Goal: Task Accomplishment & Management: Complete application form

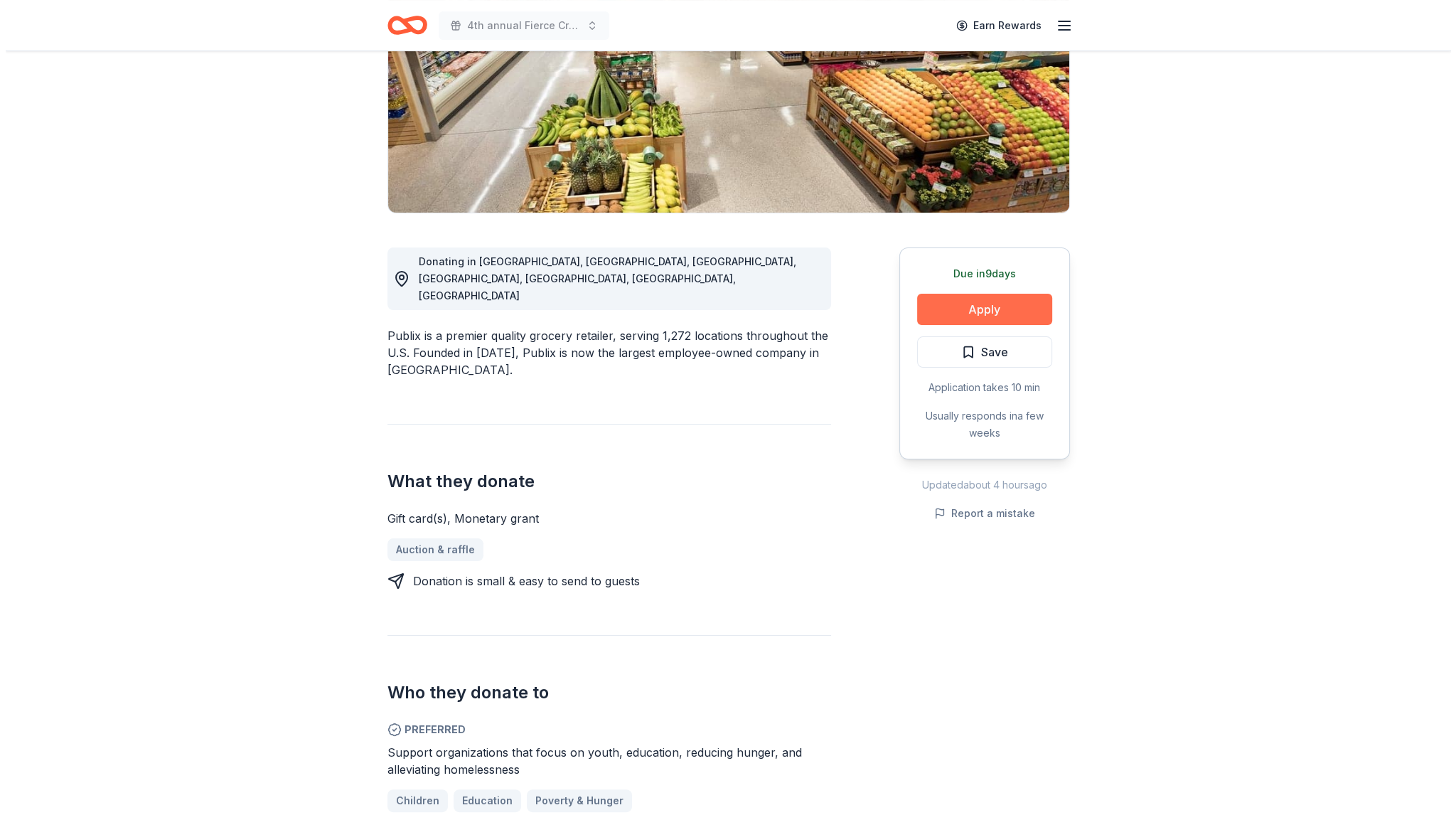
scroll to position [214, 0]
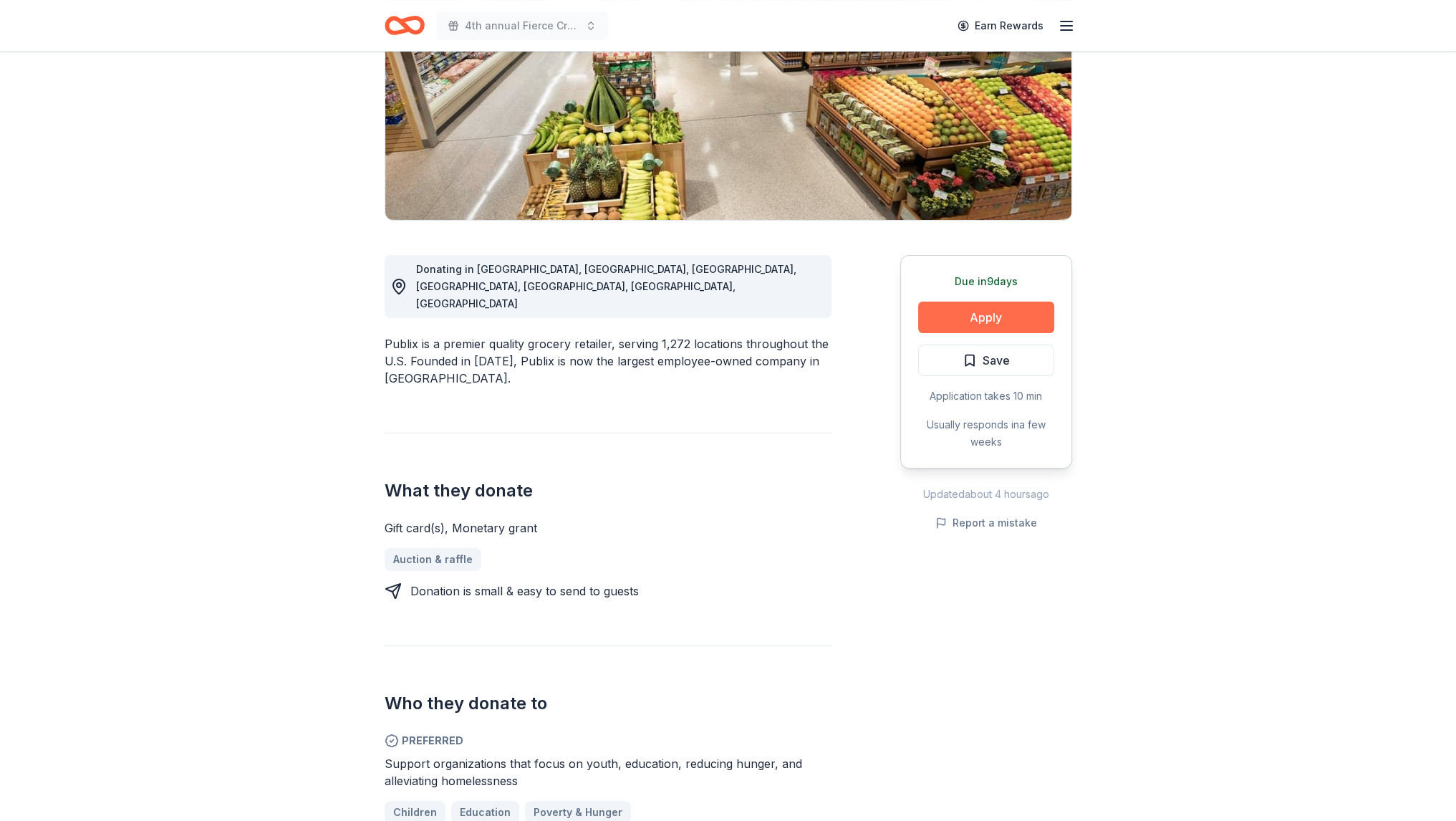
click at [943, 308] on button "Apply" at bounding box center [986, 318] width 136 height 32
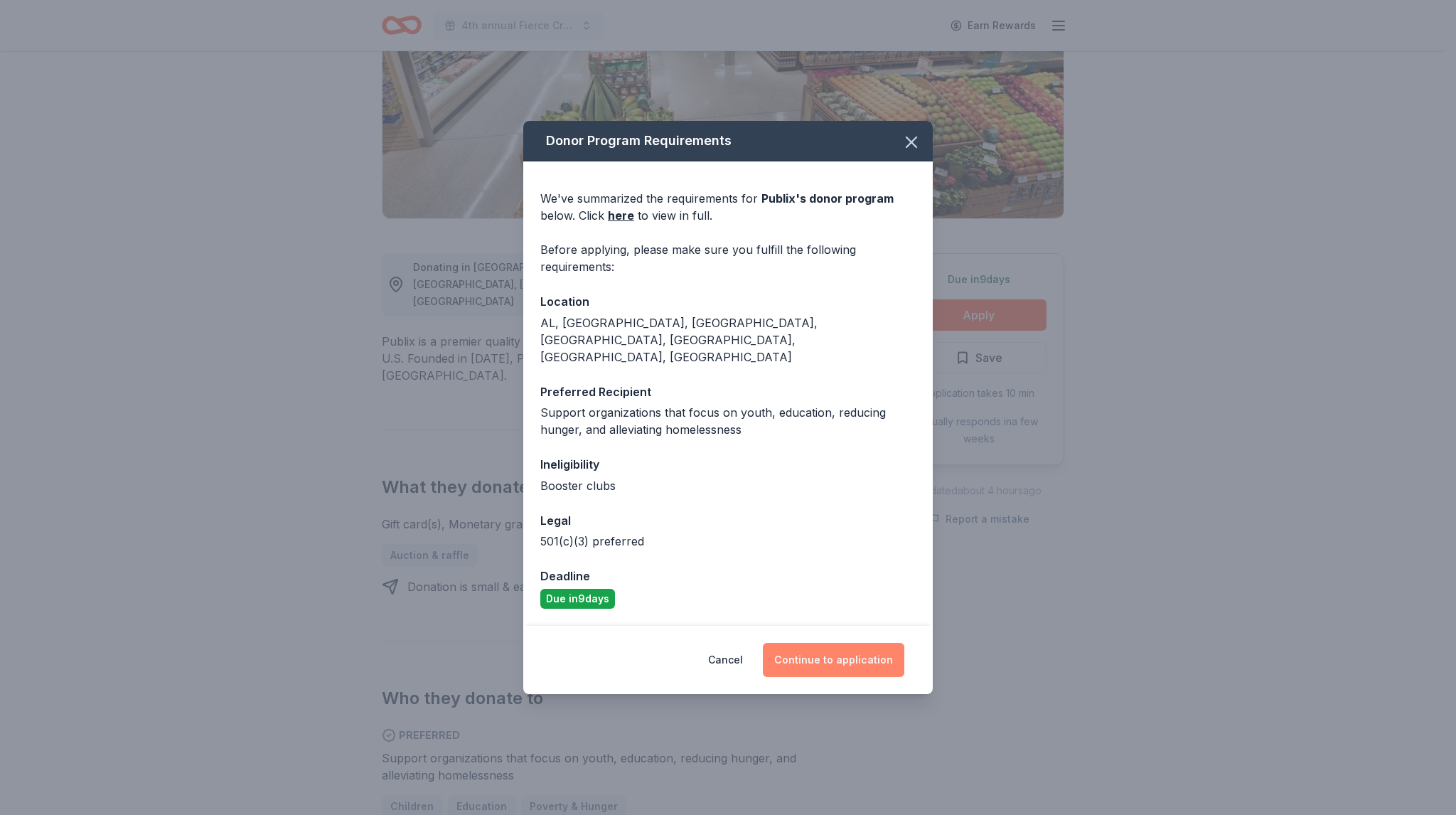
click at [828, 643] on button "Continue to application" at bounding box center [833, 660] width 142 height 34
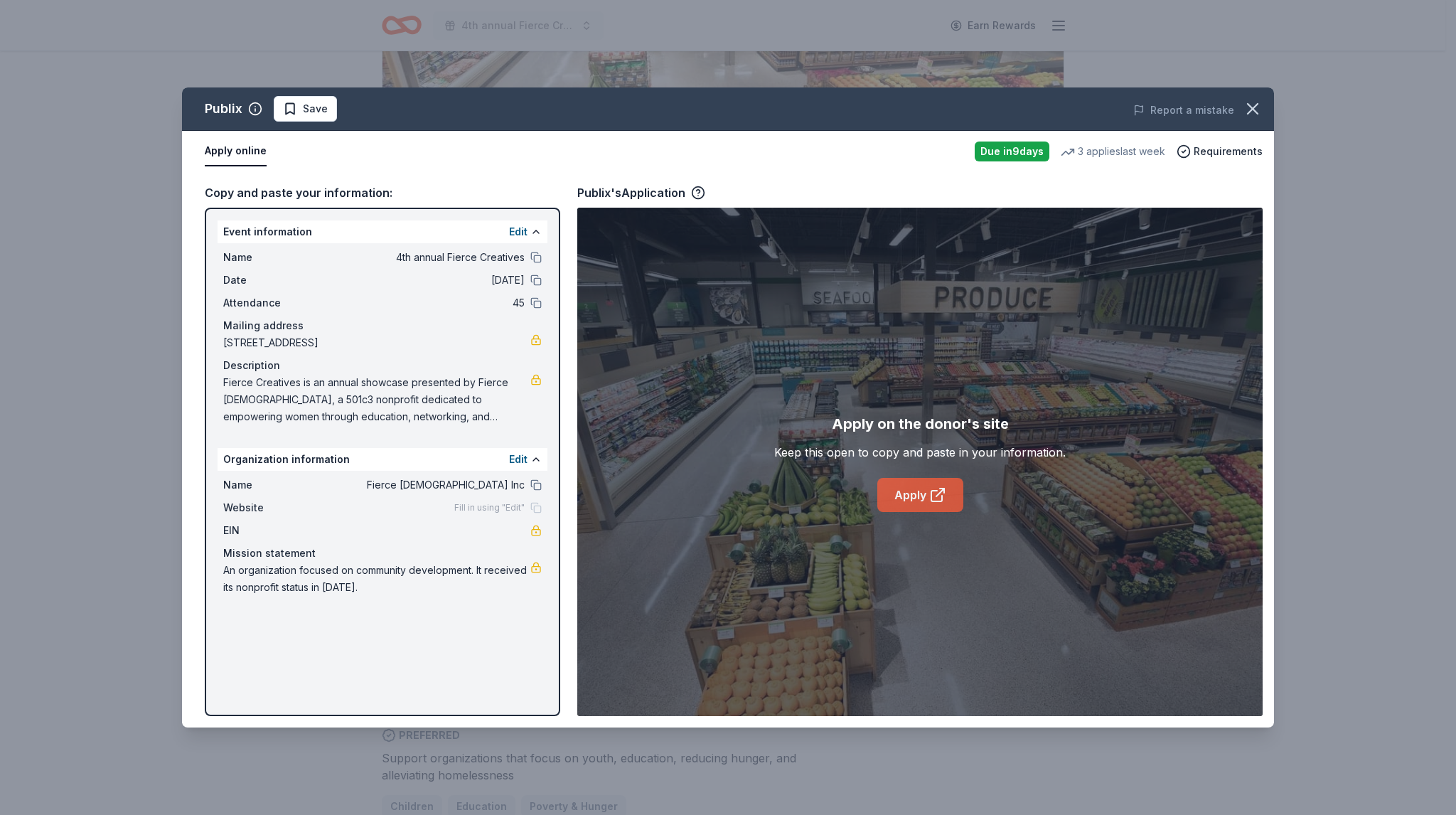
click at [909, 493] on link "Apply" at bounding box center [920, 495] width 86 height 34
click at [1253, 106] on icon "button" at bounding box center [1252, 109] width 20 height 20
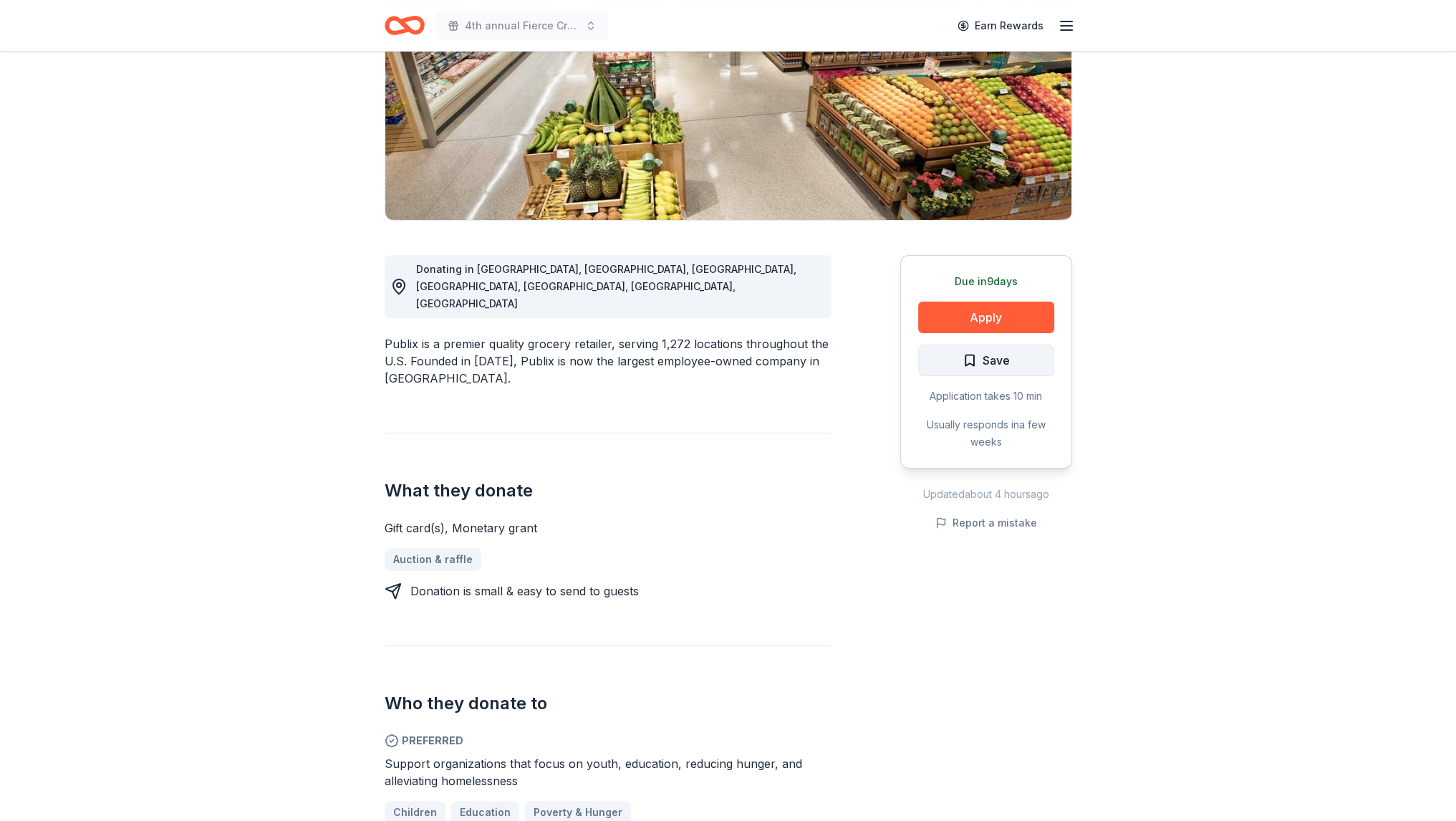
click at [1017, 365] on button "Save" at bounding box center [986, 360] width 136 height 32
click at [1019, 365] on html "4th annual Fierce Creatives Earn Rewards Due in 9 days Share Publix 5.0 • 5 rev…" at bounding box center [728, 195] width 1456 height 821
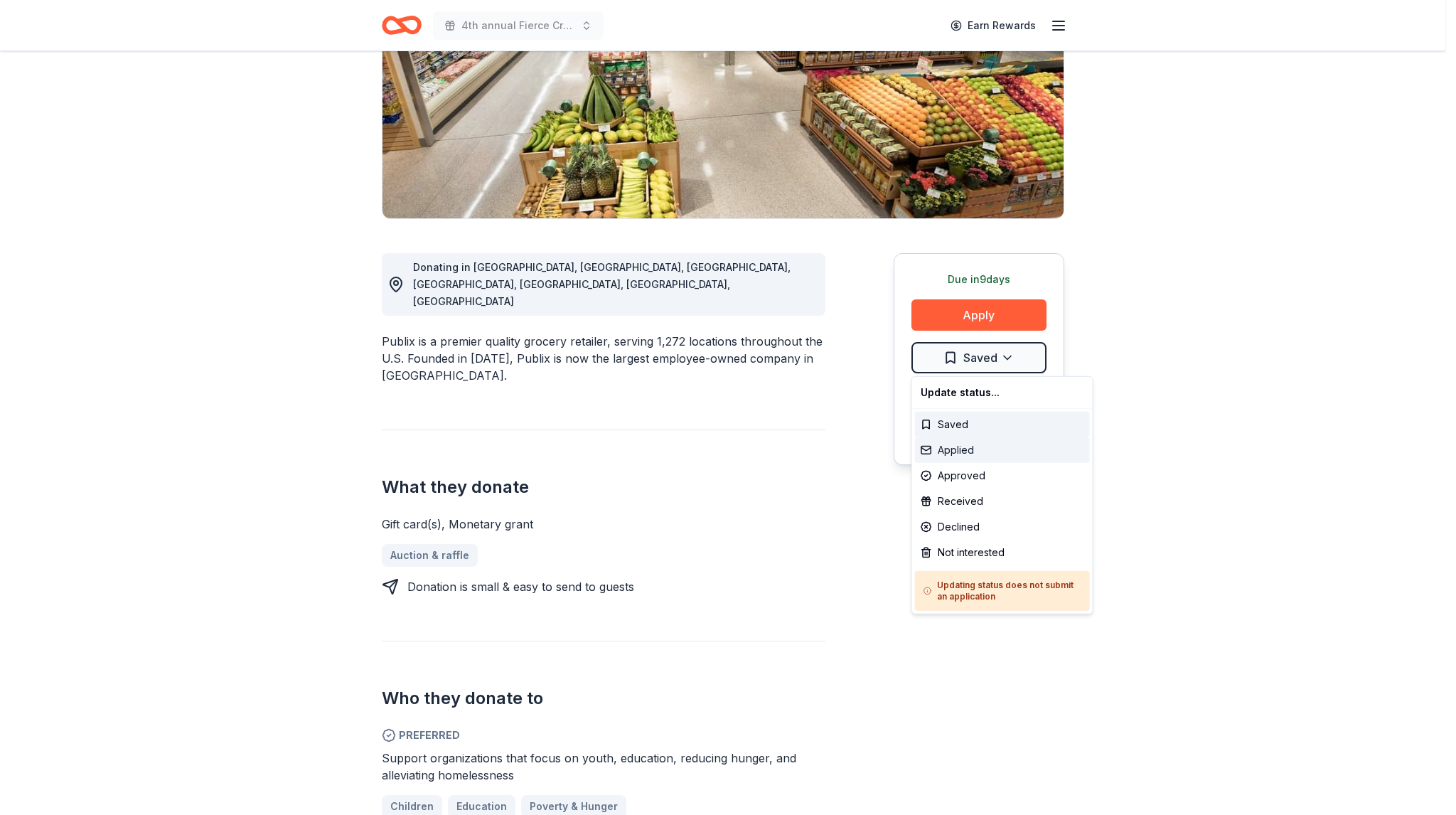
click at [965, 453] on div "Applied" at bounding box center [1002, 450] width 175 height 26
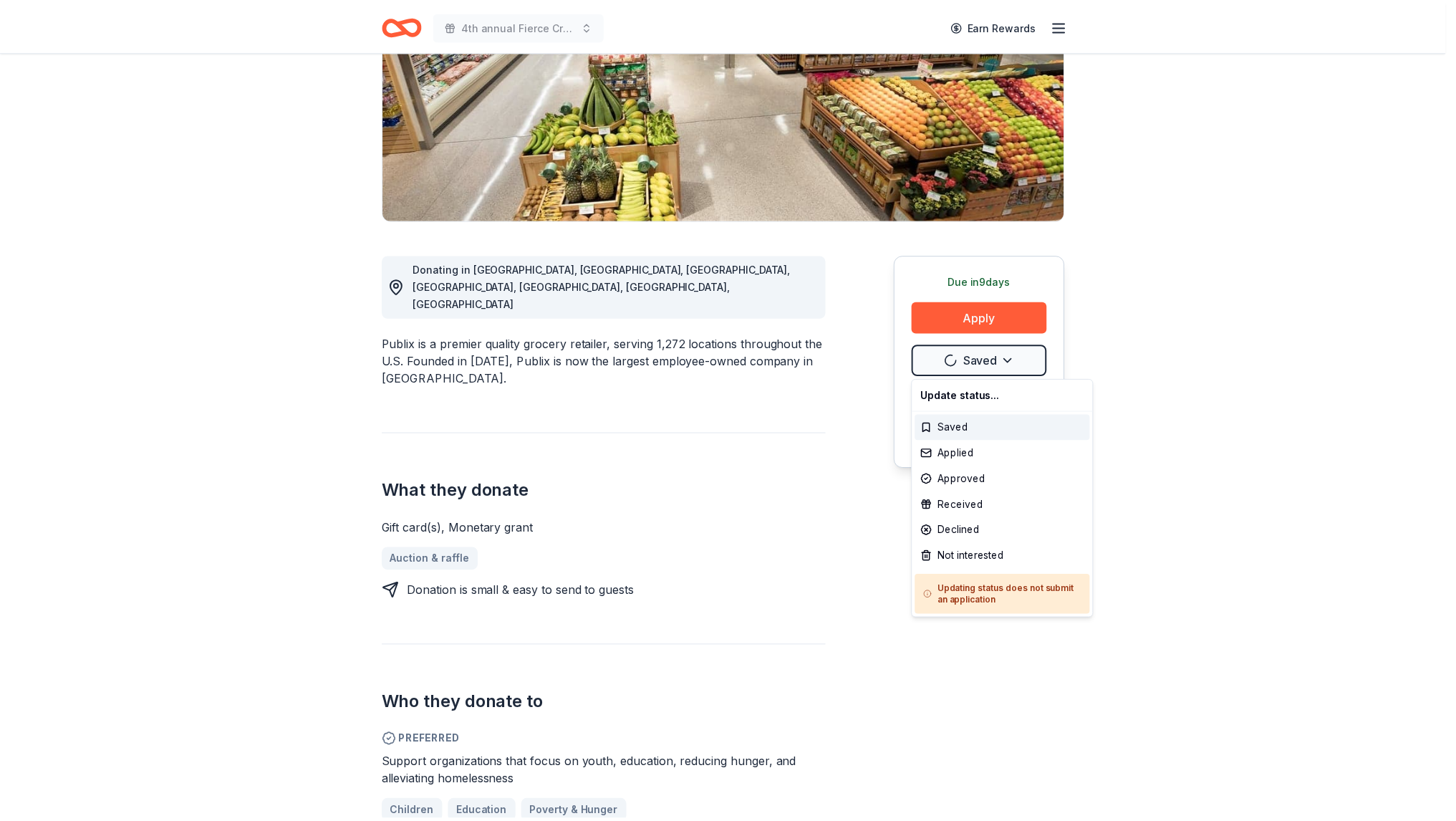
scroll to position [0, 0]
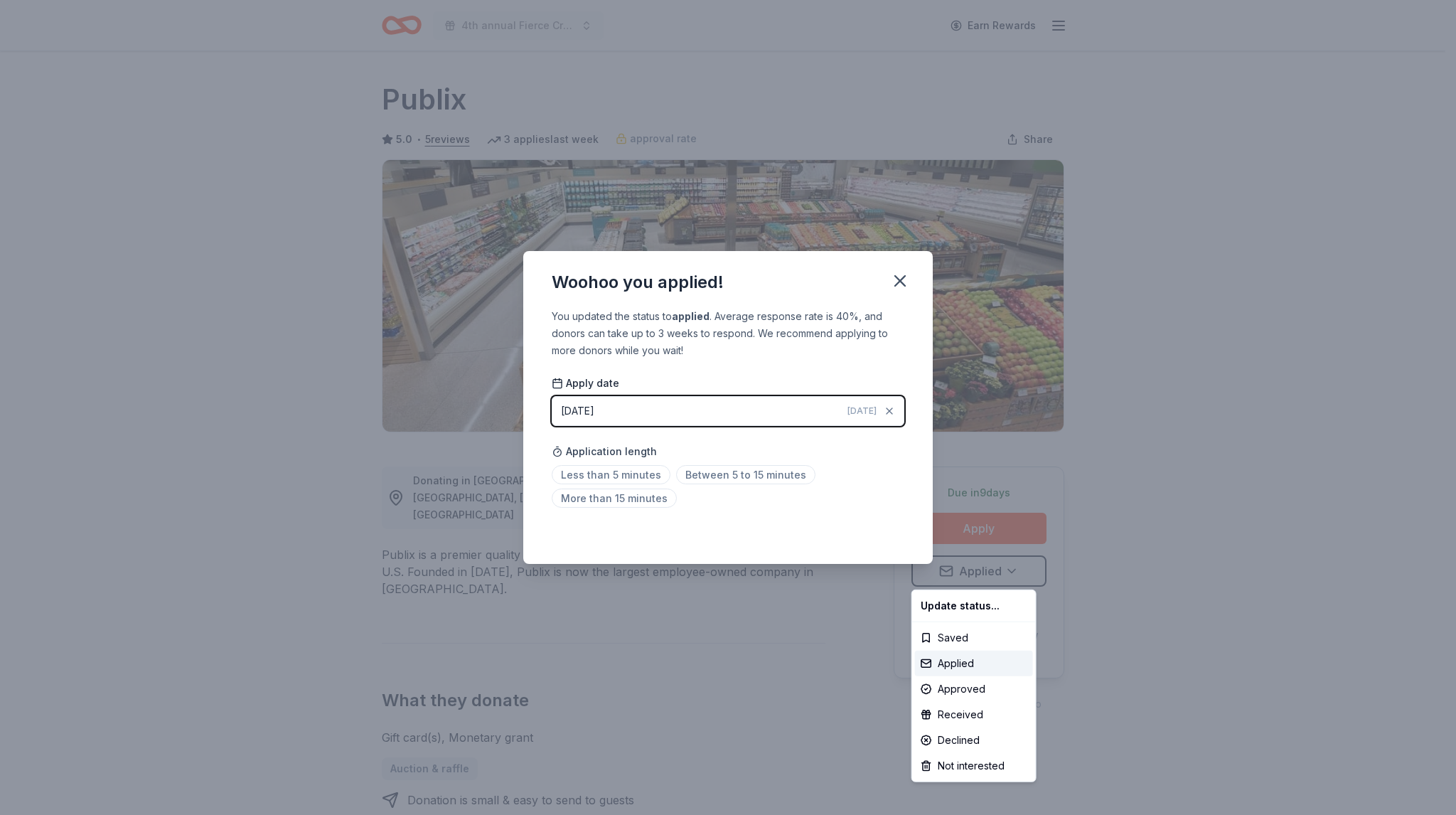
click at [643, 470] on html "4th annual Fierce Creatives Earn Rewards Due in 9 days Share Publix 5.0 • 5 rev…" at bounding box center [728, 407] width 1456 height 815
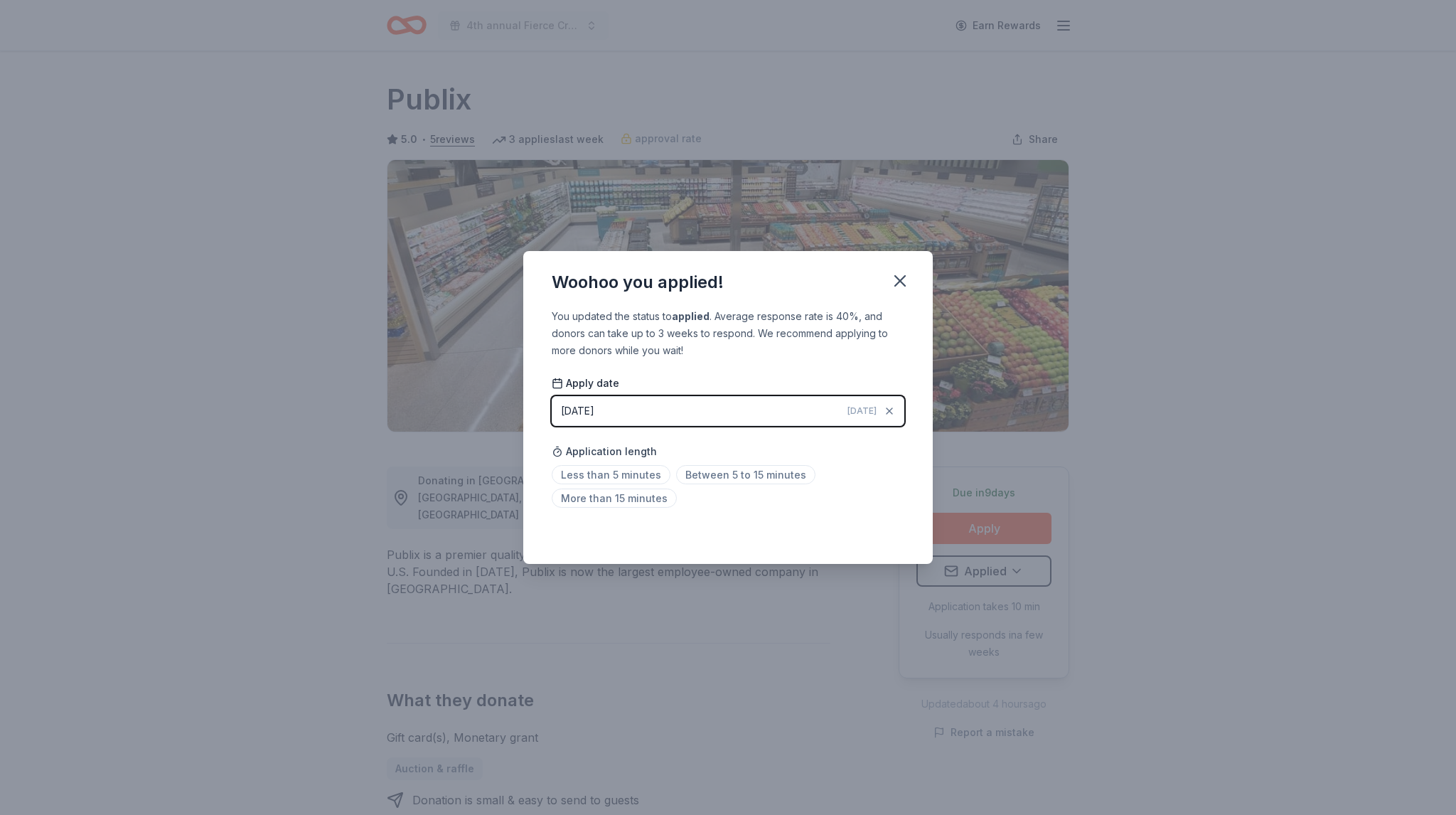
drag, startPoint x: 904, startPoint y: 283, endPoint x: 719, endPoint y: 331, distance: 191.1
click at [720, 330] on div "Woohoo you applied! You updated the status to applied . Average response rate i…" at bounding box center [727, 407] width 409 height 312
click at [627, 466] on span "Less than 5 minutes" at bounding box center [611, 474] width 119 height 19
click at [896, 283] on icon "button" at bounding box center [900, 281] width 20 height 20
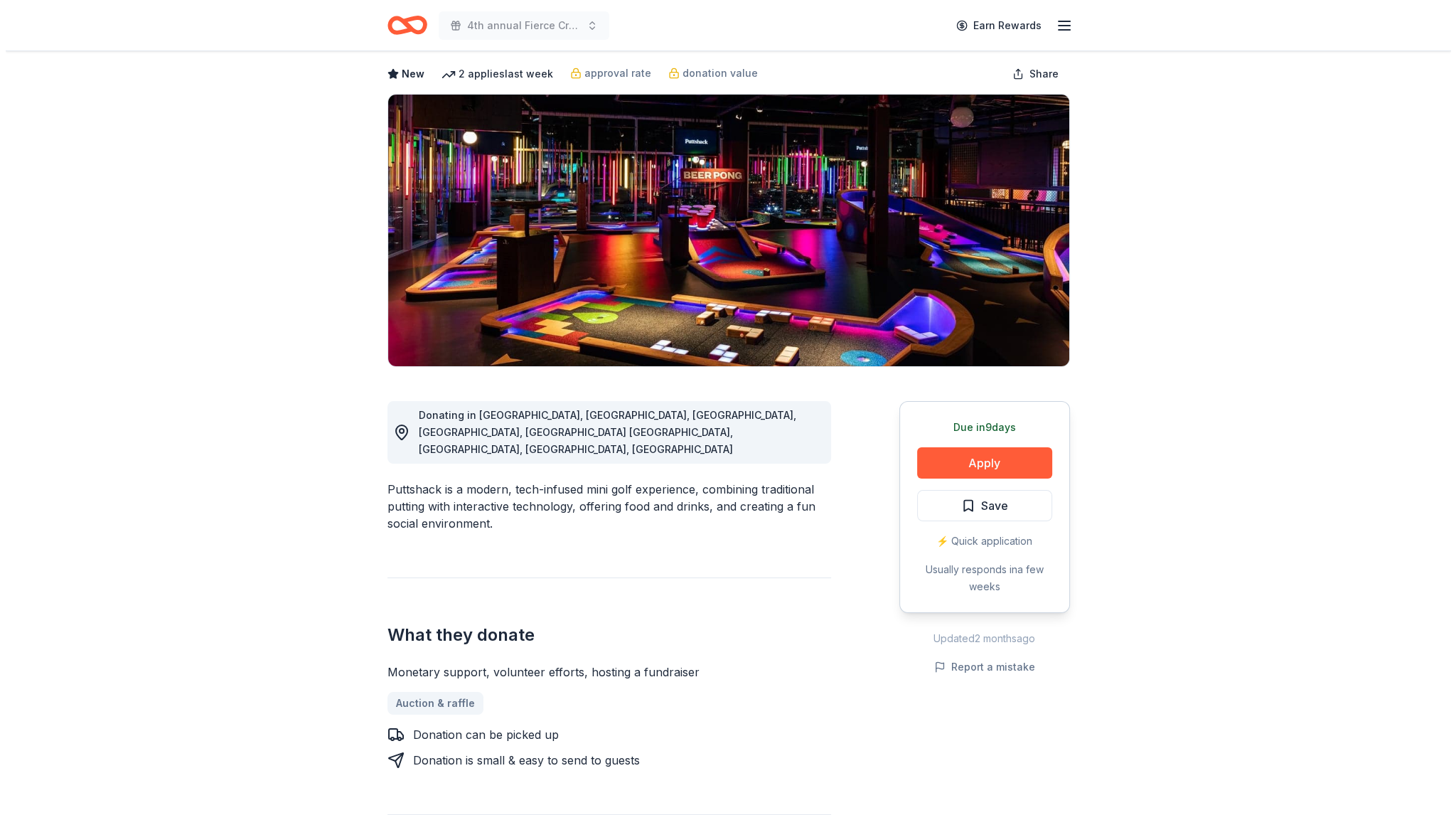
scroll to position [71, 0]
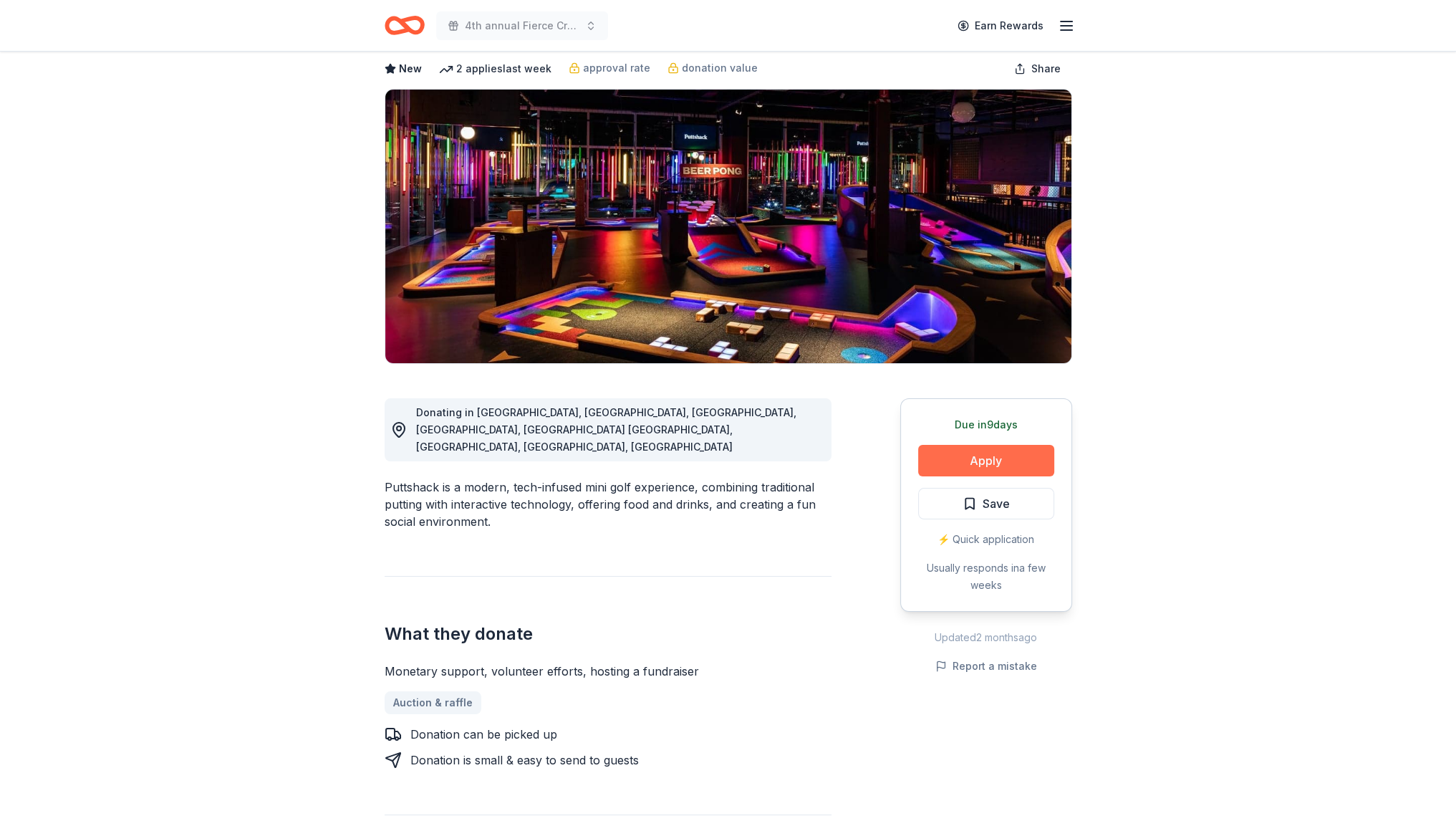
click at [979, 465] on button "Apply" at bounding box center [986, 460] width 136 height 32
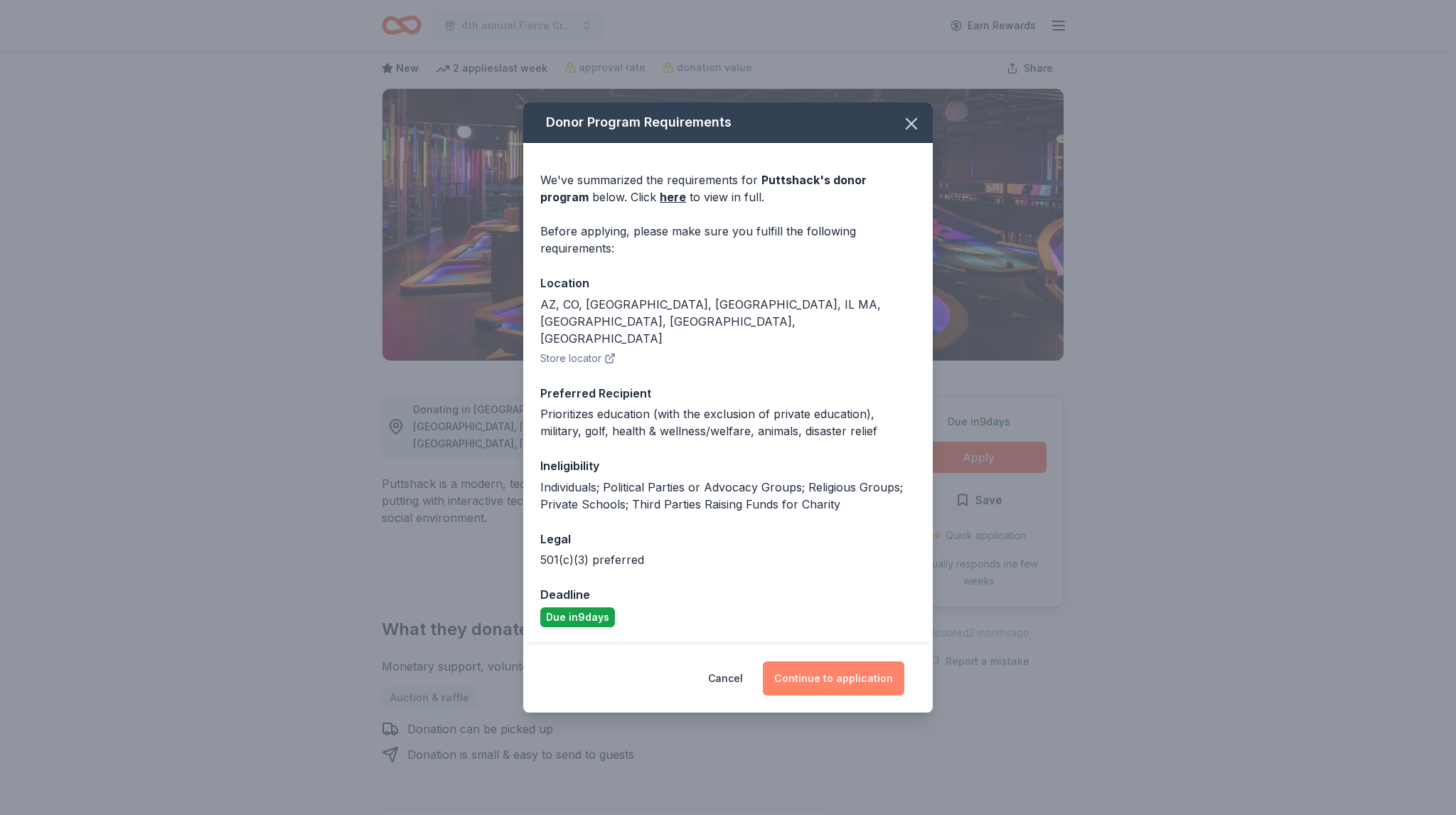
click at [811, 661] on button "Continue to application" at bounding box center [833, 678] width 142 height 34
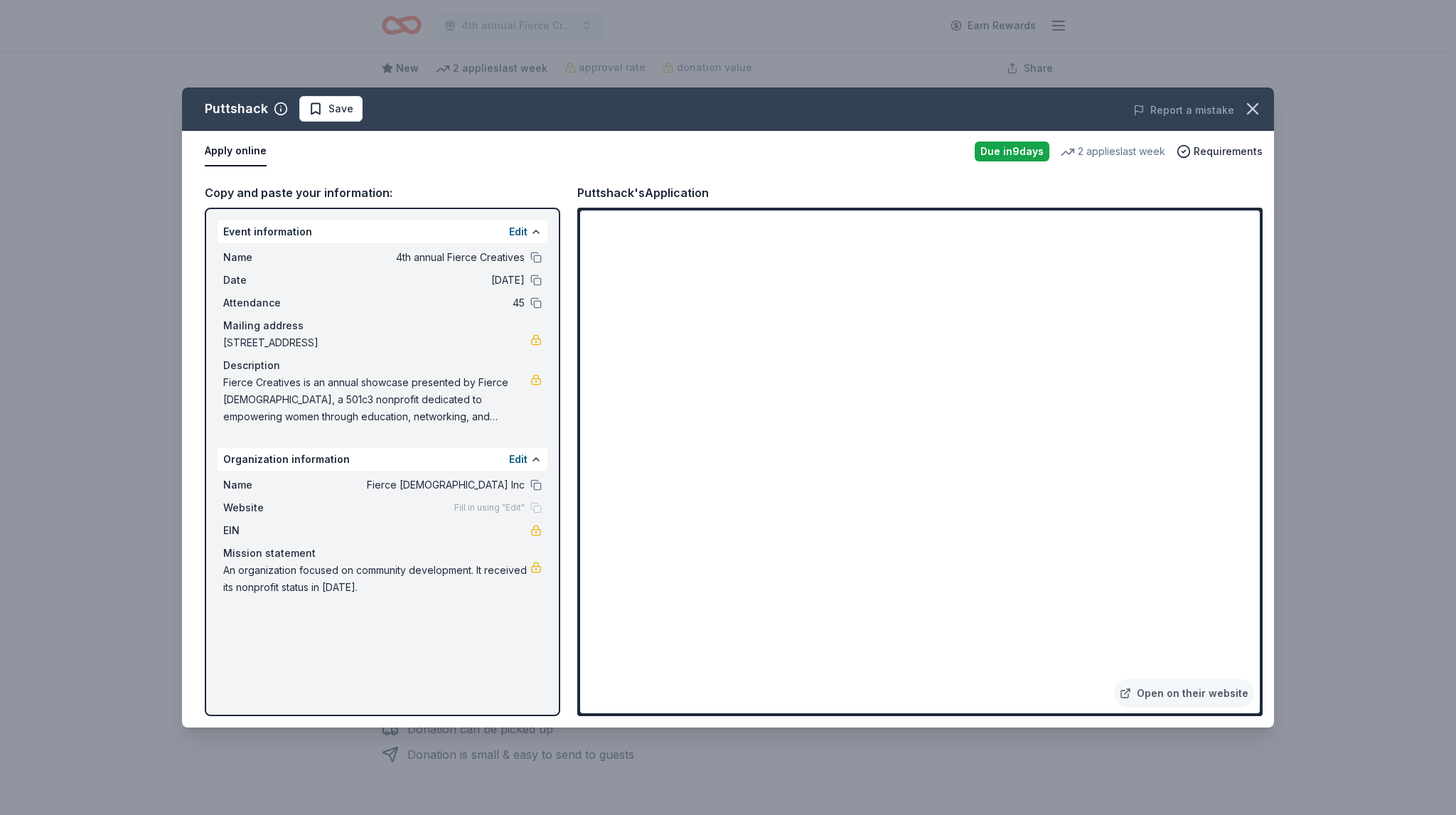
click at [527, 488] on div "Name Fierce Females Inc" at bounding box center [382, 485] width 318 height 17
click at [529, 487] on div "Name Fierce Females Inc" at bounding box center [382, 485] width 318 height 17
click at [533, 487] on button at bounding box center [536, 485] width 11 height 11
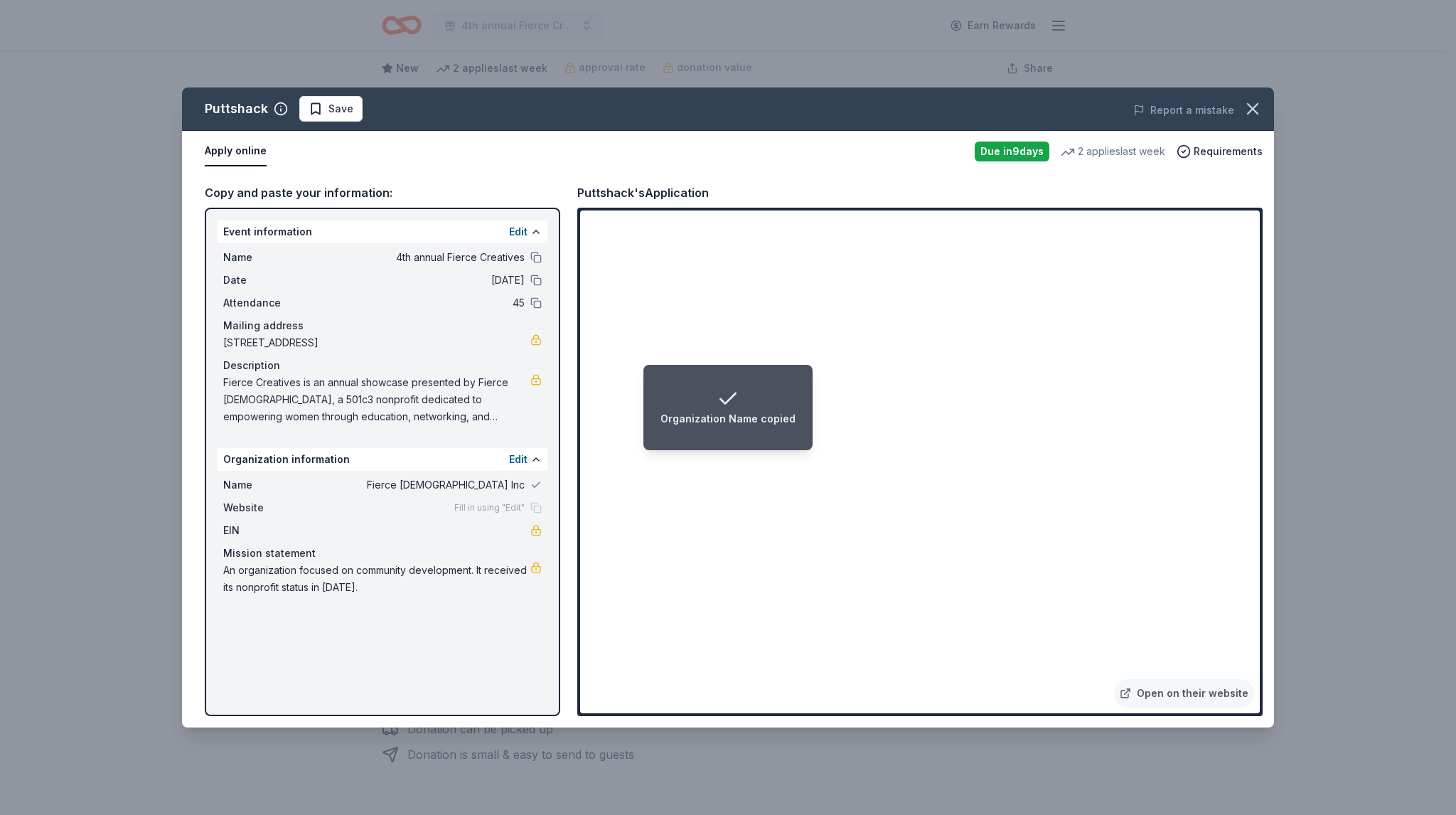
click at [478, 498] on div "Name Fierce Females Inc Website Fill in using "Edit" EIN Mission statement An o…" at bounding box center [382, 536] width 329 height 131
click at [440, 477] on span "Fierce [DEMOGRAPHIC_DATA] Inc" at bounding box center [421, 485] width 206 height 17
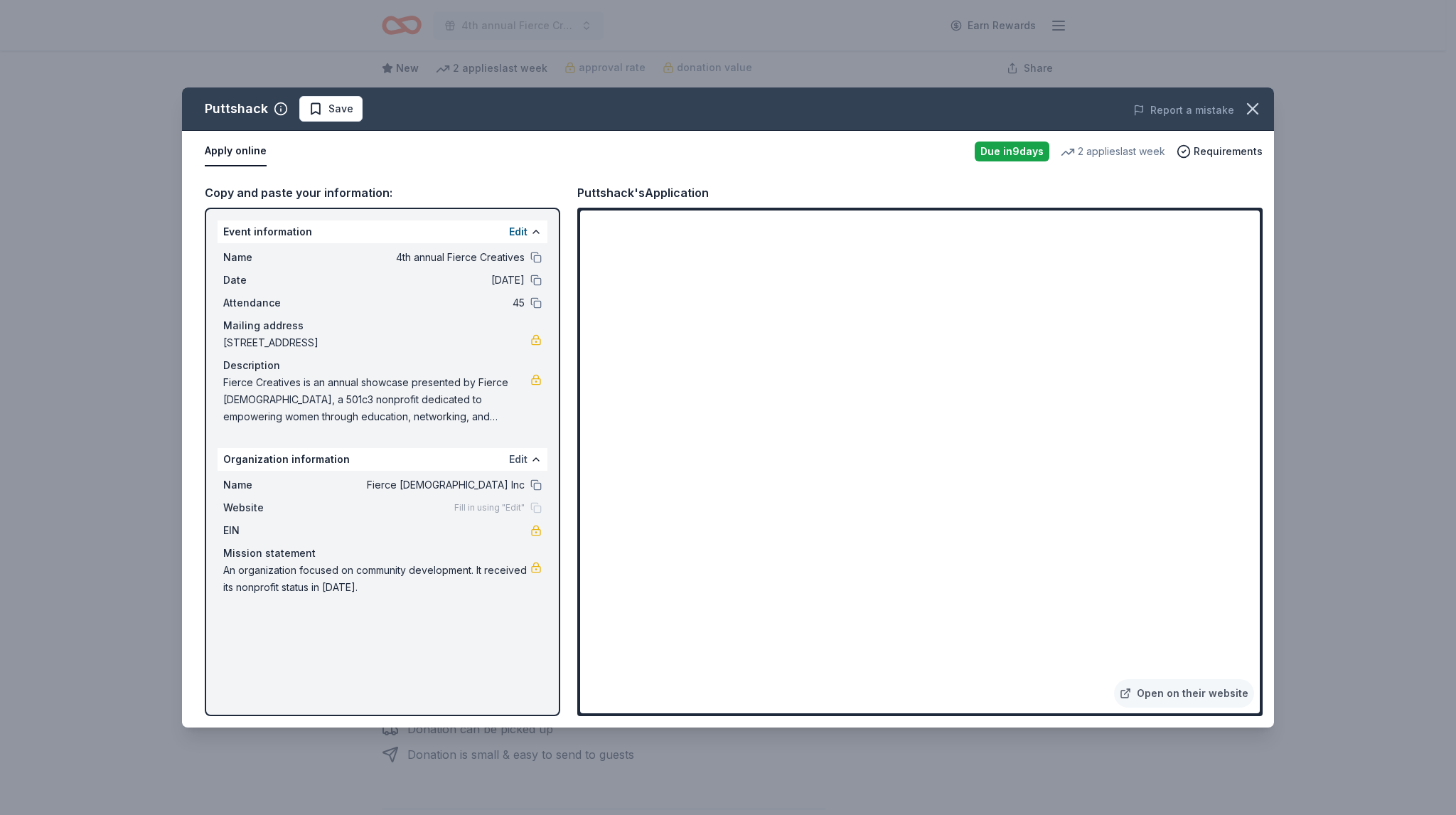
click at [517, 463] on button "Edit" at bounding box center [518, 459] width 19 height 17
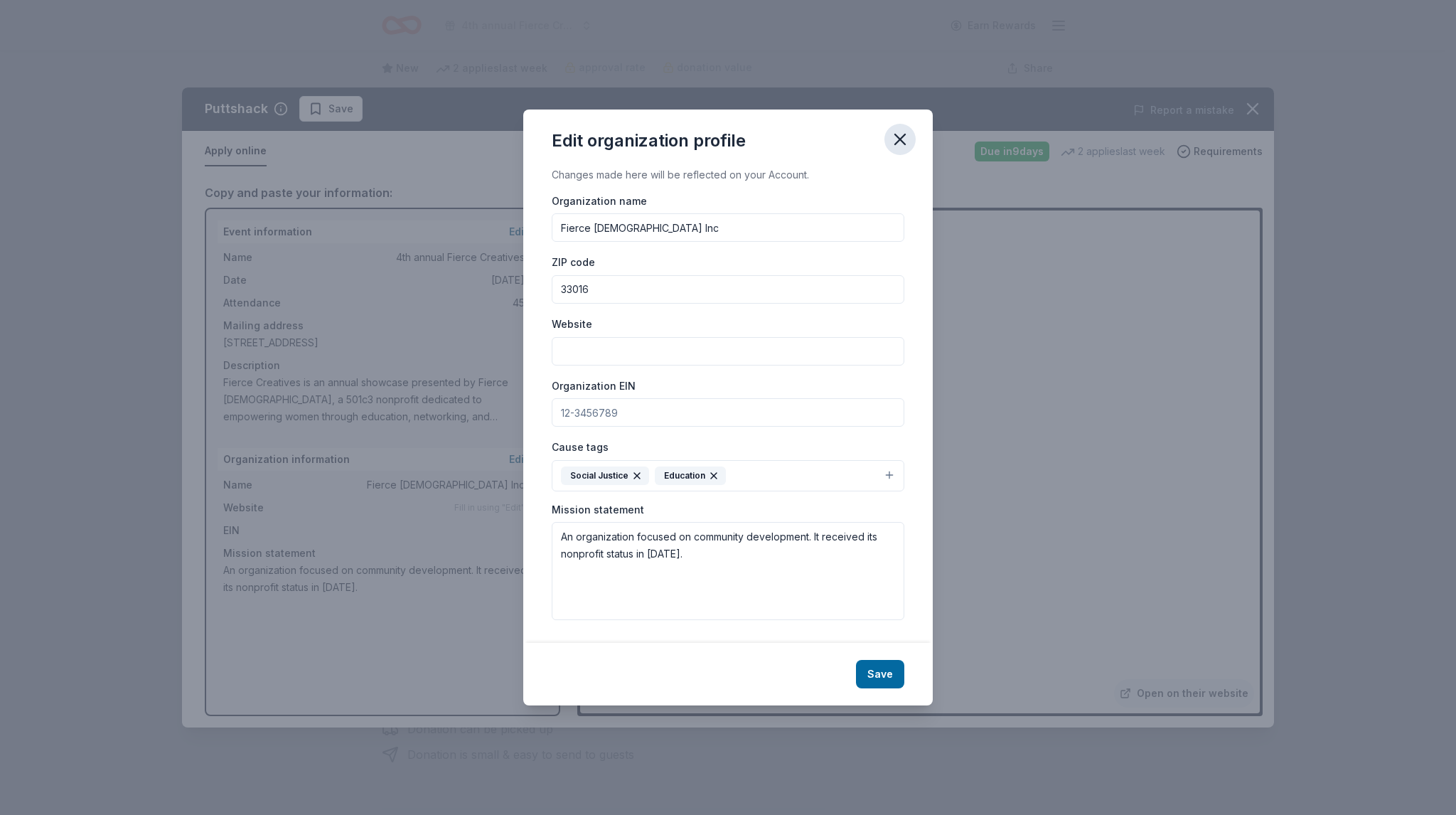
click at [899, 138] on icon "button" at bounding box center [900, 140] width 10 height 10
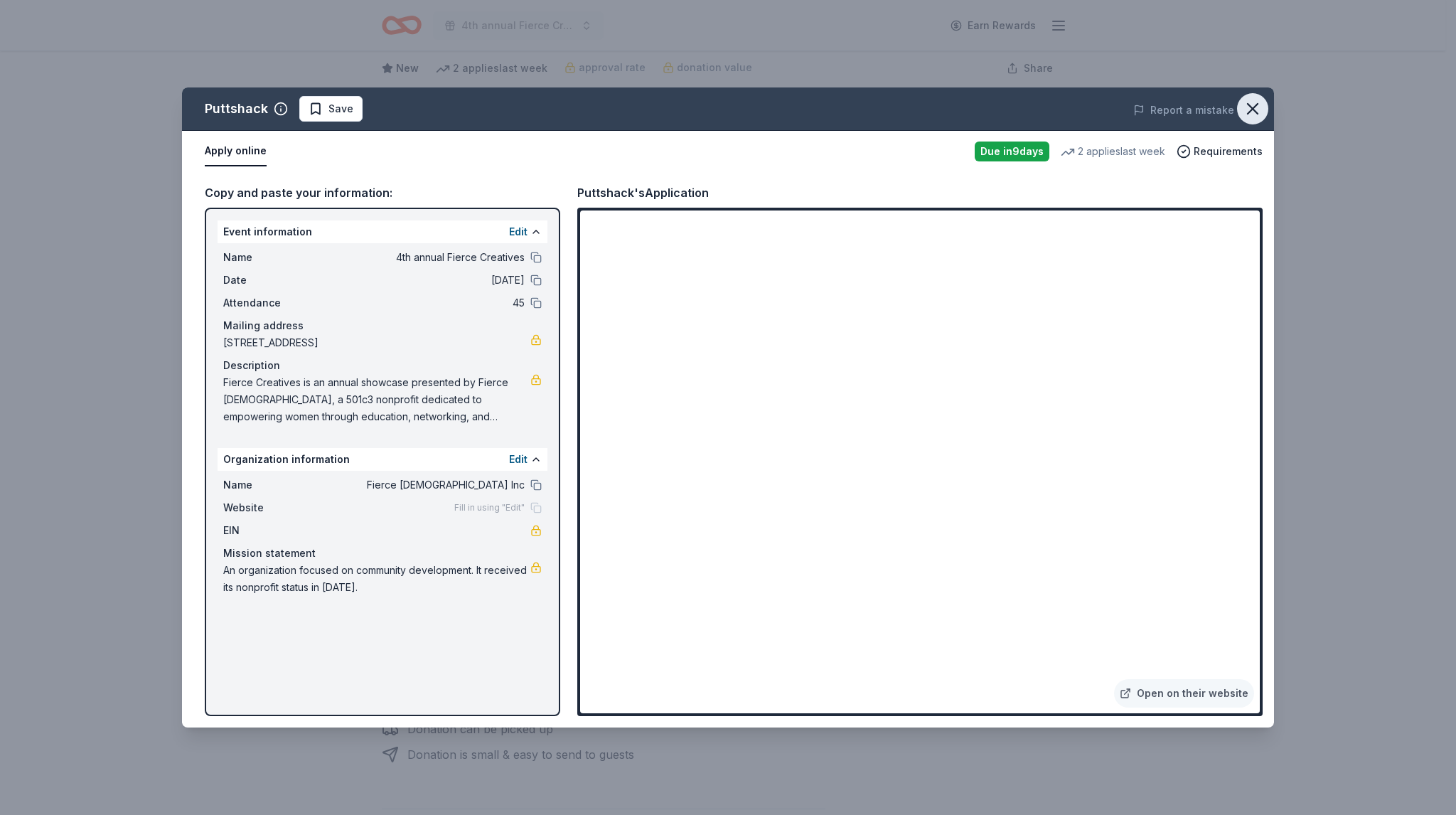
click at [1251, 109] on icon "button" at bounding box center [1252, 109] width 20 height 20
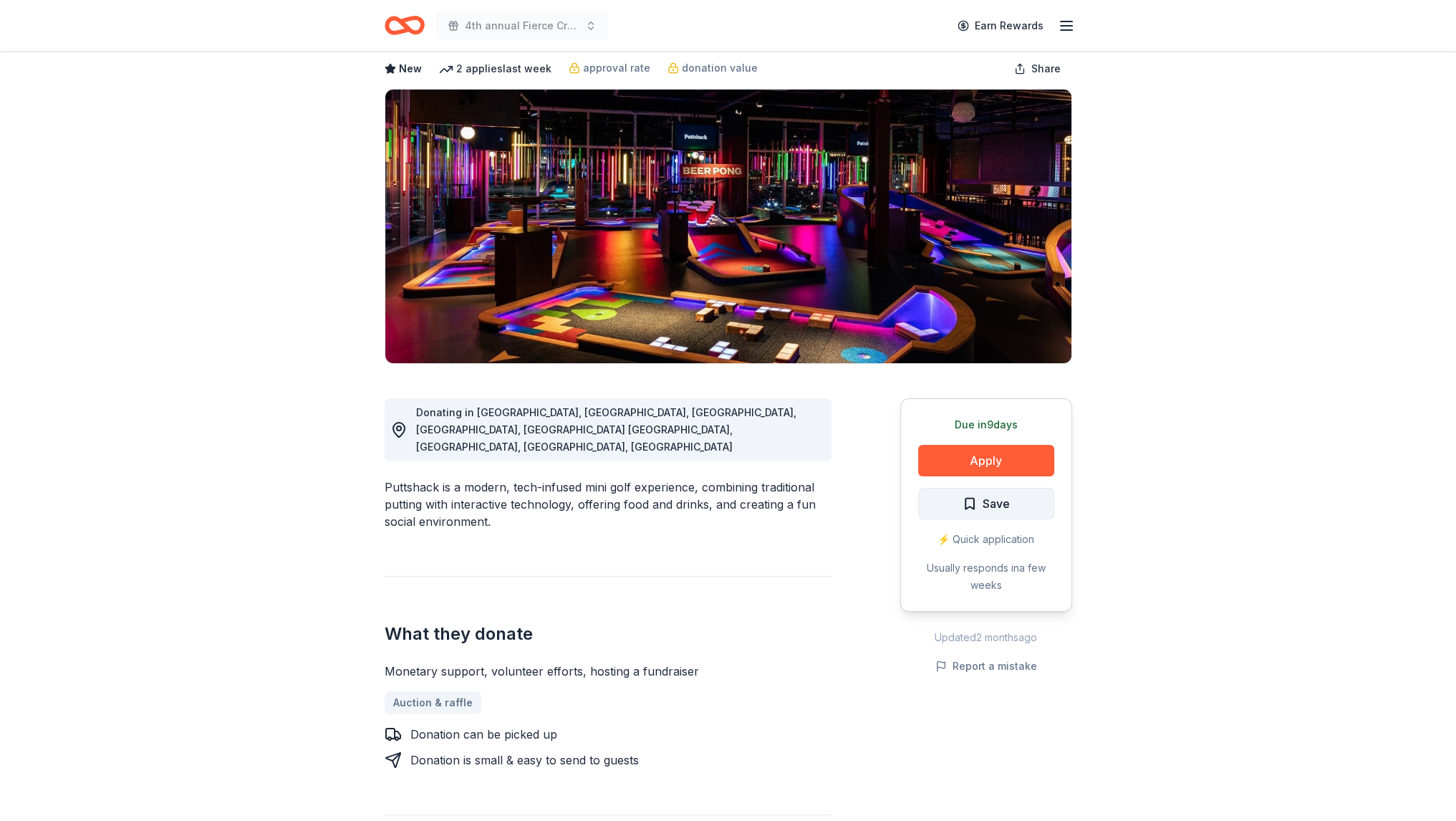
click at [1042, 499] on button "Save" at bounding box center [986, 503] width 136 height 32
click at [984, 508] on html "4th annual Fierce Creatives Earn Rewards Due in 9 days Share Puttshack New 2 ap…" at bounding box center [728, 338] width 1456 height 821
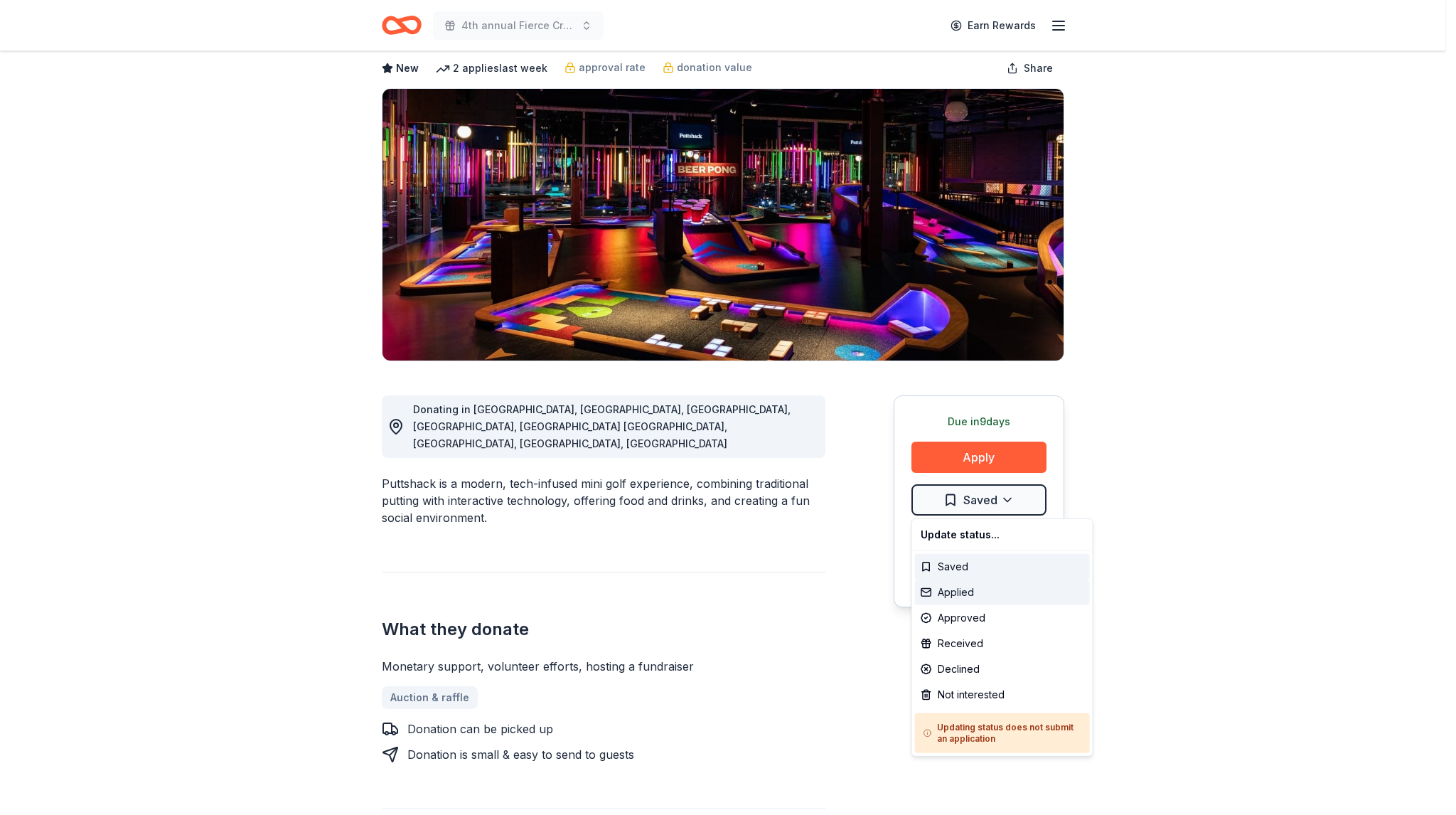
click at [958, 589] on div "Applied" at bounding box center [1002, 592] width 175 height 26
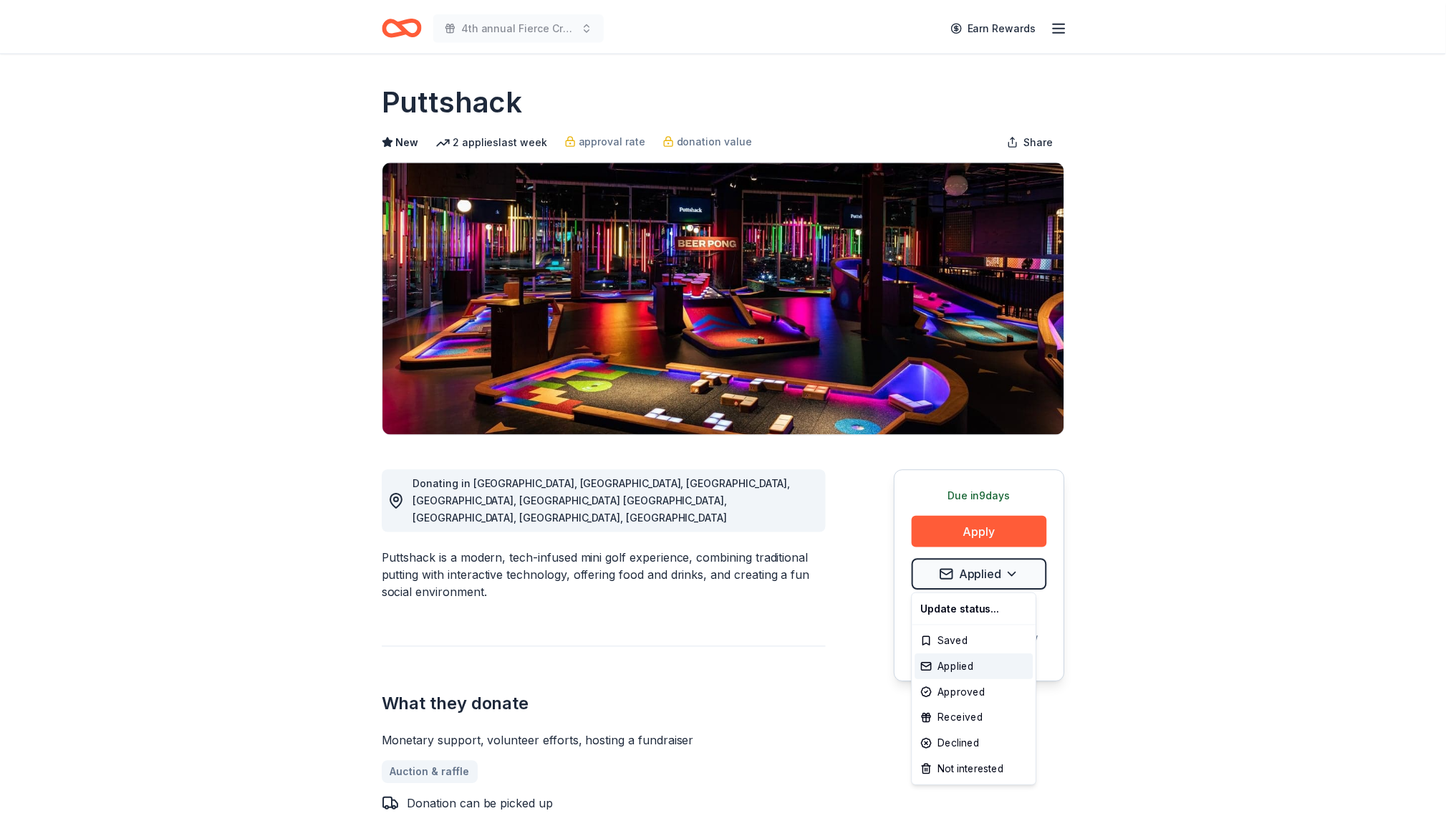
scroll to position [0, 0]
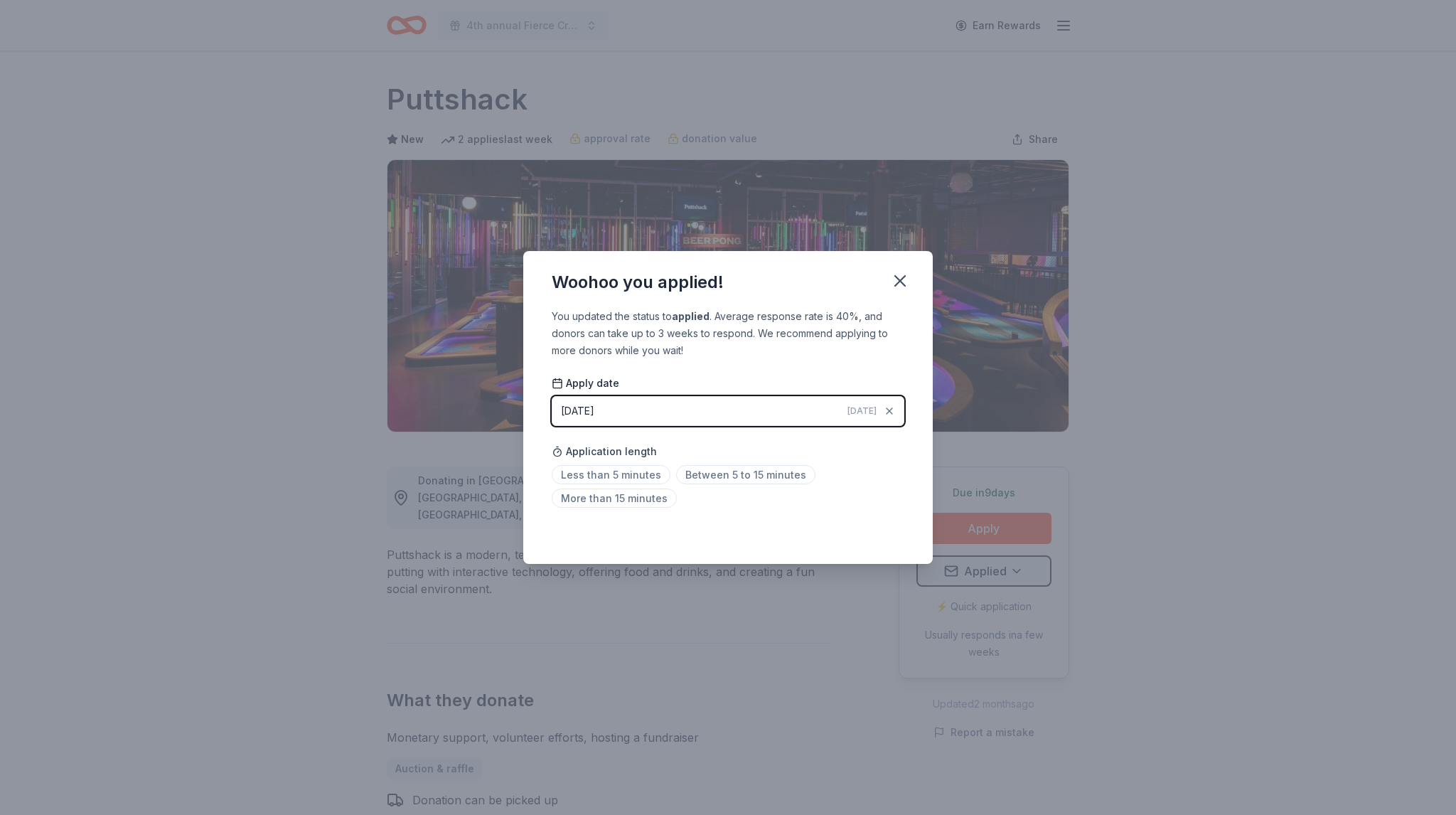
click at [897, 283] on html "4th annual Fierce Creatives Earn Rewards Due in 9 days Share Puttshack New 2 ap…" at bounding box center [728, 407] width 1456 height 815
click at [902, 285] on icon "button" at bounding box center [900, 281] width 10 height 10
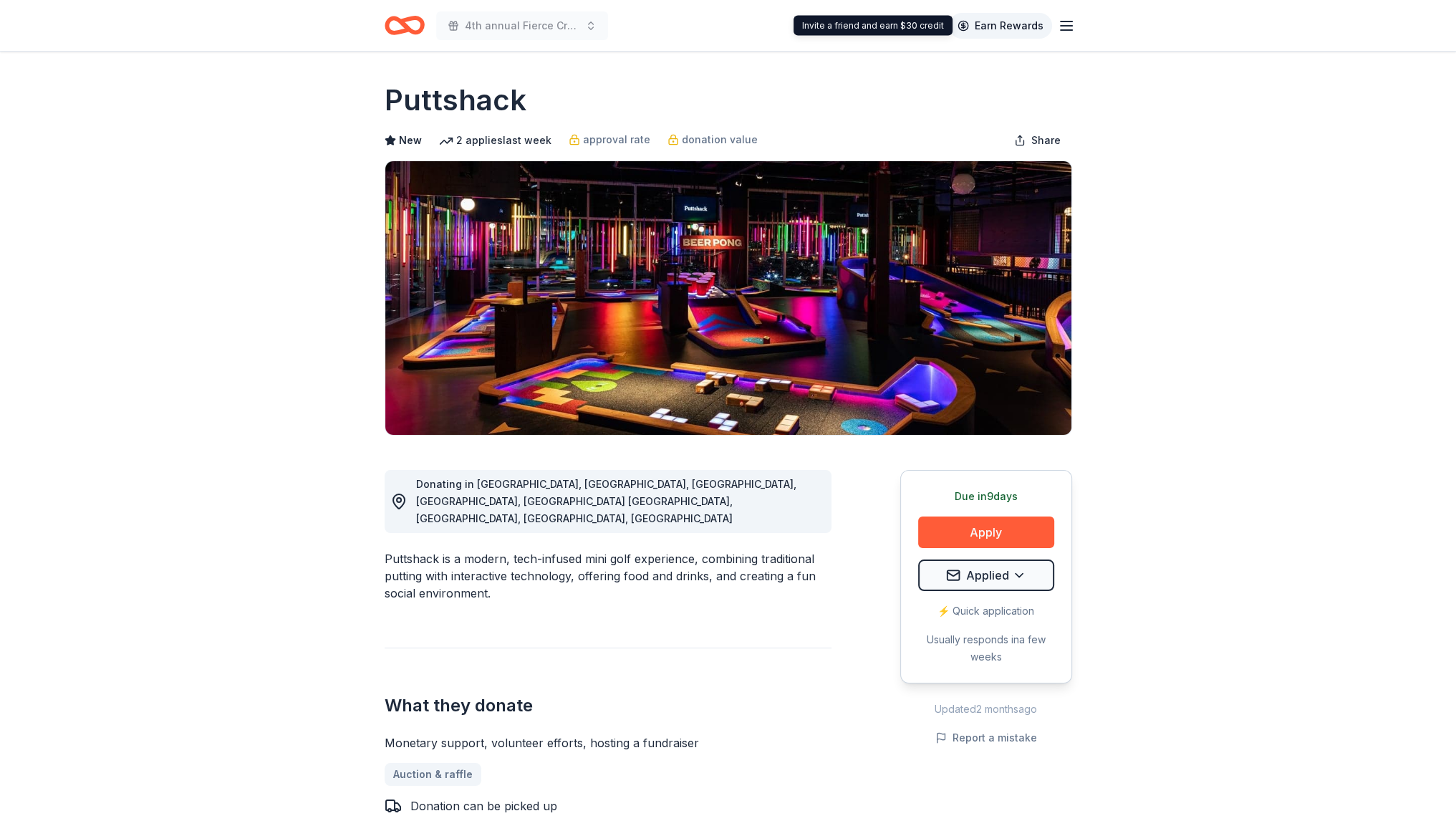
click at [1002, 31] on link "Earn Rewards" at bounding box center [1000, 26] width 103 height 26
click at [1052, 32] on div "Earn Rewards" at bounding box center [1012, 25] width 126 height 34
click at [1067, 32] on icon "button" at bounding box center [1066, 26] width 17 height 17
click at [1060, 26] on line "button" at bounding box center [1066, 26] width 11 height 0
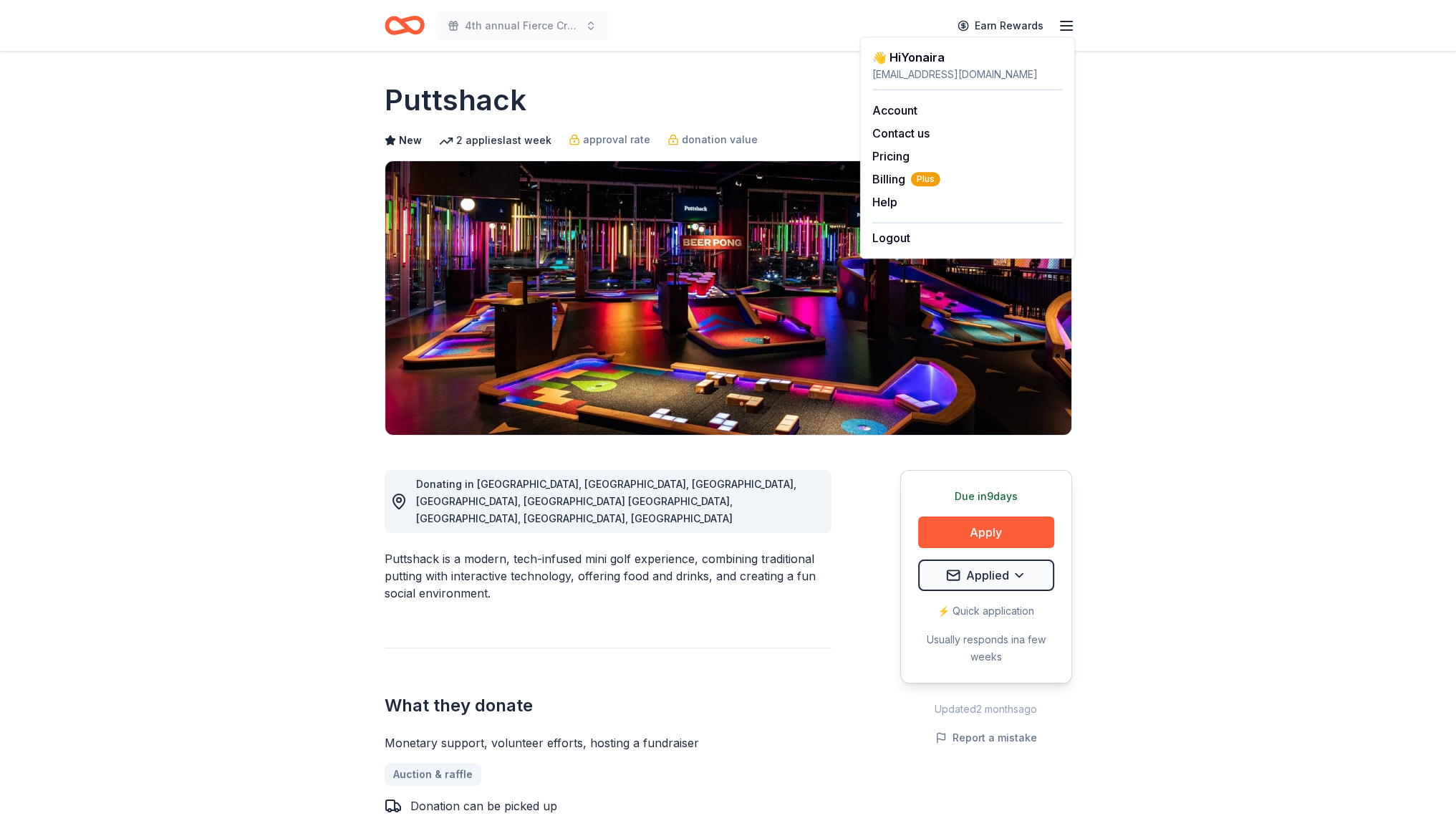
click at [918, 54] on div "👋 Hi Yonaira" at bounding box center [968, 57] width 191 height 17
click at [893, 115] on link "Account" at bounding box center [895, 110] width 45 height 14
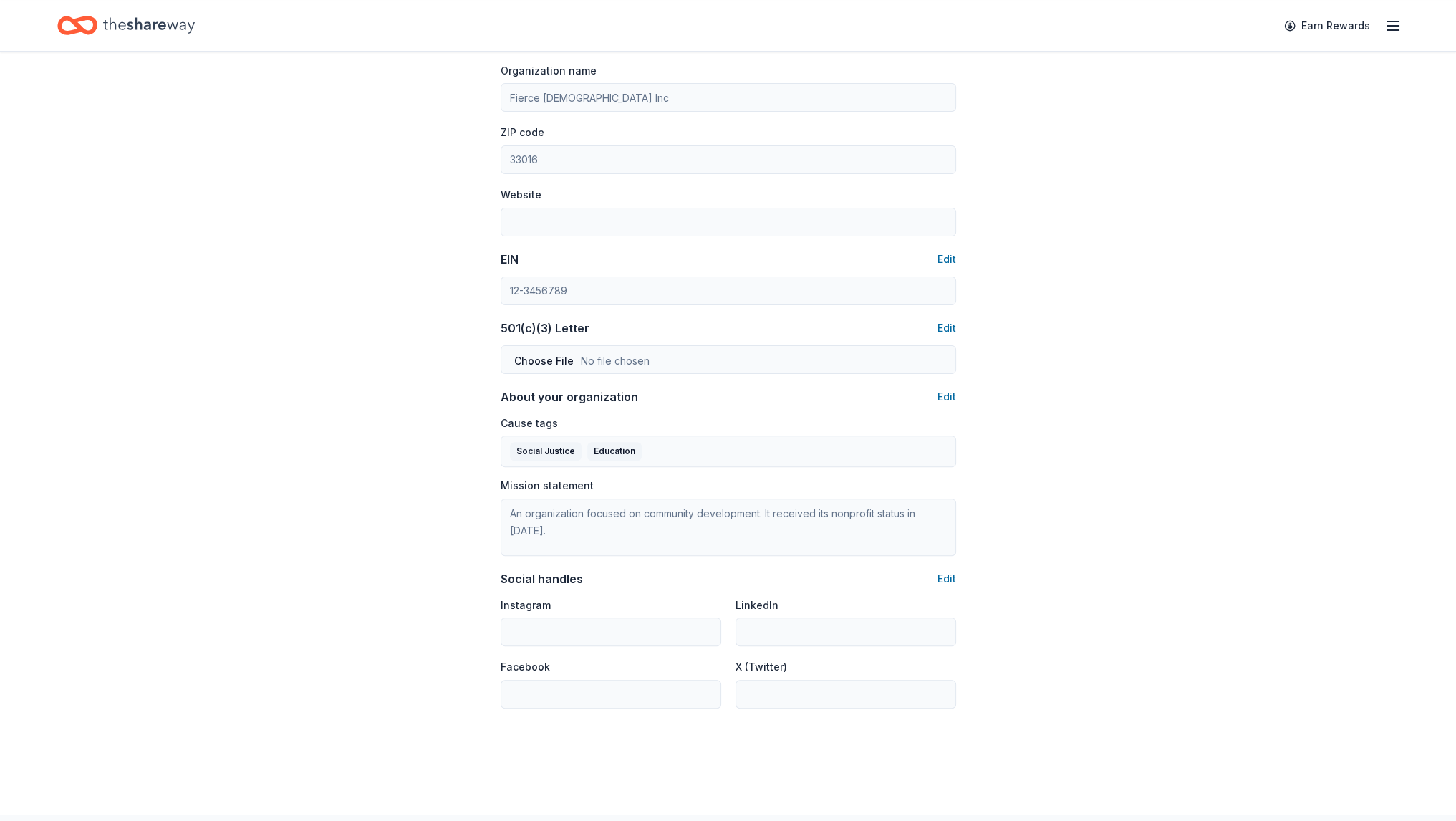
scroll to position [573, 0]
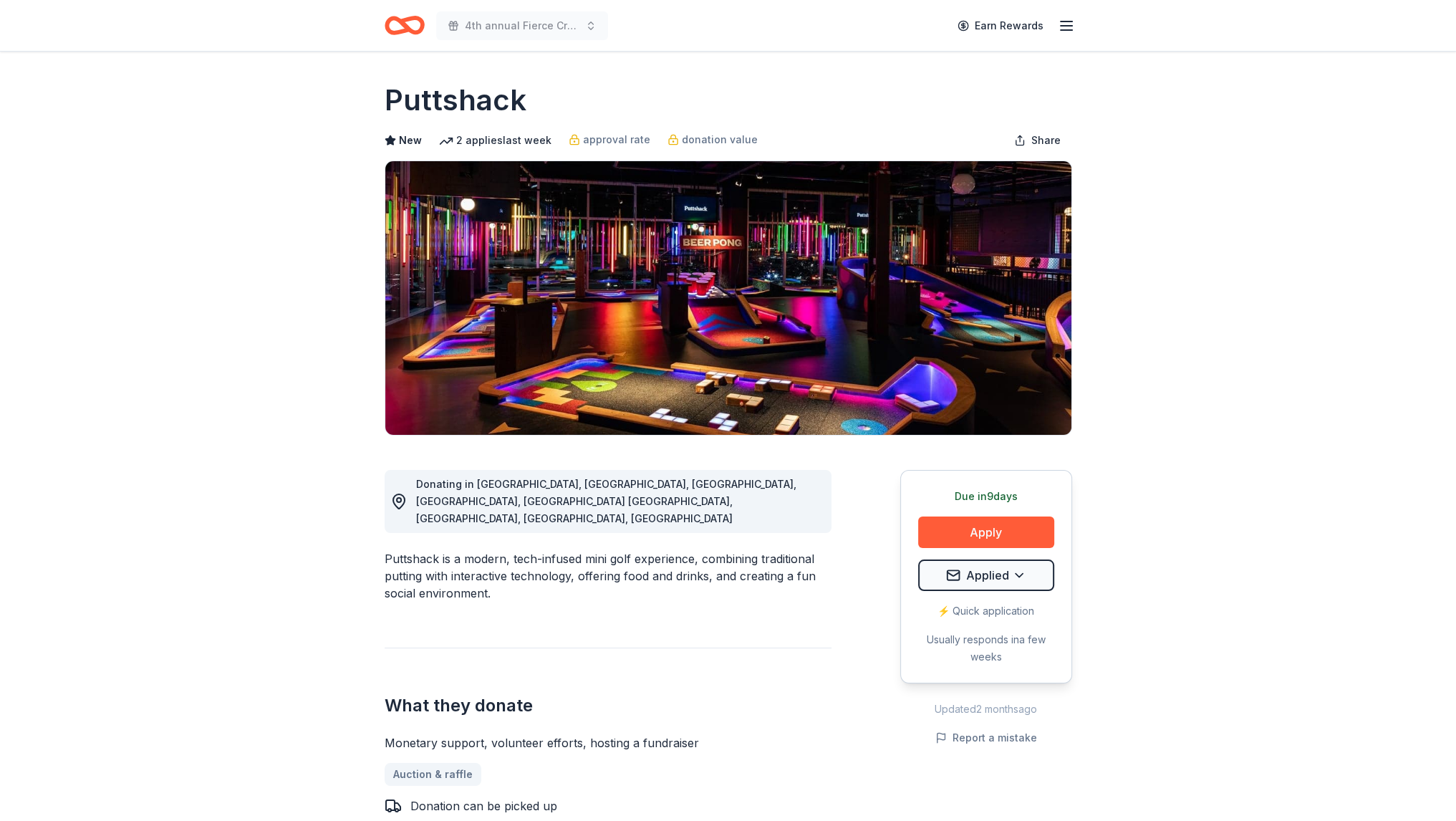
click at [411, 30] on icon "Home" at bounding box center [410, 25] width 22 height 14
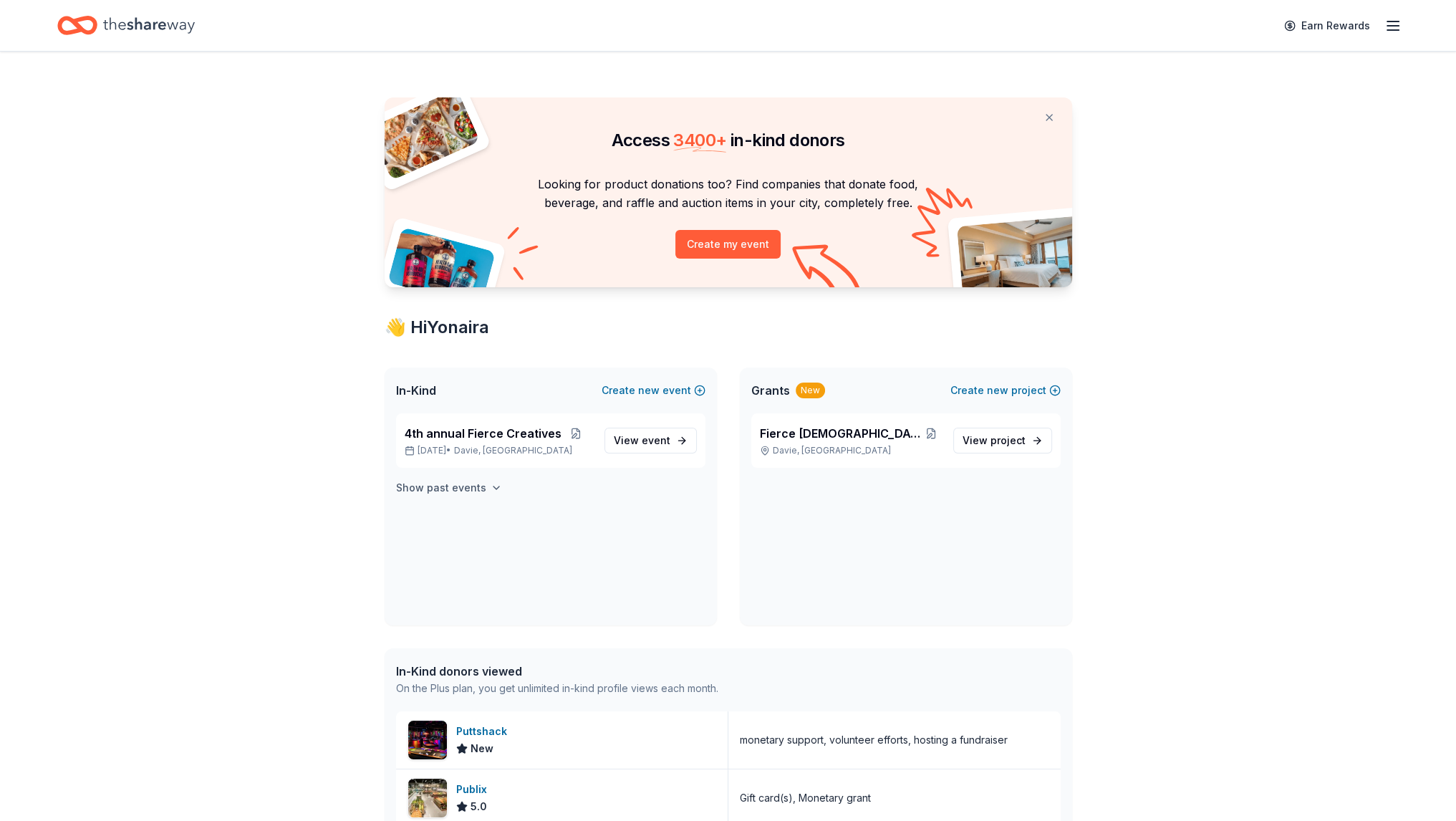
click at [473, 489] on h4 "Show past events" at bounding box center [441, 488] width 90 height 17
click at [476, 490] on h4 "Show past events" at bounding box center [441, 488] width 90 height 17
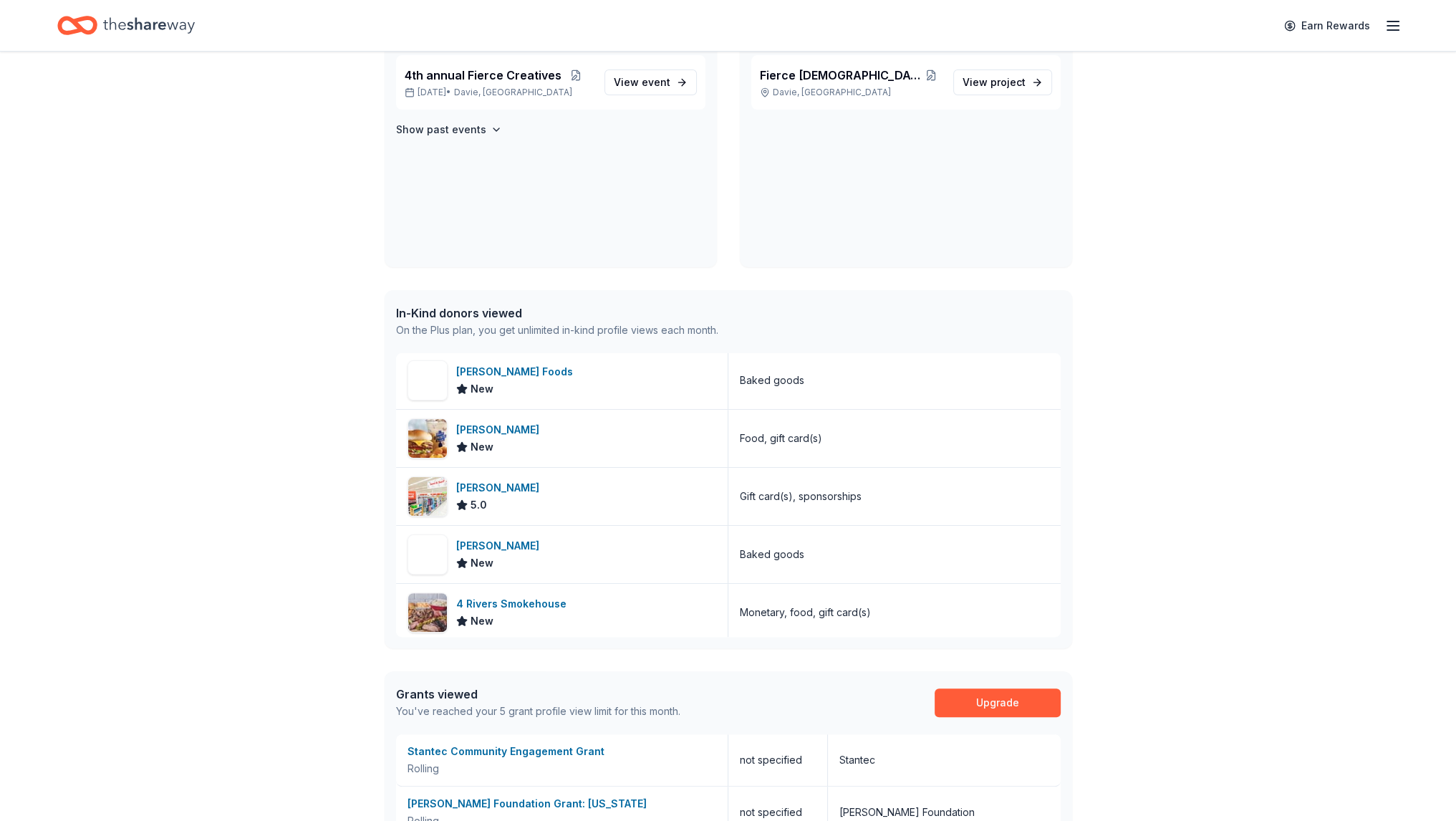
scroll to position [2551, 0]
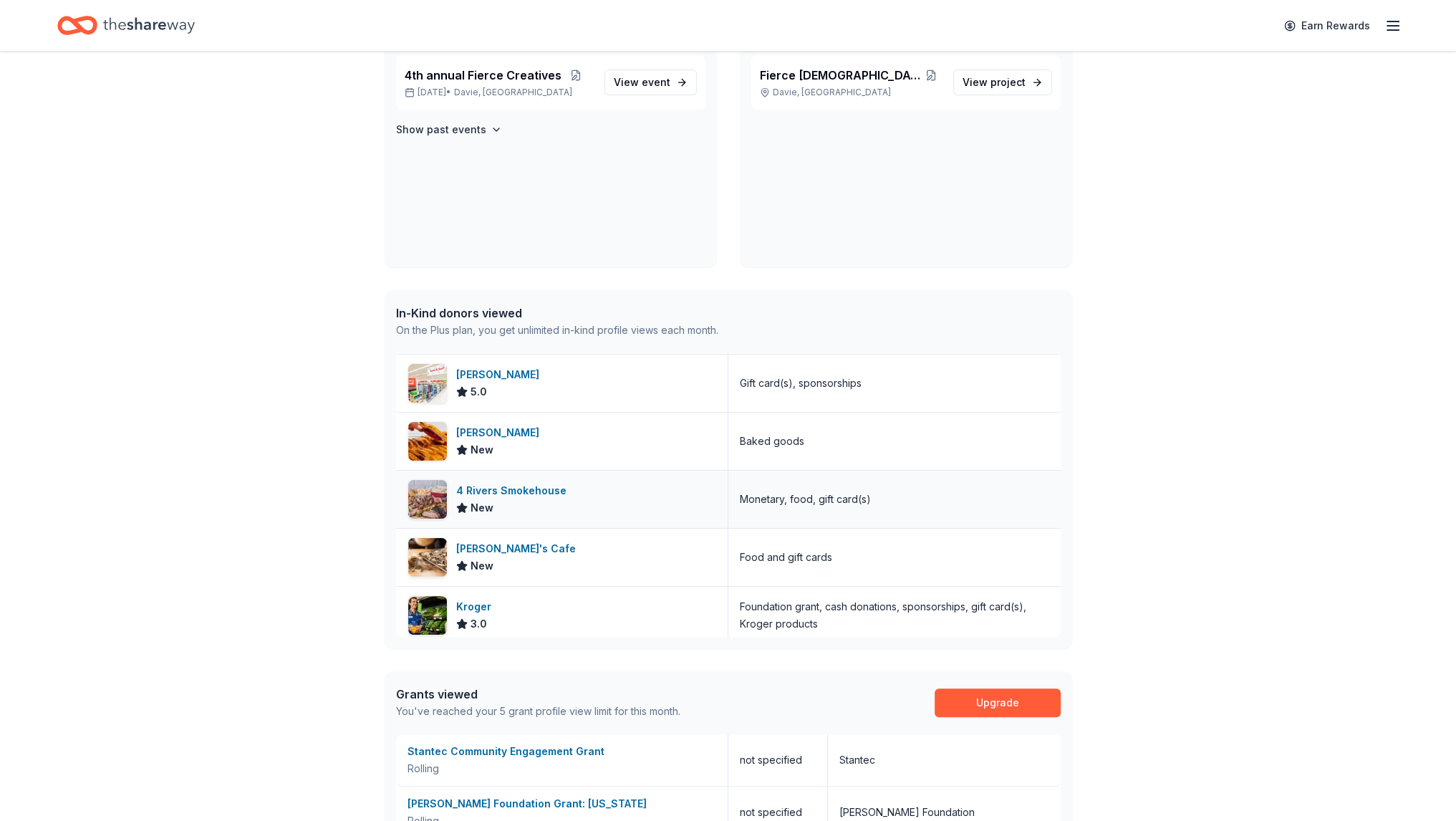
click at [536, 488] on div "4 Rivers Smokehouse" at bounding box center [514, 490] width 116 height 17
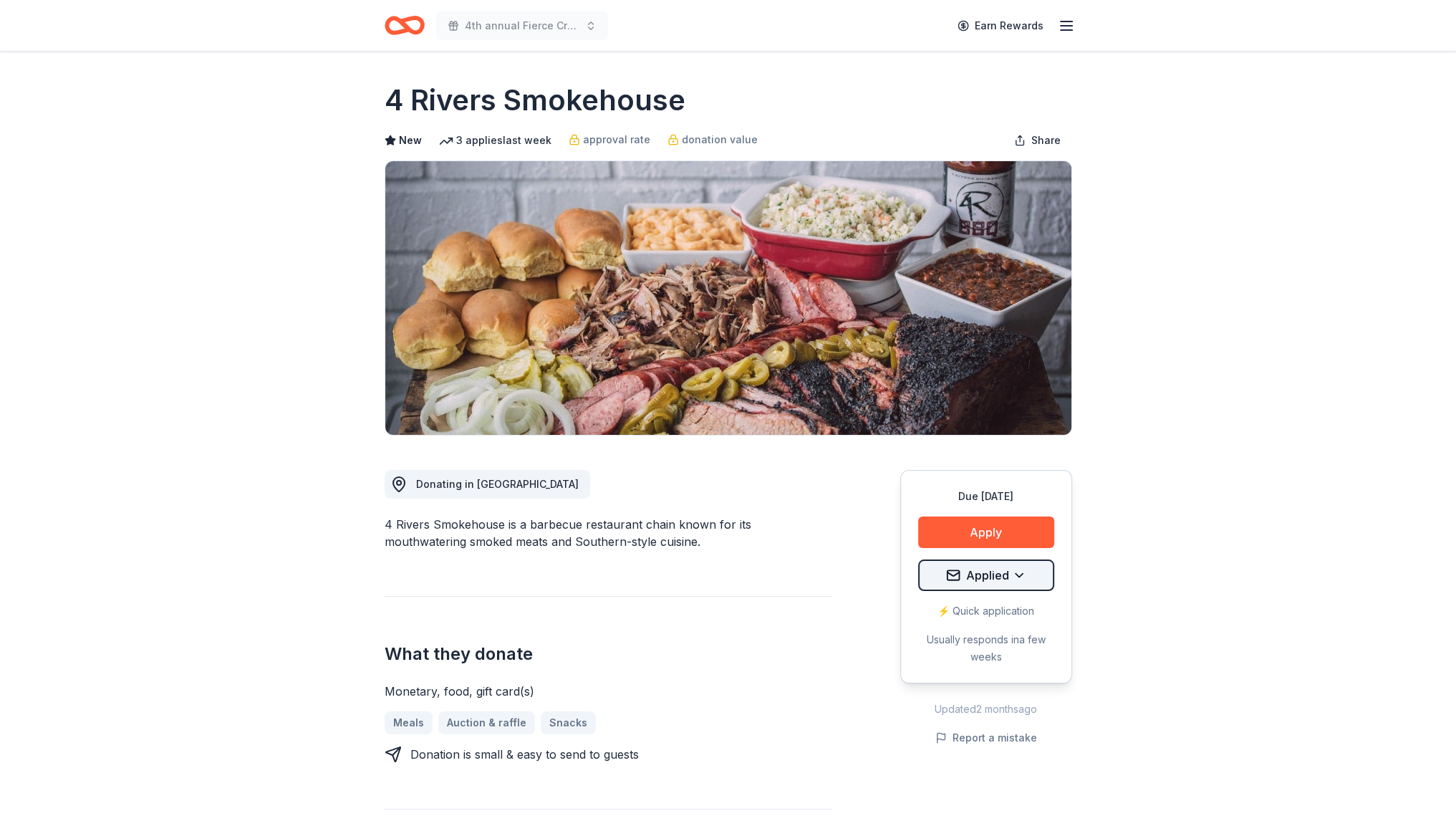
click at [1012, 565] on html "4th annual Fierce Creatives Earn Rewards Due [DATE] Share 4 Rivers Smokehouse N…" at bounding box center [728, 410] width 1456 height 821
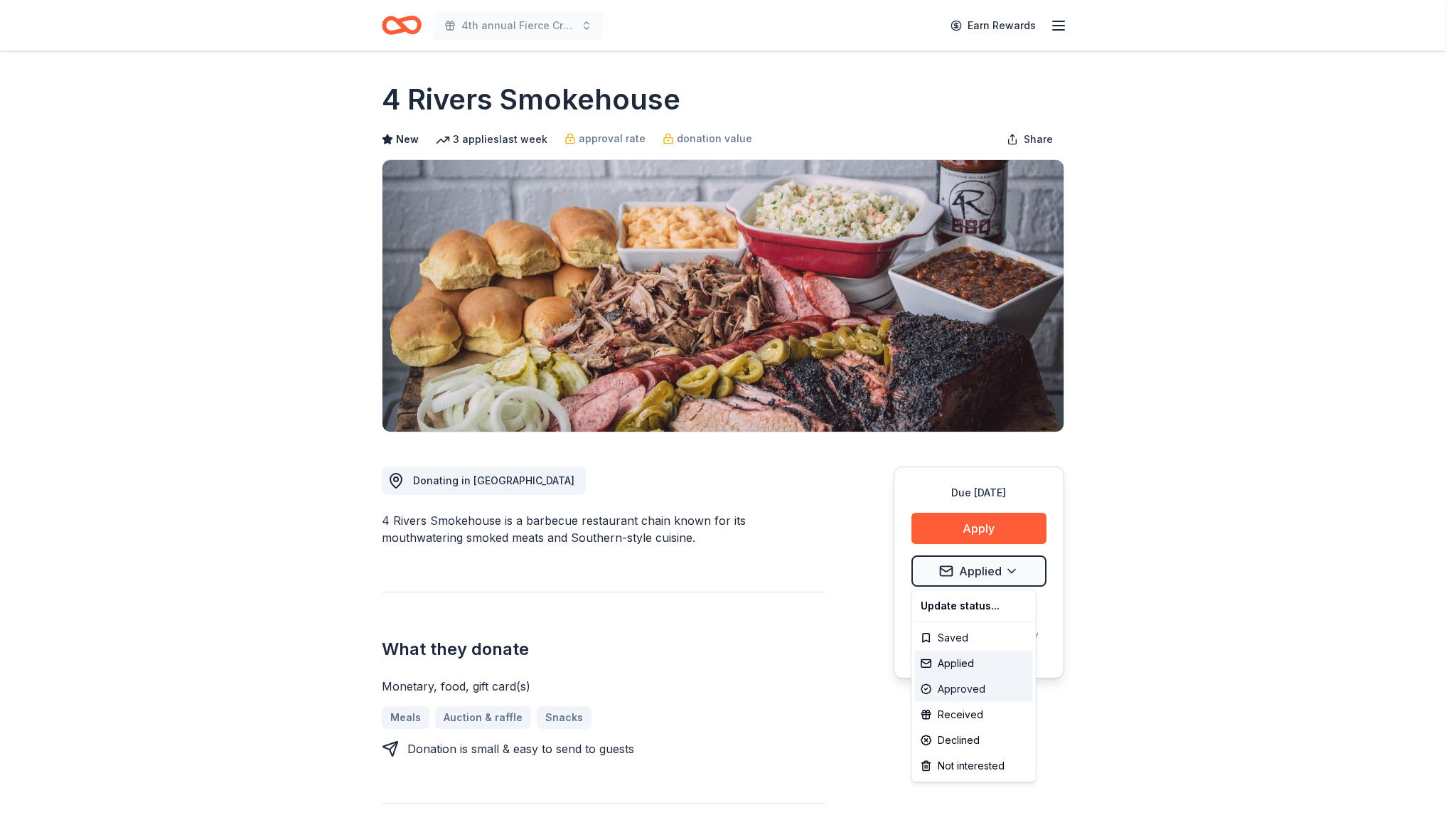
click at [976, 692] on div "Approved" at bounding box center [974, 689] width 118 height 26
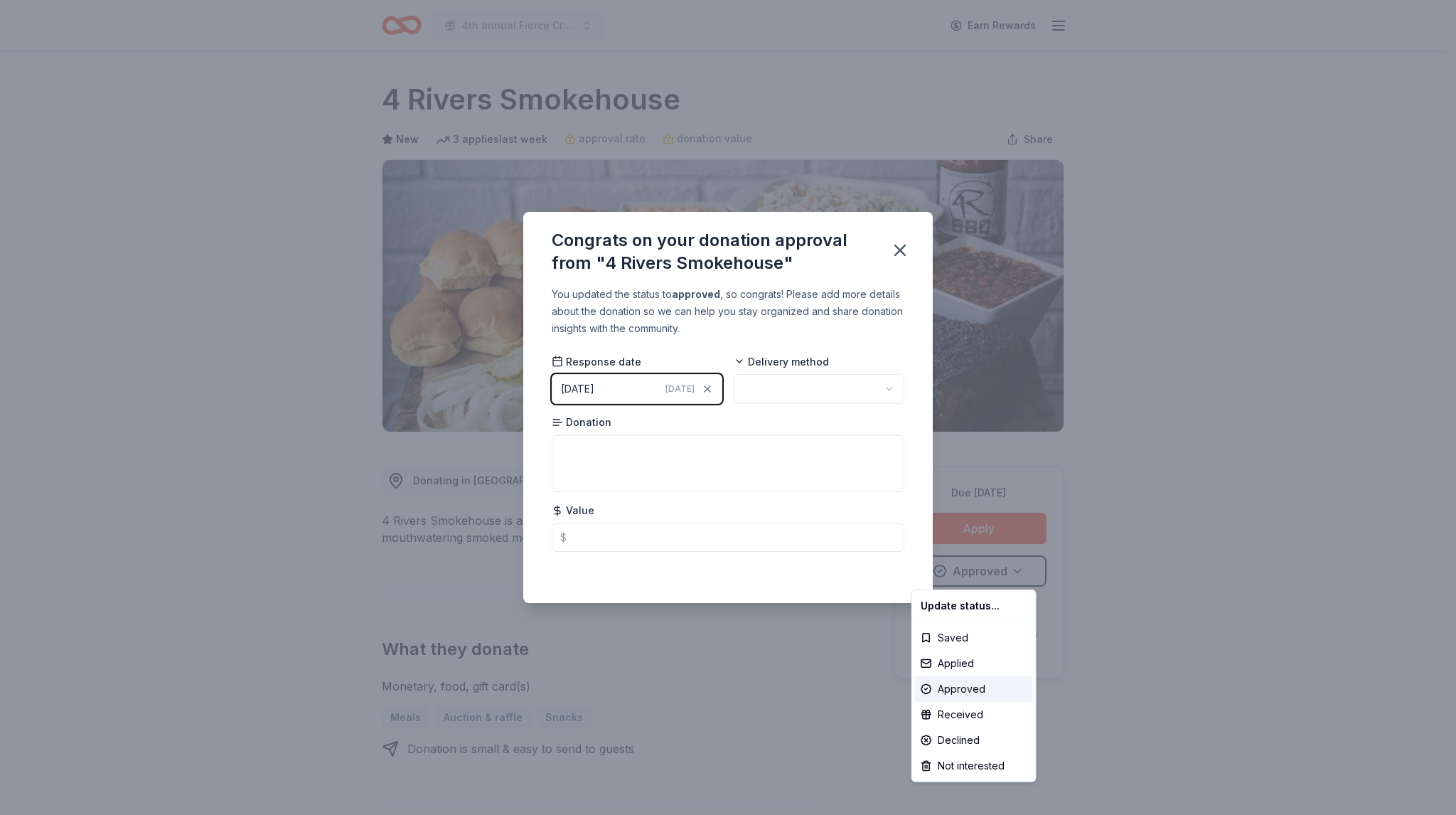
click at [897, 257] on html "4th annual Fierce Creatives Earn Rewards Due in 25 days Share 4 Rivers Smokehou…" at bounding box center [728, 407] width 1456 height 815
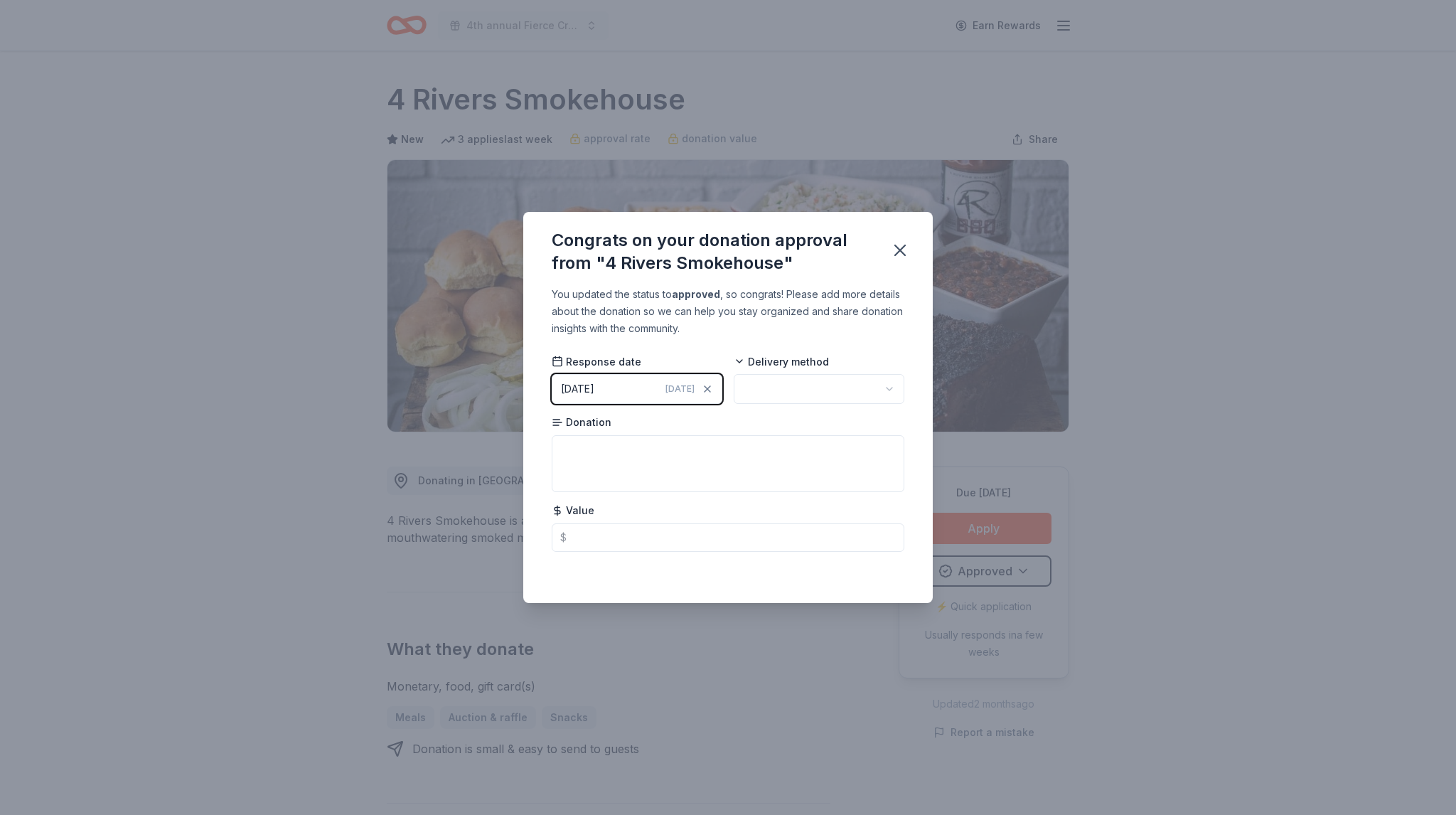
click at [897, 257] on icon "button" at bounding box center [900, 251] width 20 height 20
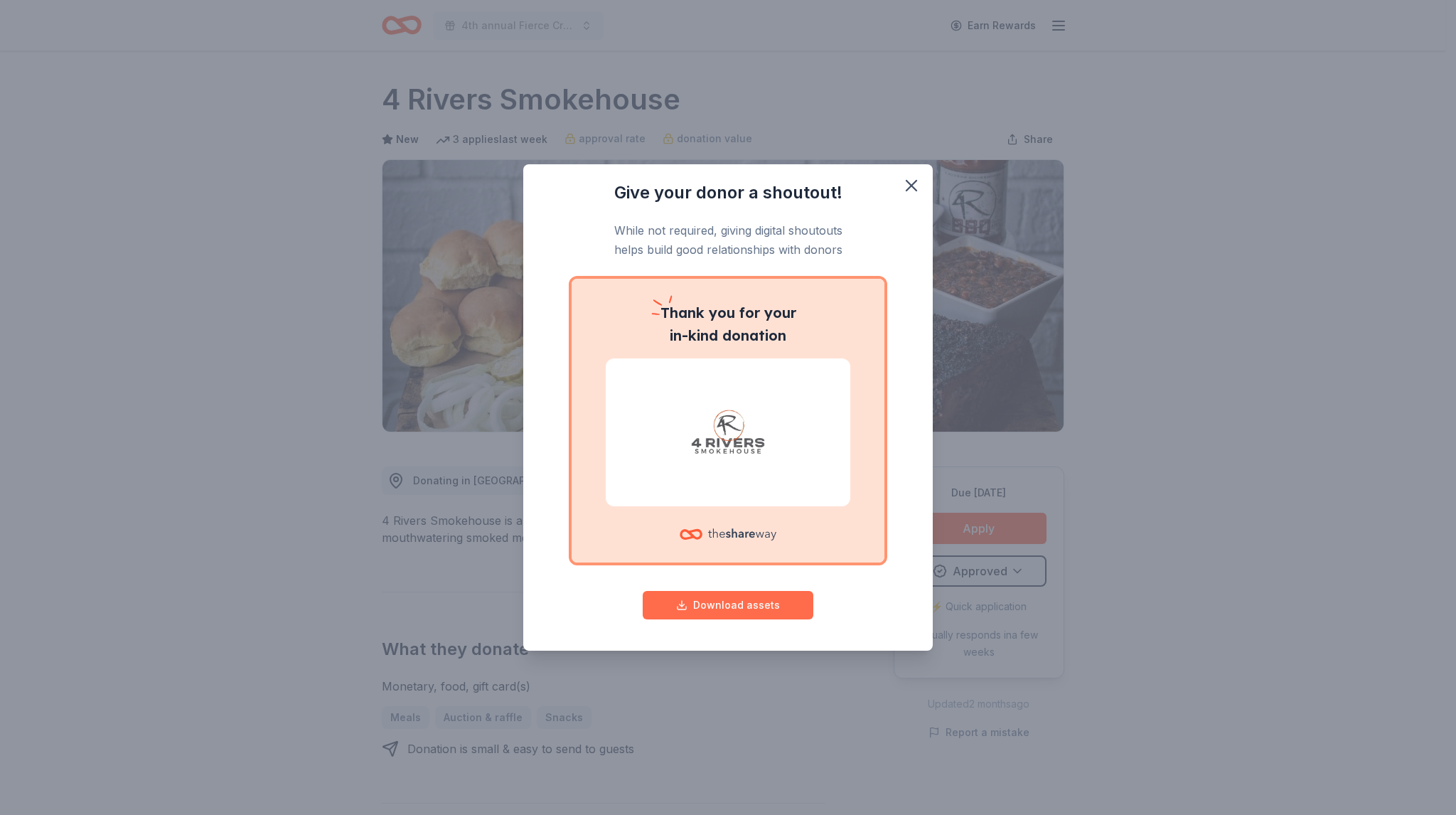
click at [754, 598] on button "Download assets" at bounding box center [728, 605] width 171 height 28
click at [909, 188] on icon "button" at bounding box center [911, 186] width 20 height 20
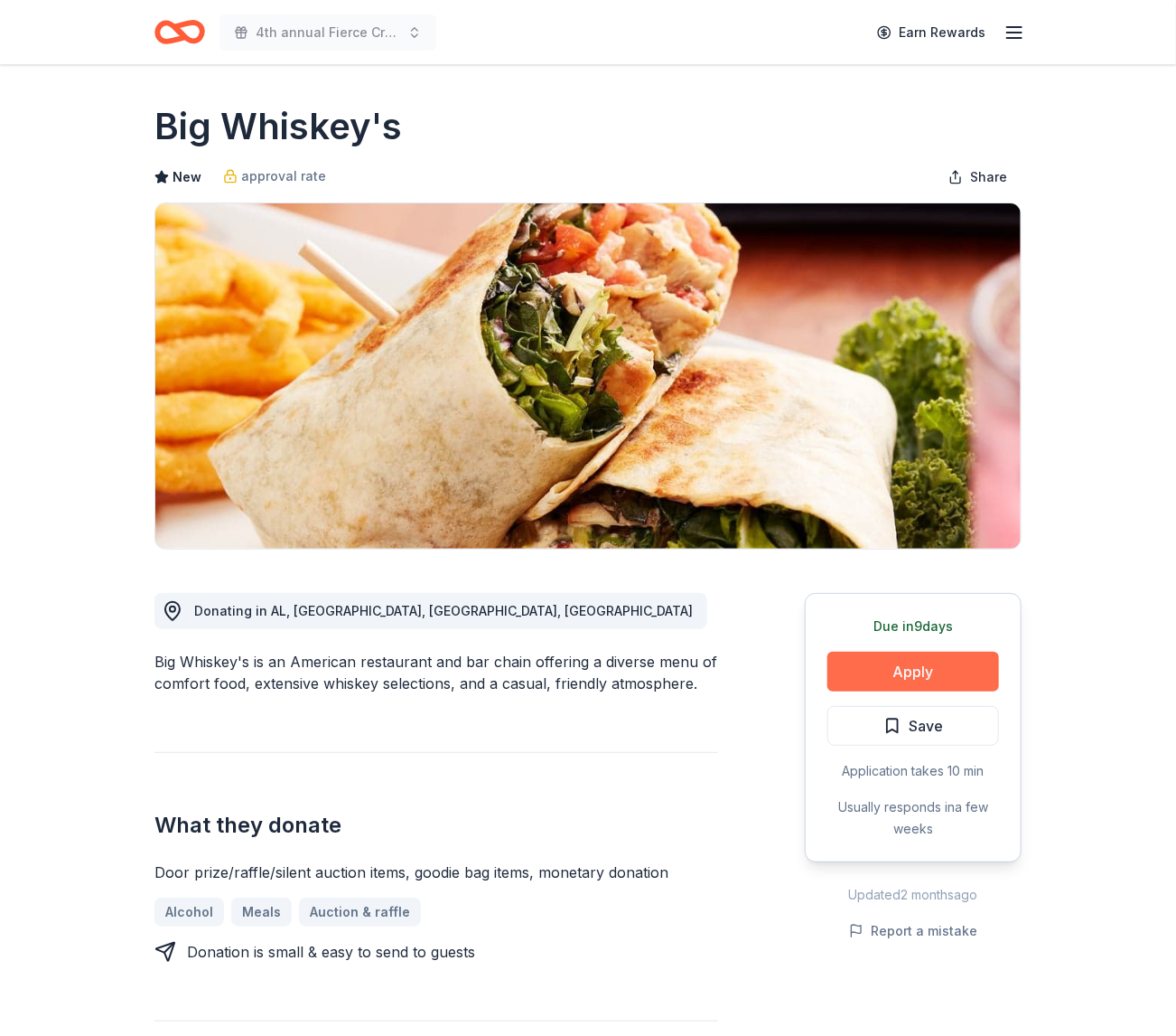
click at [882, 679] on button "Apply" at bounding box center [914, 671] width 172 height 40
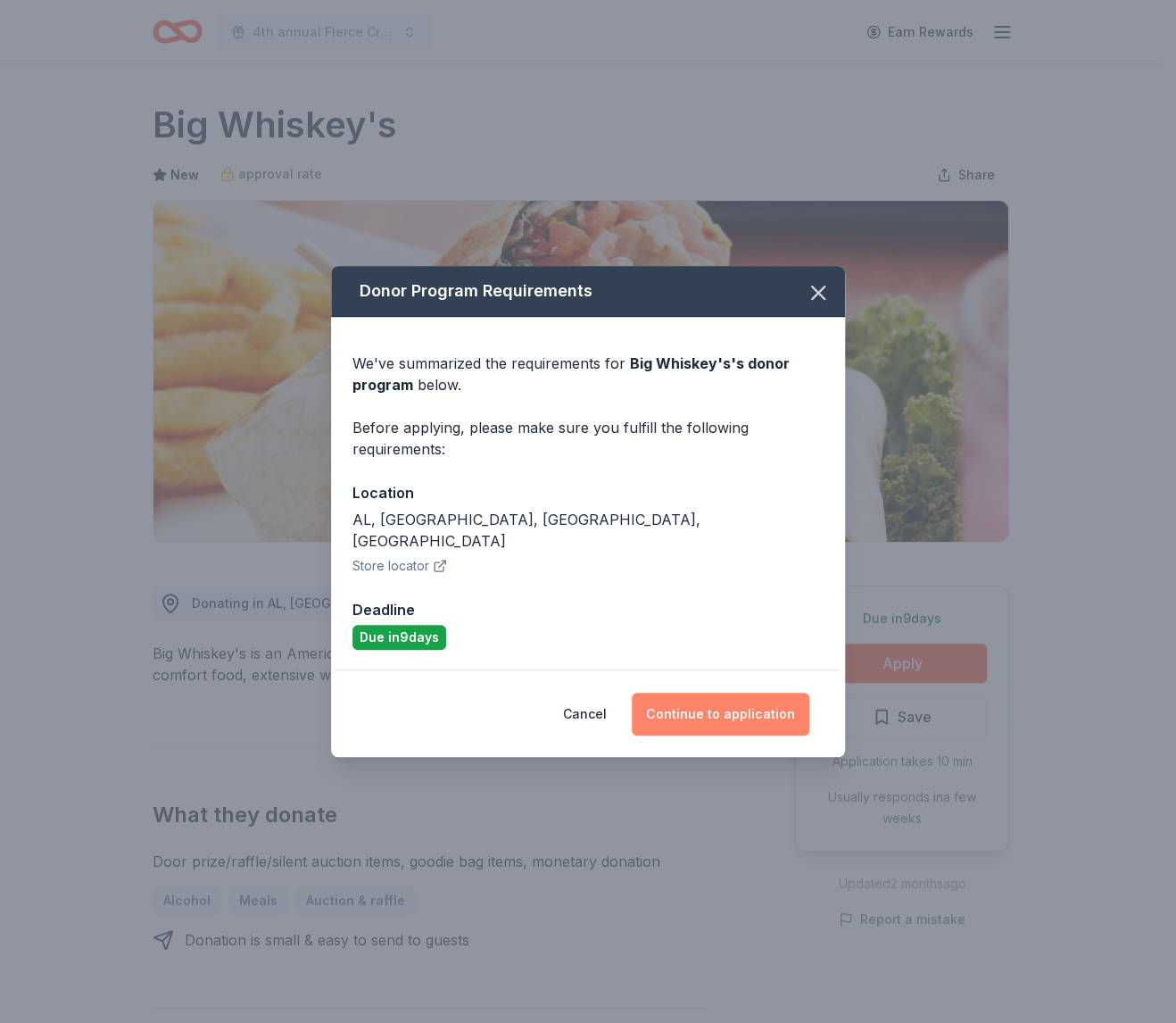
click at [682, 704] on button "Continue to application" at bounding box center [720, 714] width 178 height 43
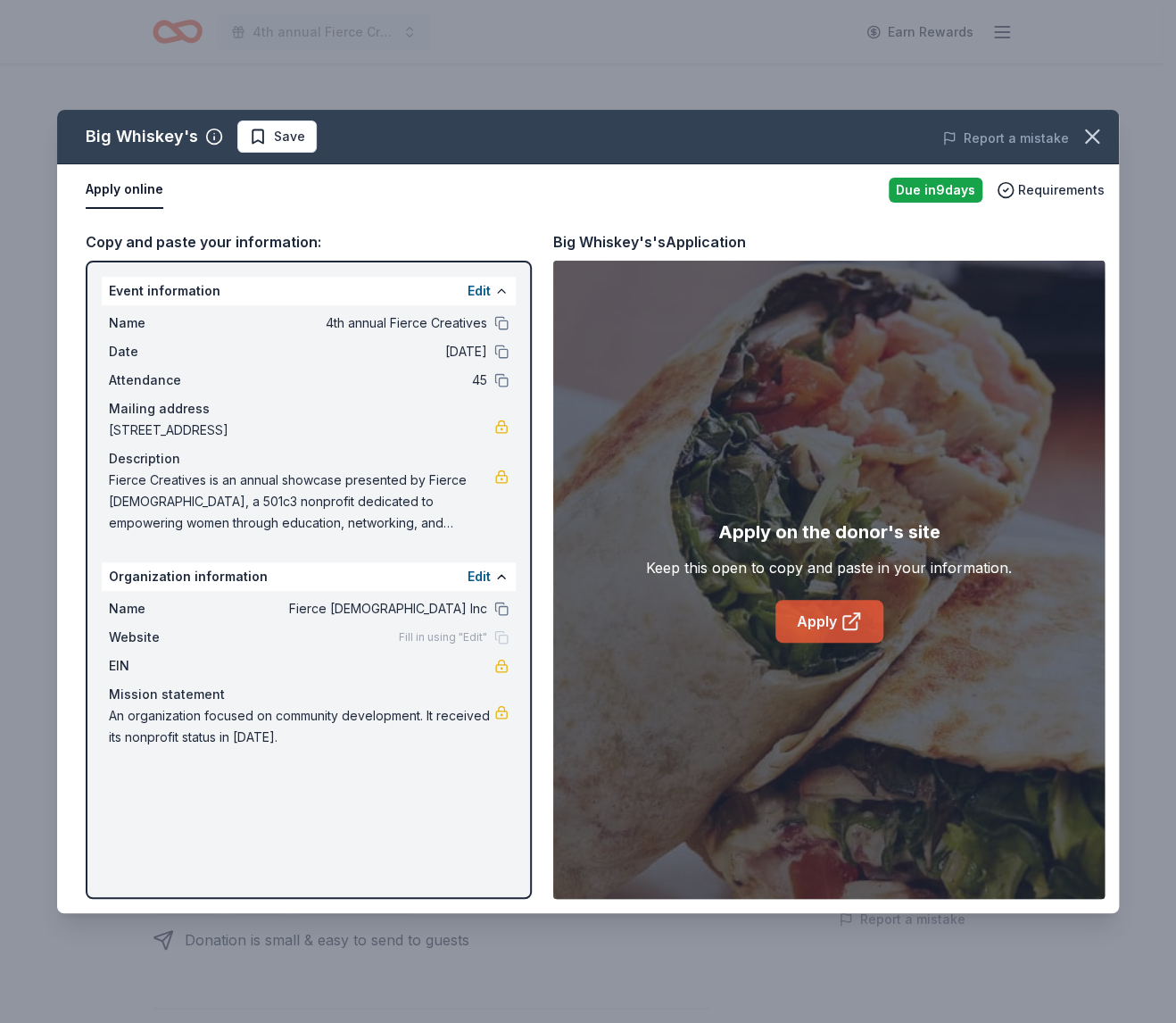
click at [808, 635] on link "Apply" at bounding box center [829, 621] width 108 height 43
click at [495, 596] on div "Name Fierce Females Inc Website Fill in using "Edit" EIN Mission statement An o…" at bounding box center [308, 673] width 414 height 164
click at [500, 609] on button at bounding box center [501, 608] width 14 height 14
drag, startPoint x: 80, startPoint y: 130, endPoint x: 147, endPoint y: 137, distance: 67.4
click at [147, 137] on div "Big Whiskey's Save" at bounding box center [375, 137] width 637 height 32
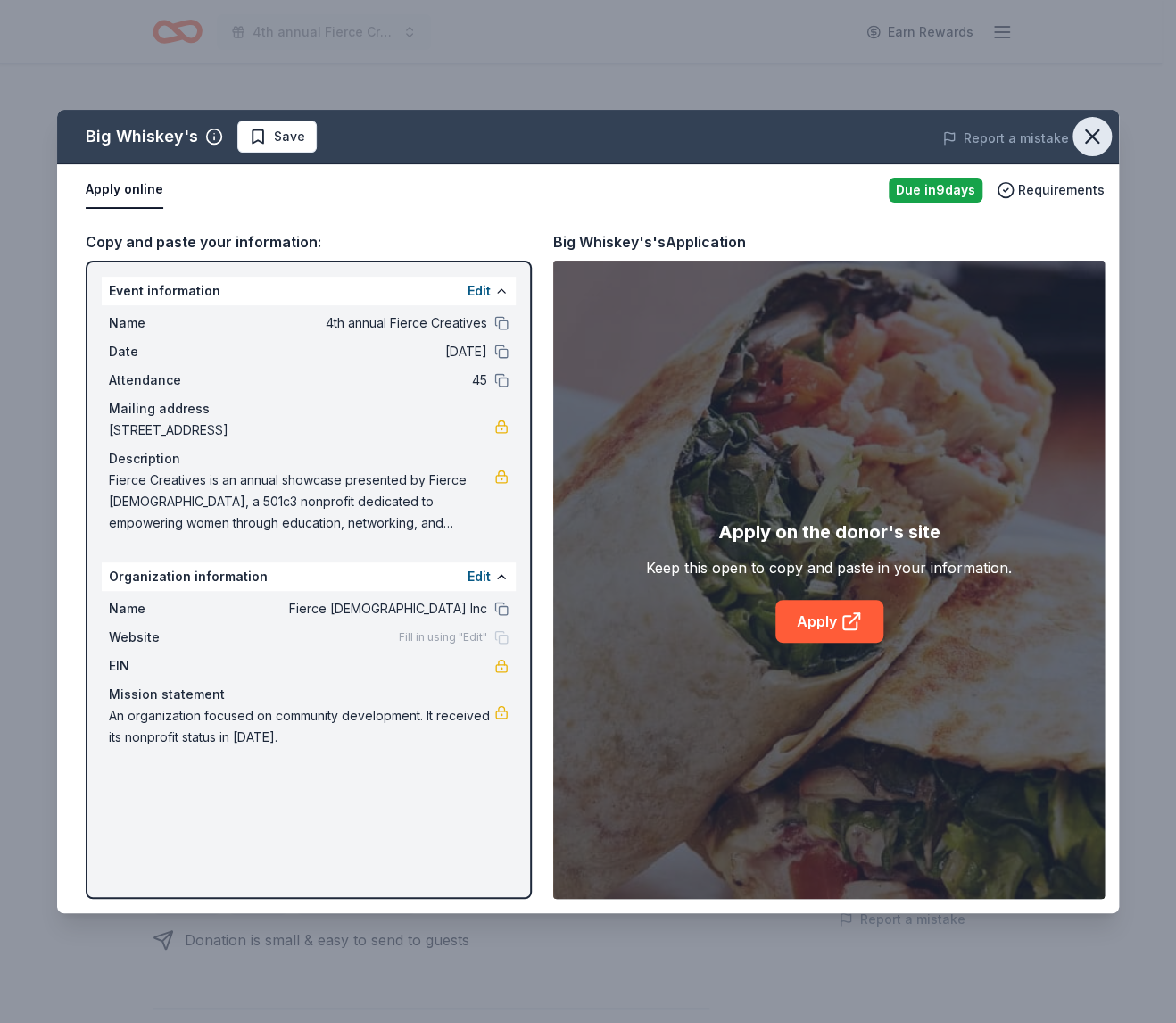
click at [1093, 130] on icon "button" at bounding box center [1093, 137] width 25 height 25
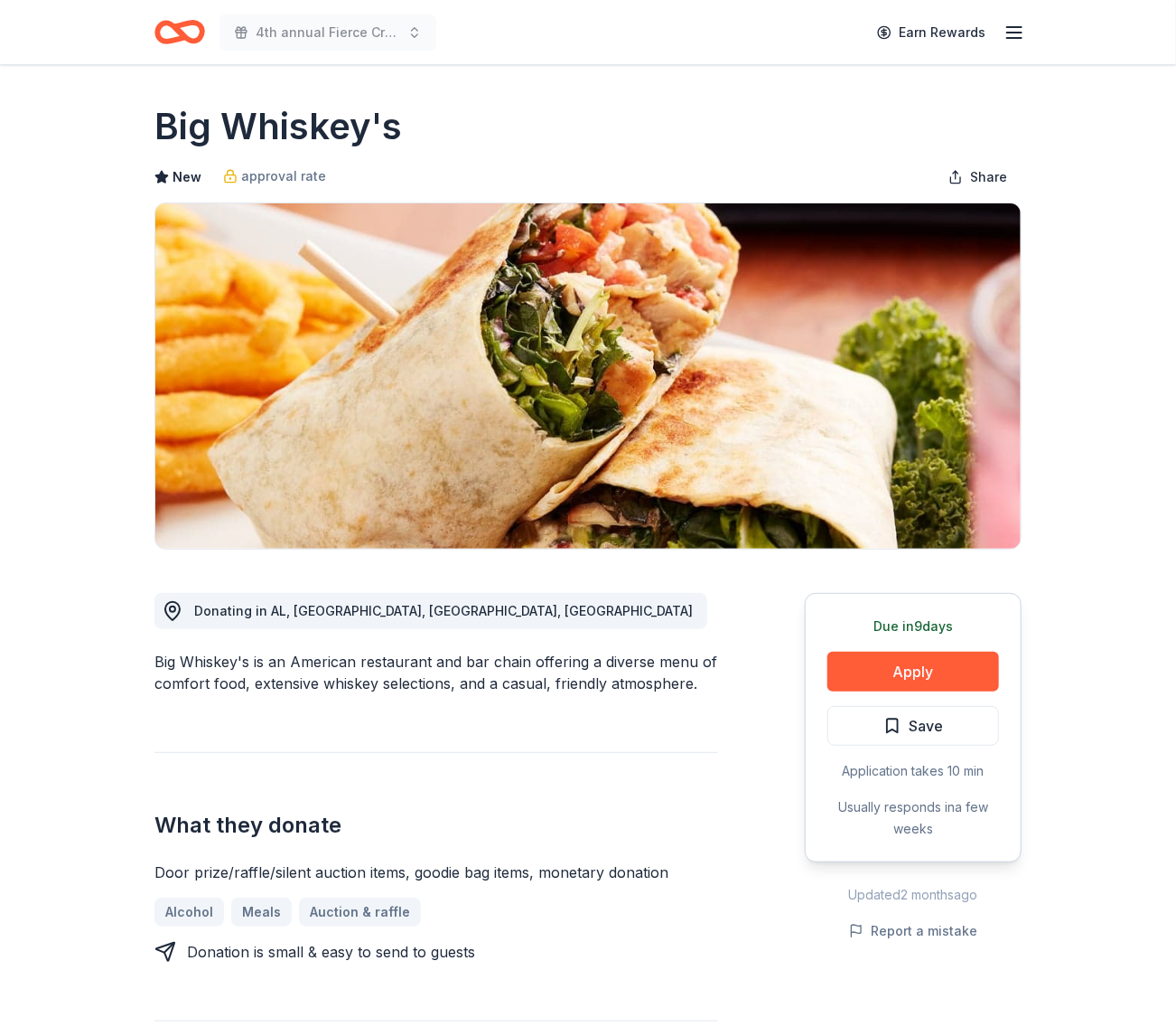
drag, startPoint x: 161, startPoint y: 120, endPoint x: 304, endPoint y: 120, distance: 143.0
click at [302, 120] on h1 "Big Whiskey's" at bounding box center [279, 127] width 248 height 51
click at [304, 120] on h1 "Big Whiskey's" at bounding box center [279, 127] width 248 height 51
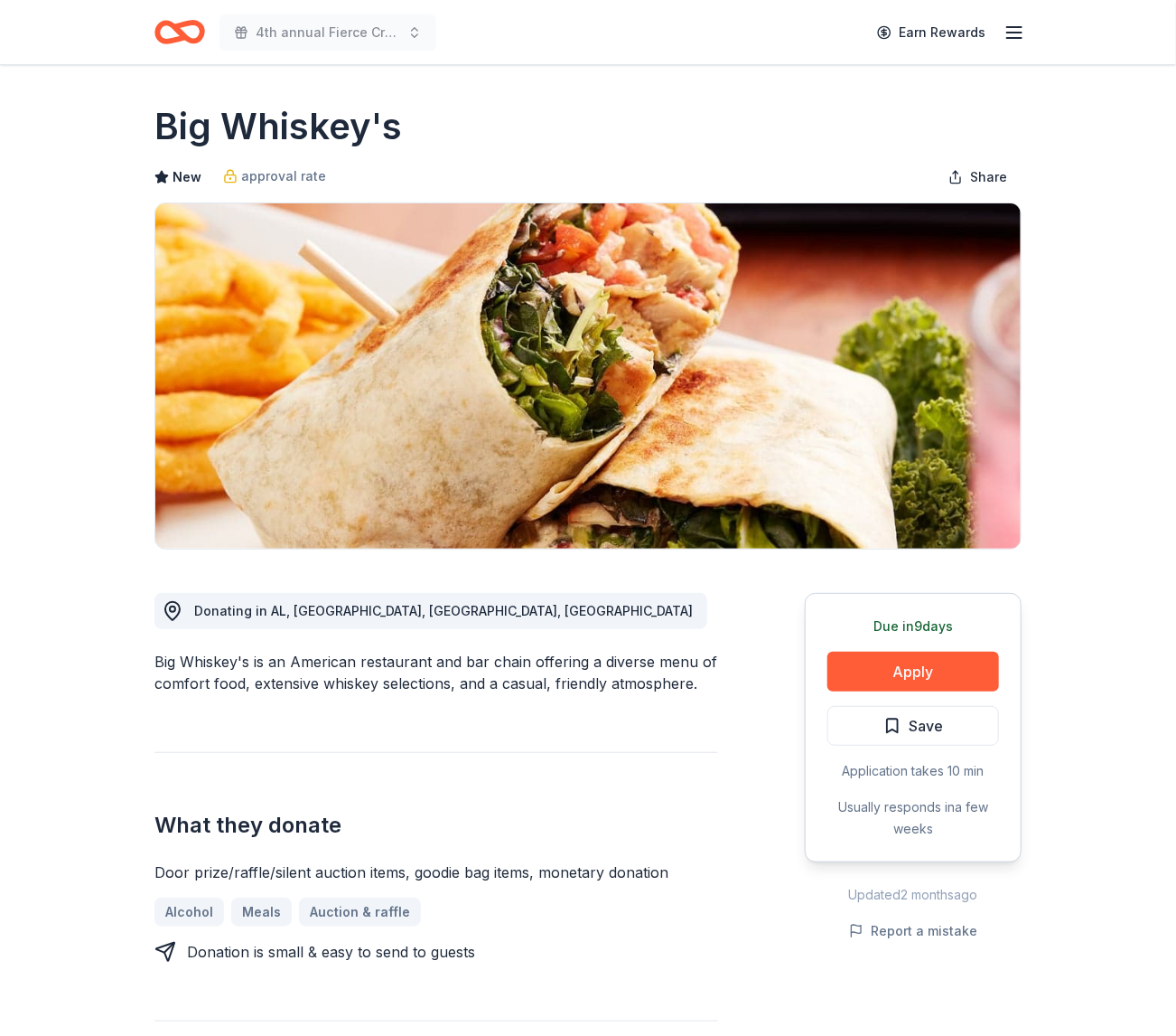
drag, startPoint x: 150, startPoint y: 655, endPoint x: 204, endPoint y: 656, distance: 54.0
click at [204, 656] on div "Big Whiskey's is an American restaurant and bar chain offering a diverse menu o…" at bounding box center [436, 672] width 564 height 43
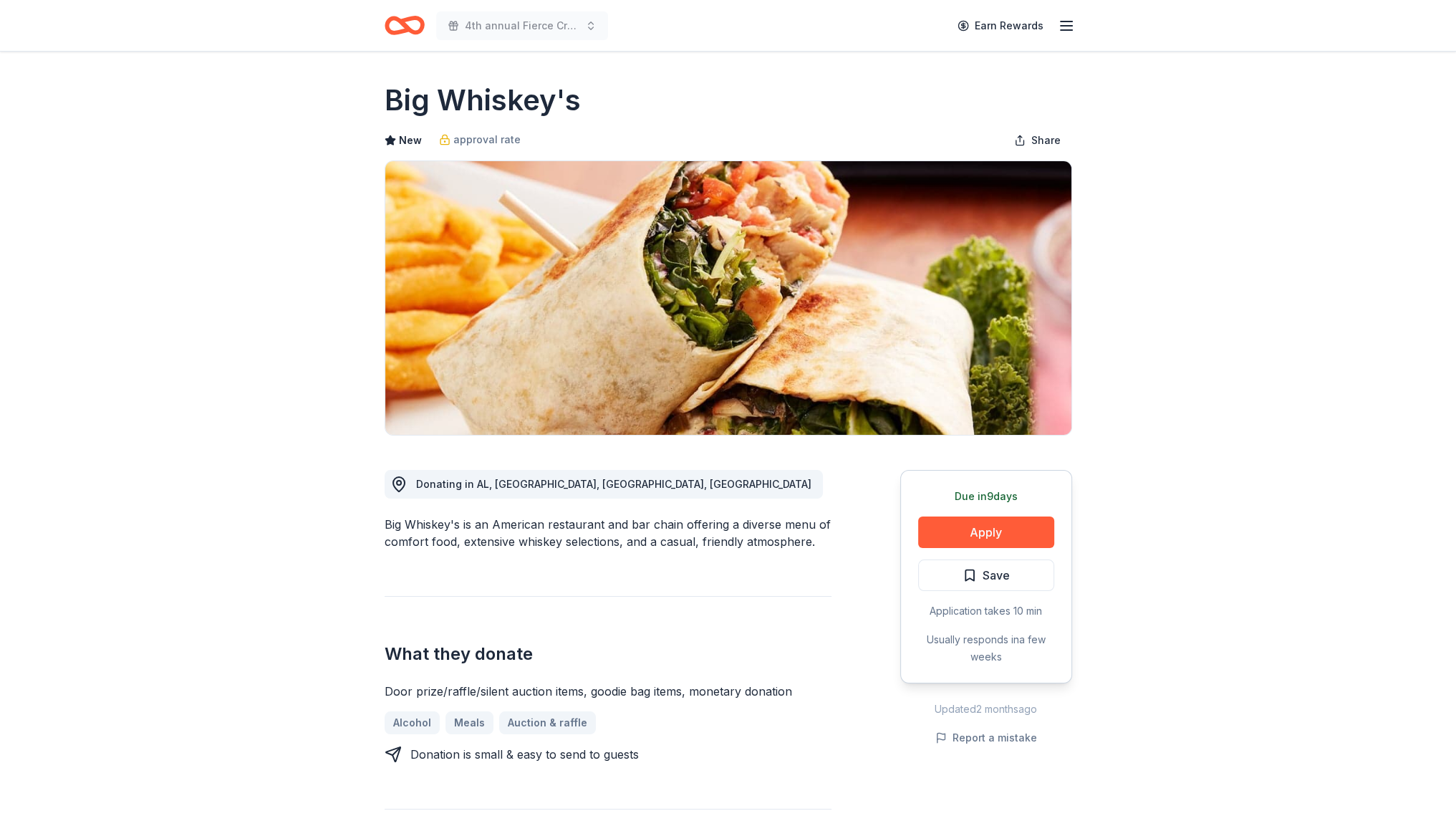
click at [991, 584] on button "Save" at bounding box center [986, 575] width 136 height 32
click at [1005, 565] on html "4th annual Fierce Creatives Earn Rewards Due in 9 days Share Big Whiskey's New …" at bounding box center [728, 410] width 1456 height 821
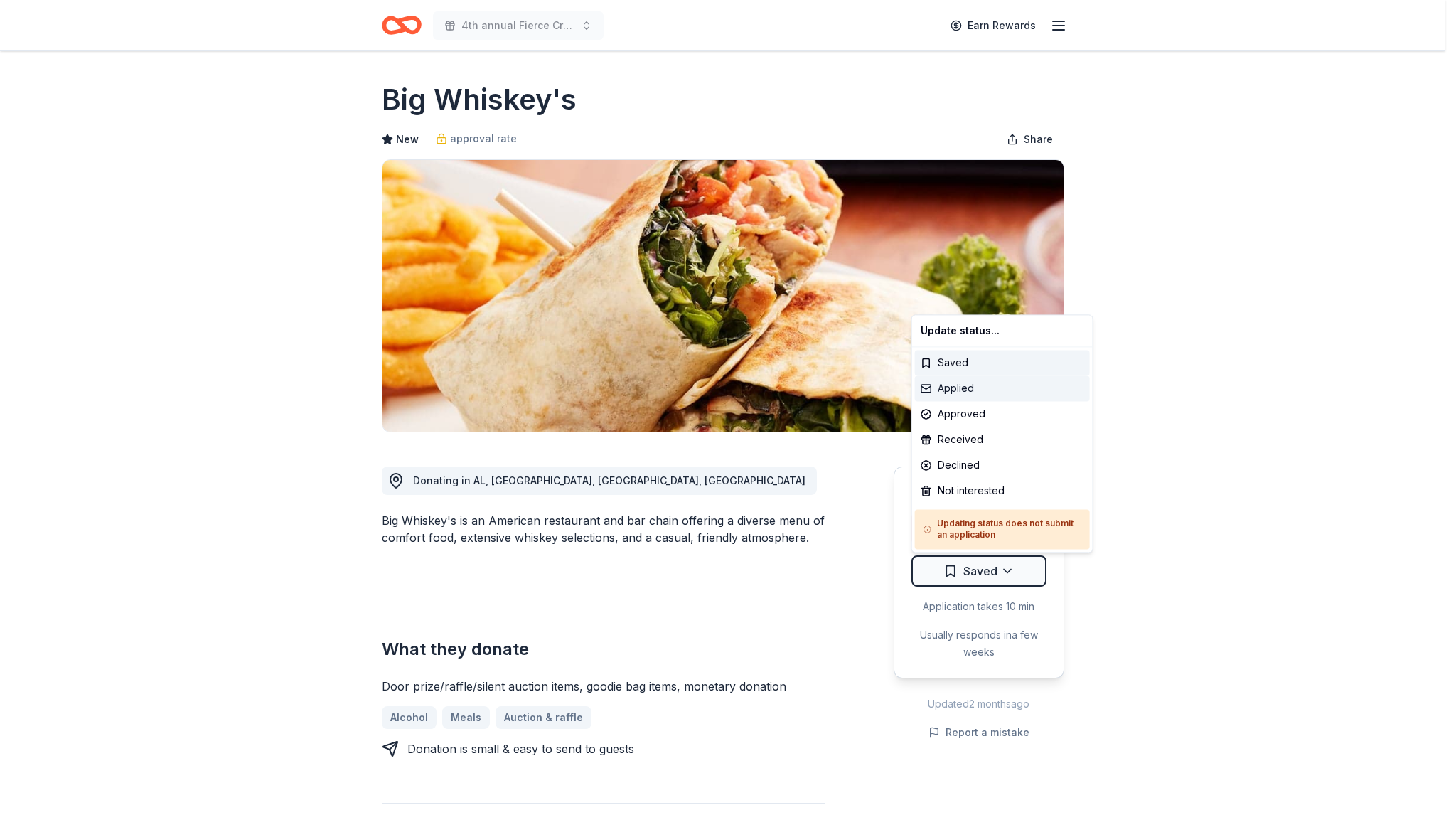
click at [967, 391] on div "Applied" at bounding box center [1002, 388] width 175 height 26
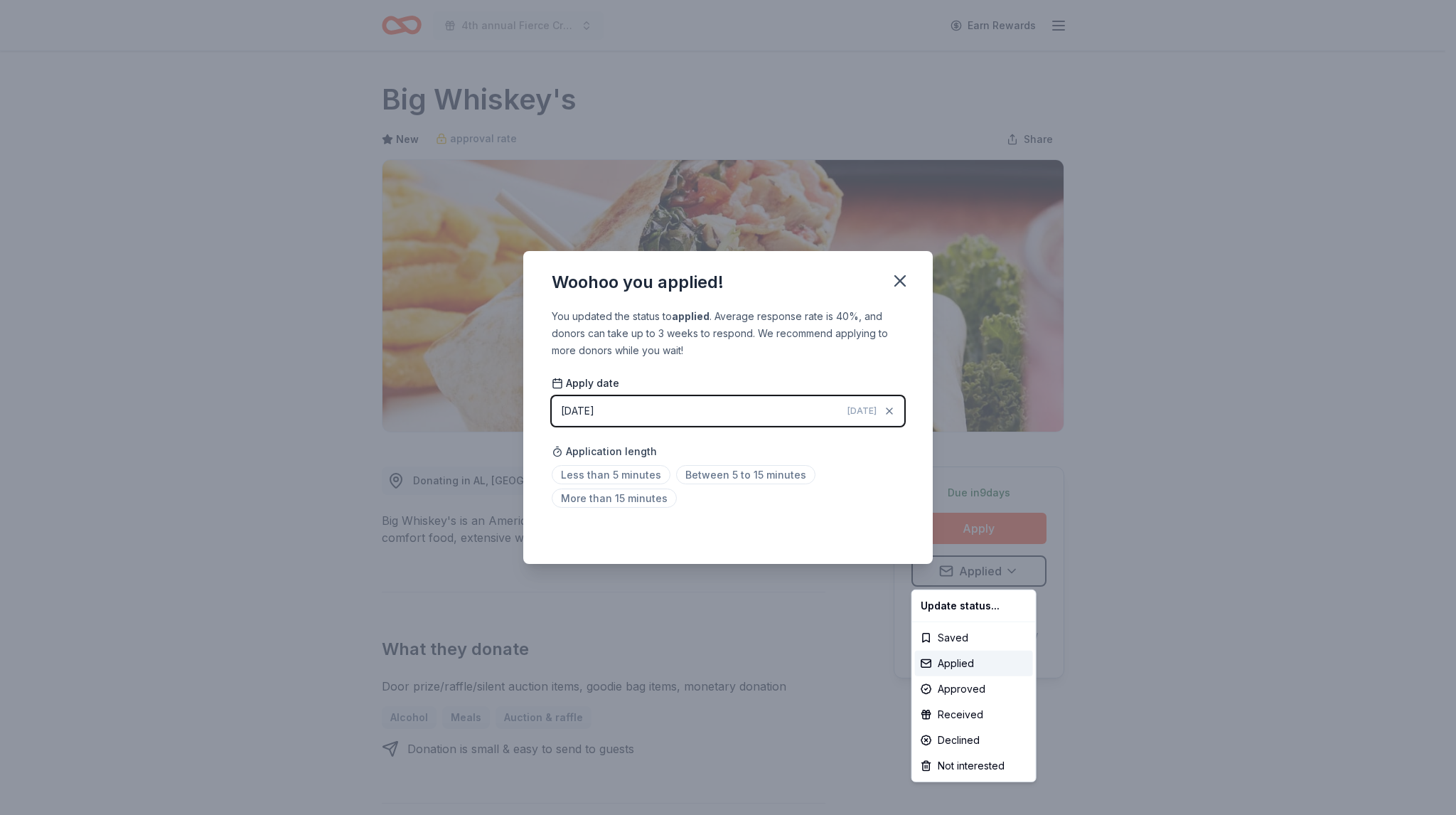
click at [647, 470] on html "4th annual Fierce Creatives Earn Rewards Due in 9 days Share Big Whiskey's New …" at bounding box center [728, 407] width 1456 height 815
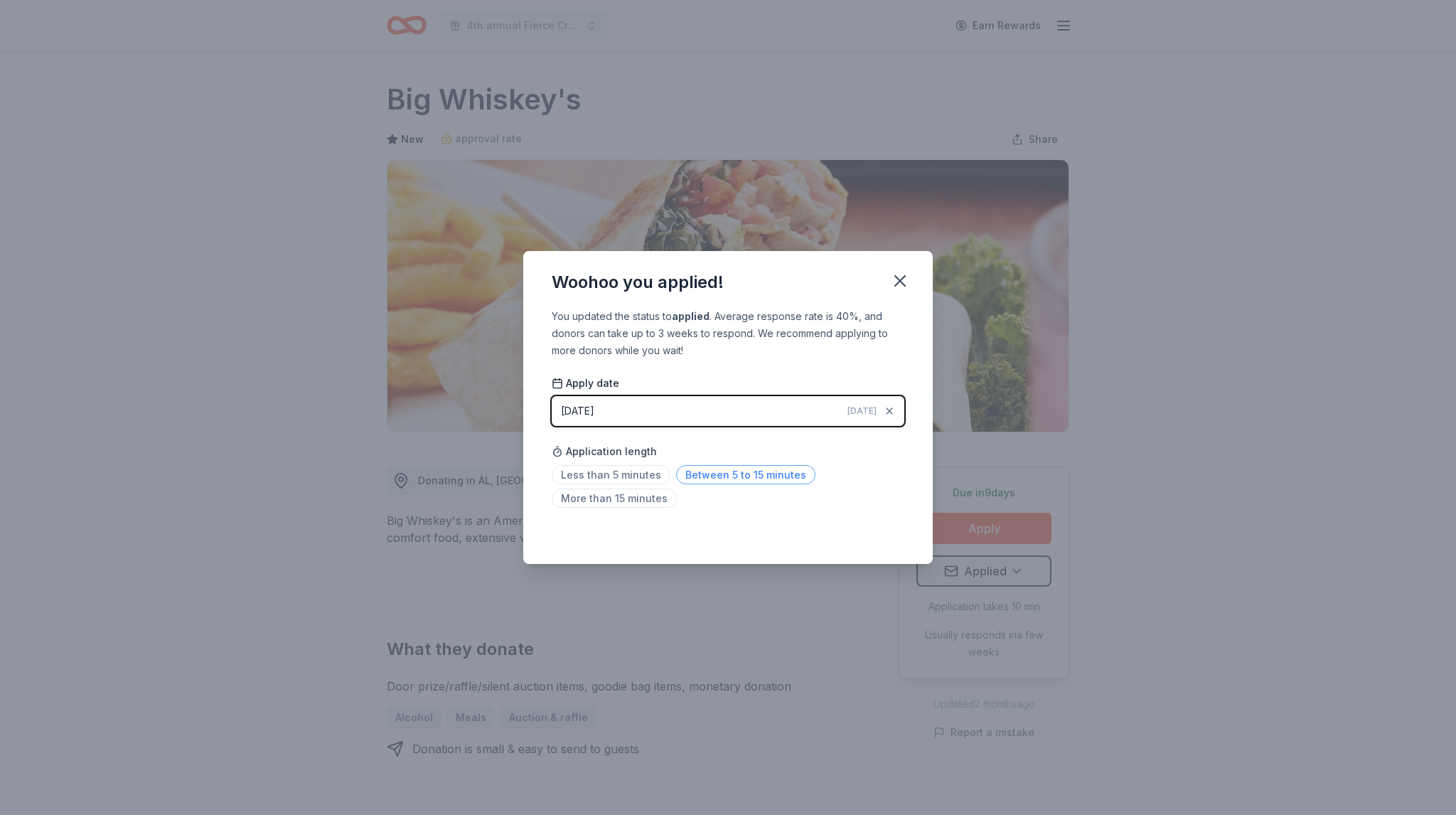
click at [702, 470] on span "Between 5 to 15 minutes" at bounding box center [746, 474] width 139 height 19
click at [907, 285] on icon "button" at bounding box center [900, 281] width 20 height 20
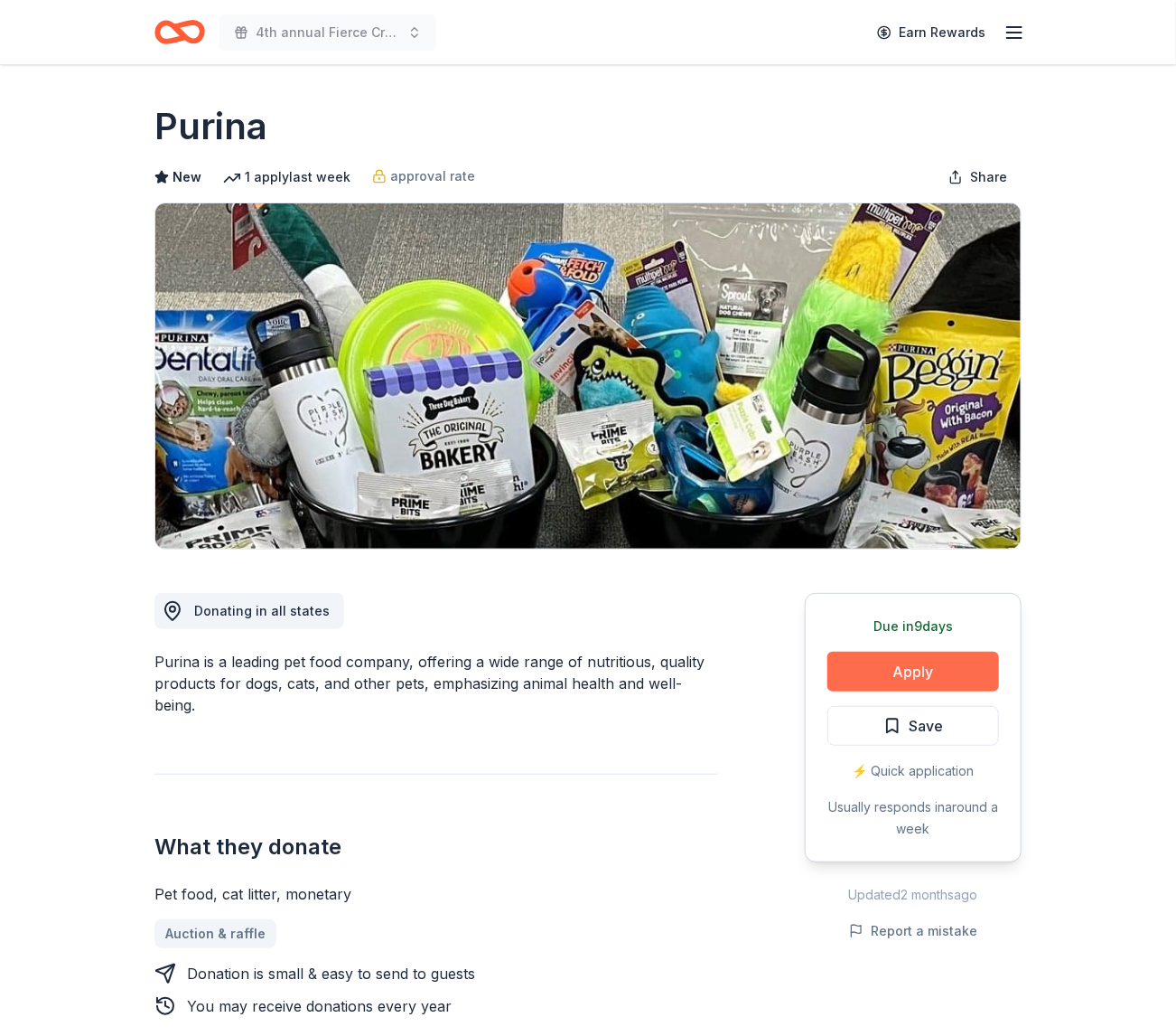
click at [873, 666] on button "Apply" at bounding box center [914, 671] width 172 height 40
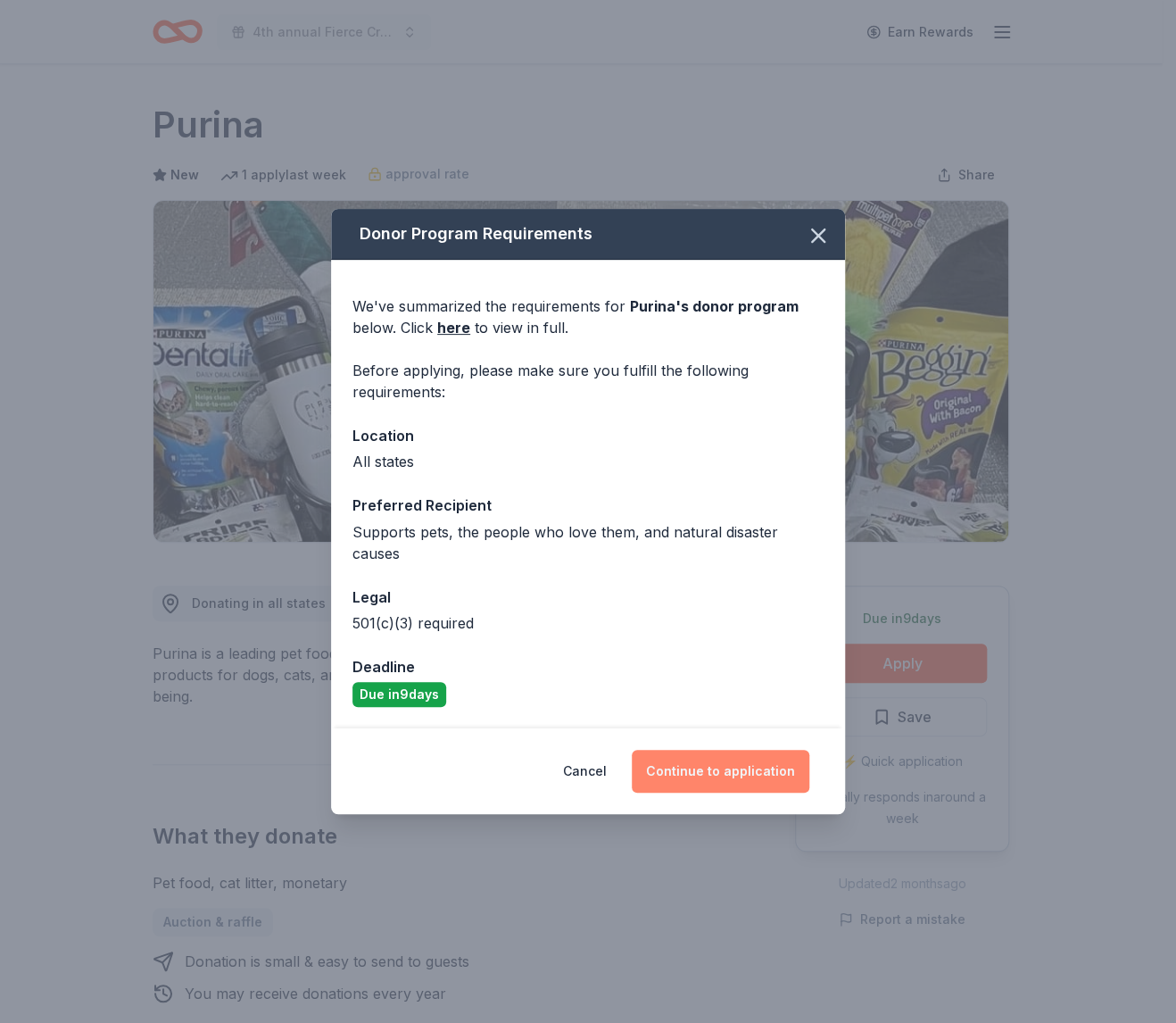
click at [731, 751] on button "Continue to application" at bounding box center [720, 771] width 178 height 43
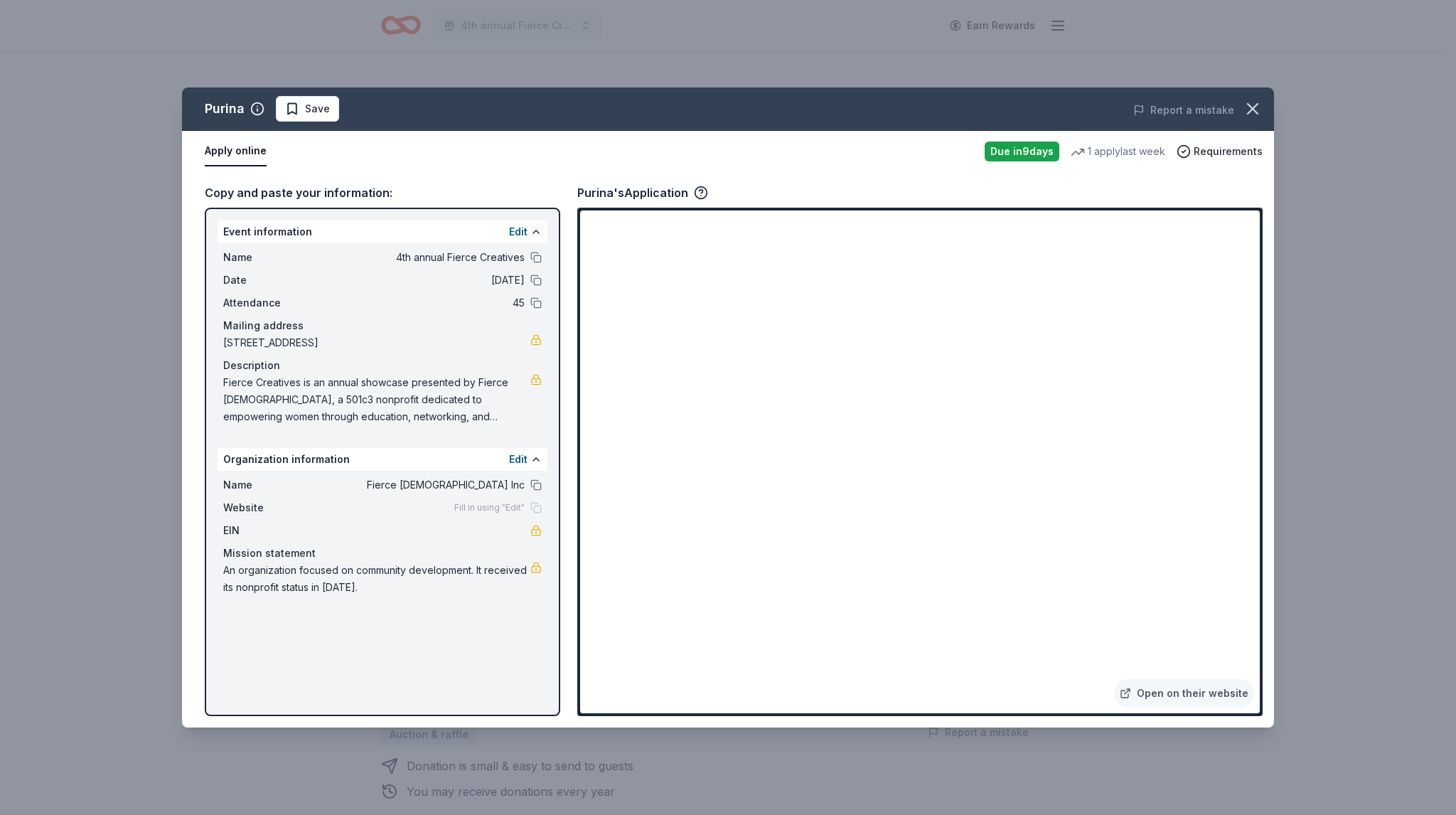
drag, startPoint x: 233, startPoint y: 347, endPoint x: 321, endPoint y: 336, distance: 88.7
click at [285, 339] on span "[STREET_ADDRESS]" at bounding box center [376, 342] width 307 height 17
drag, startPoint x: 223, startPoint y: 323, endPoint x: 256, endPoint y: 327, distance: 33.2
click at [256, 327] on div "Mailing address" at bounding box center [382, 325] width 318 height 17
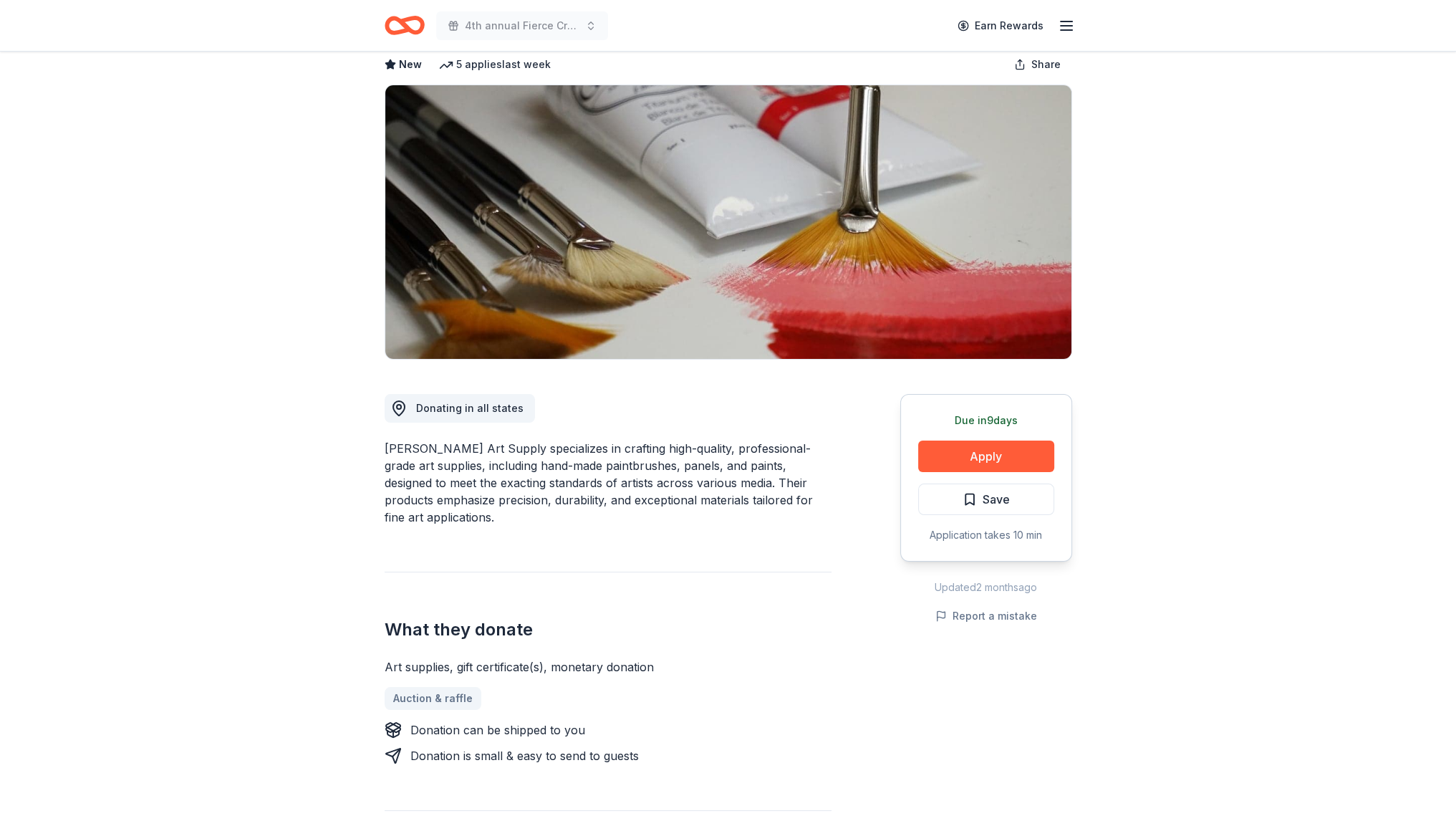
scroll to position [143, 0]
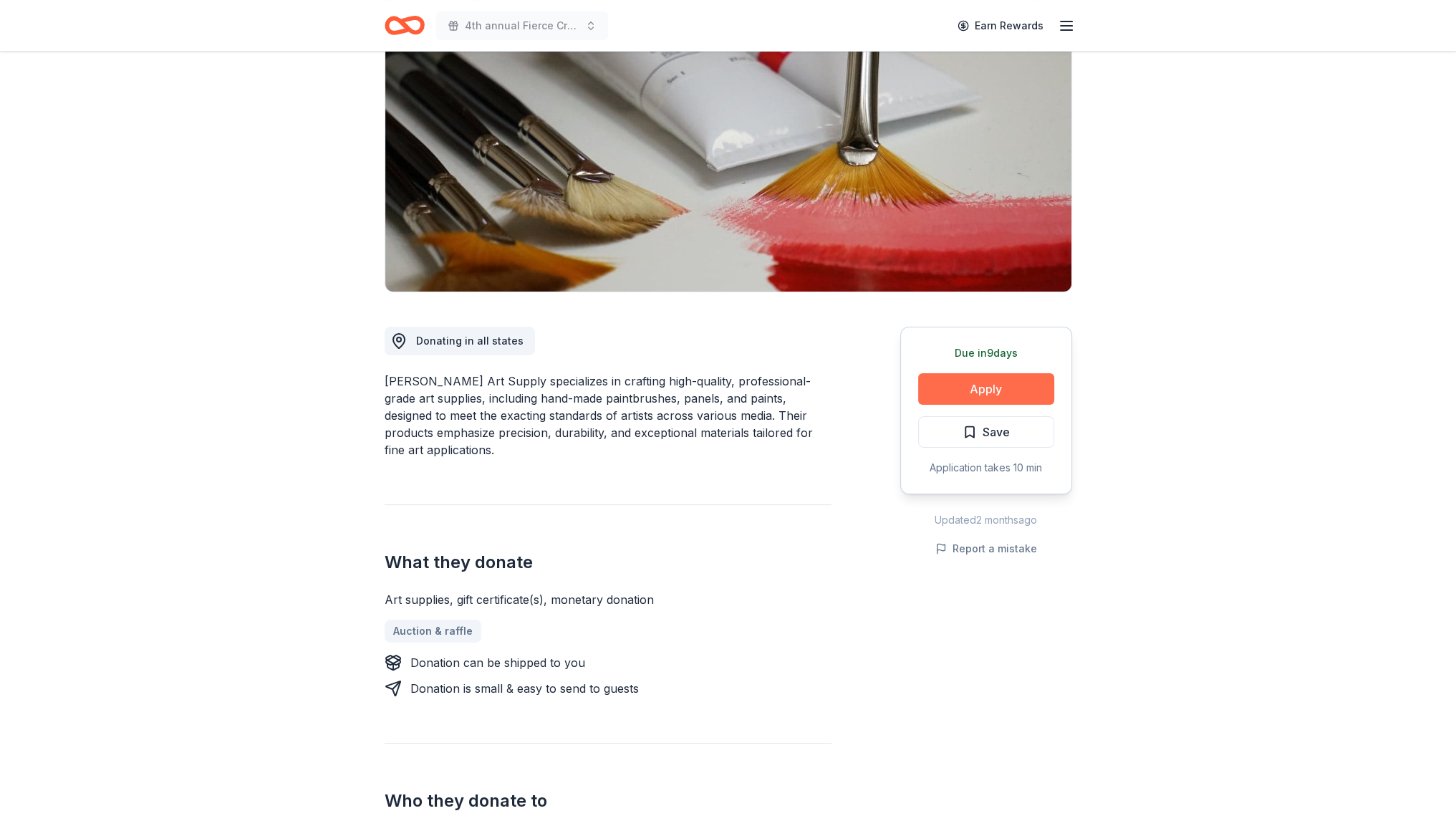
click at [994, 398] on button "Apply" at bounding box center [986, 389] width 136 height 32
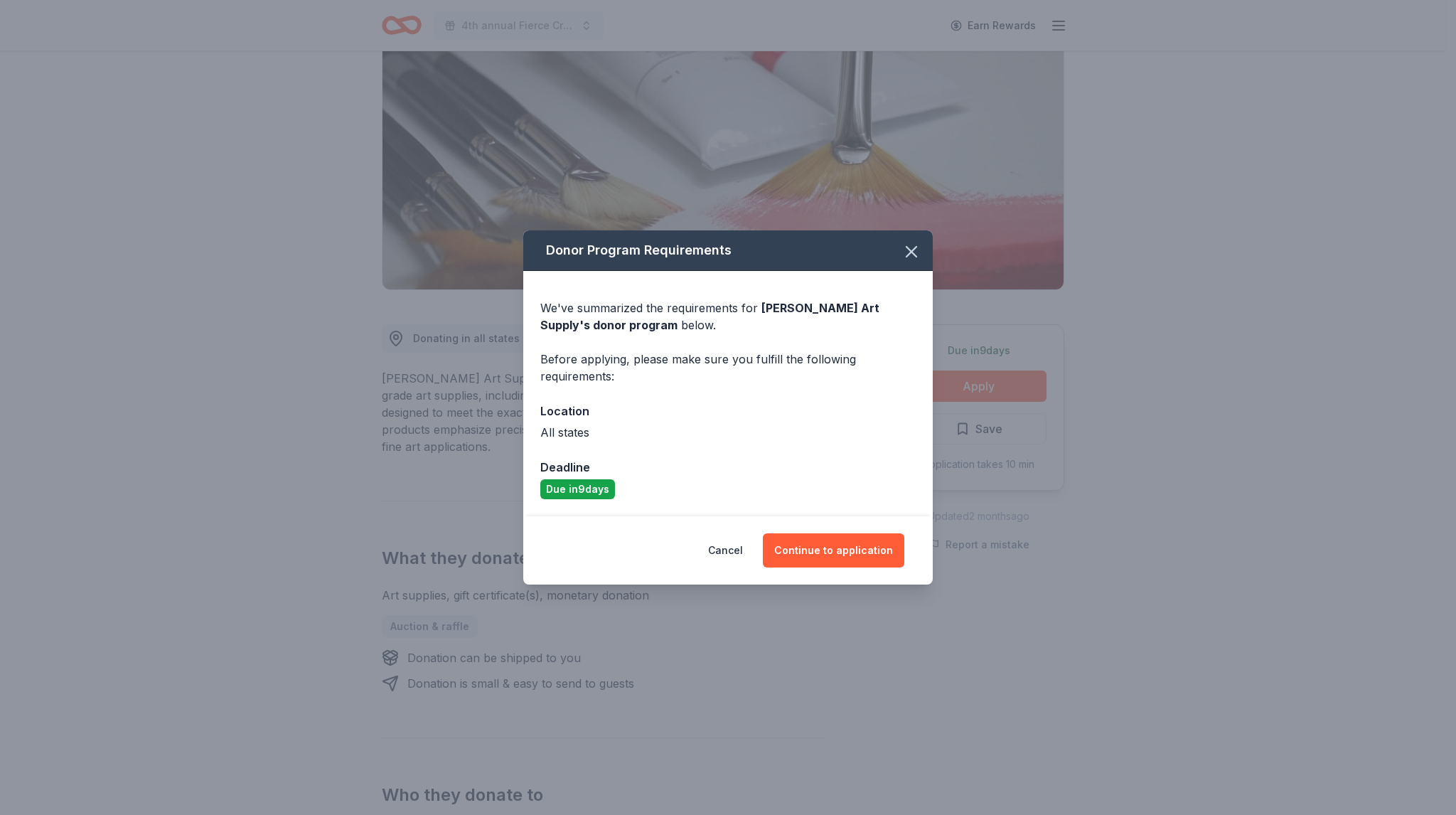
click at [763, 555] on div "Cancel Continue to application" at bounding box center [727, 550] width 352 height 34
click at [740, 550] on button "Cancel" at bounding box center [725, 550] width 35 height 34
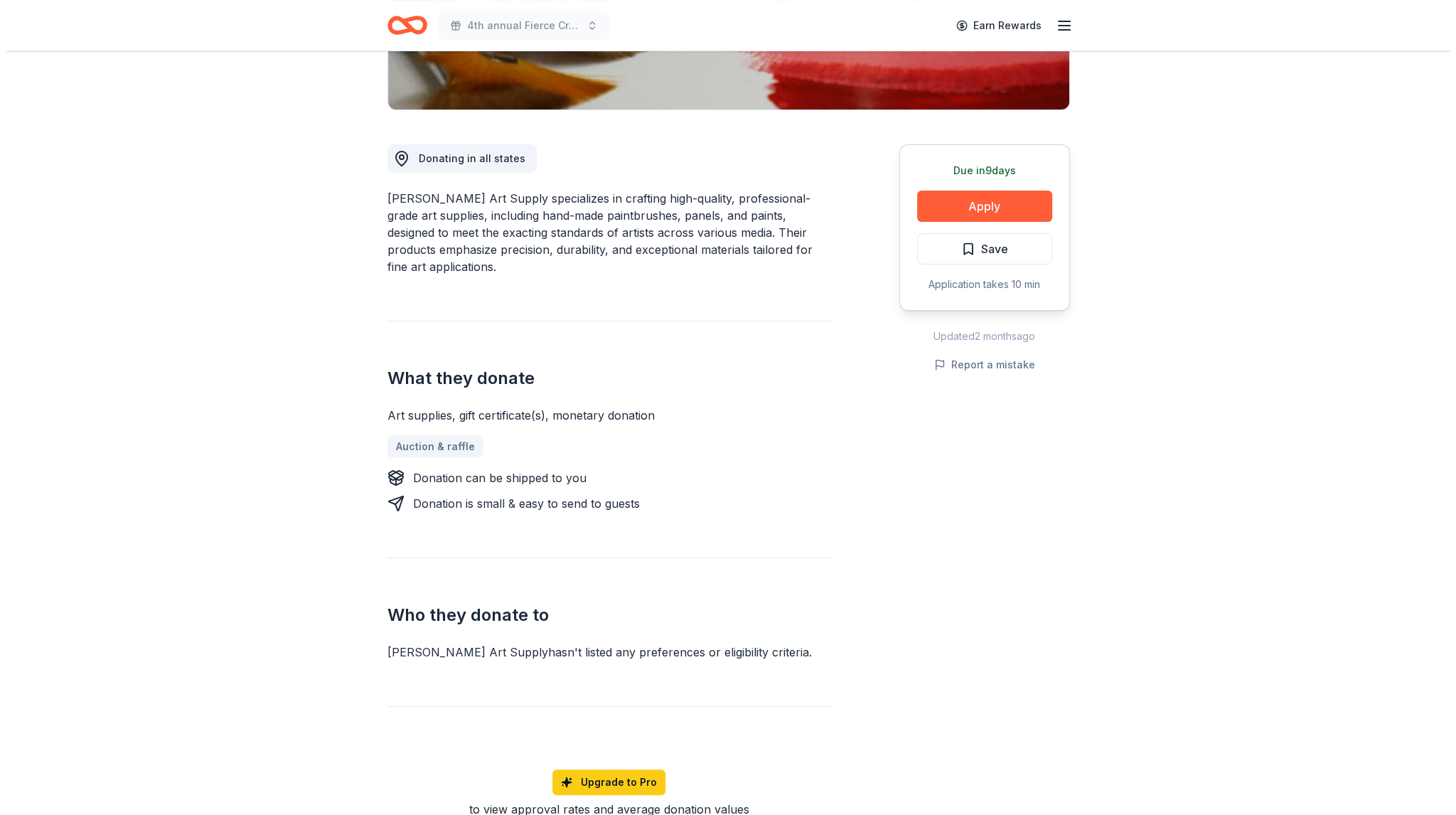
scroll to position [355, 0]
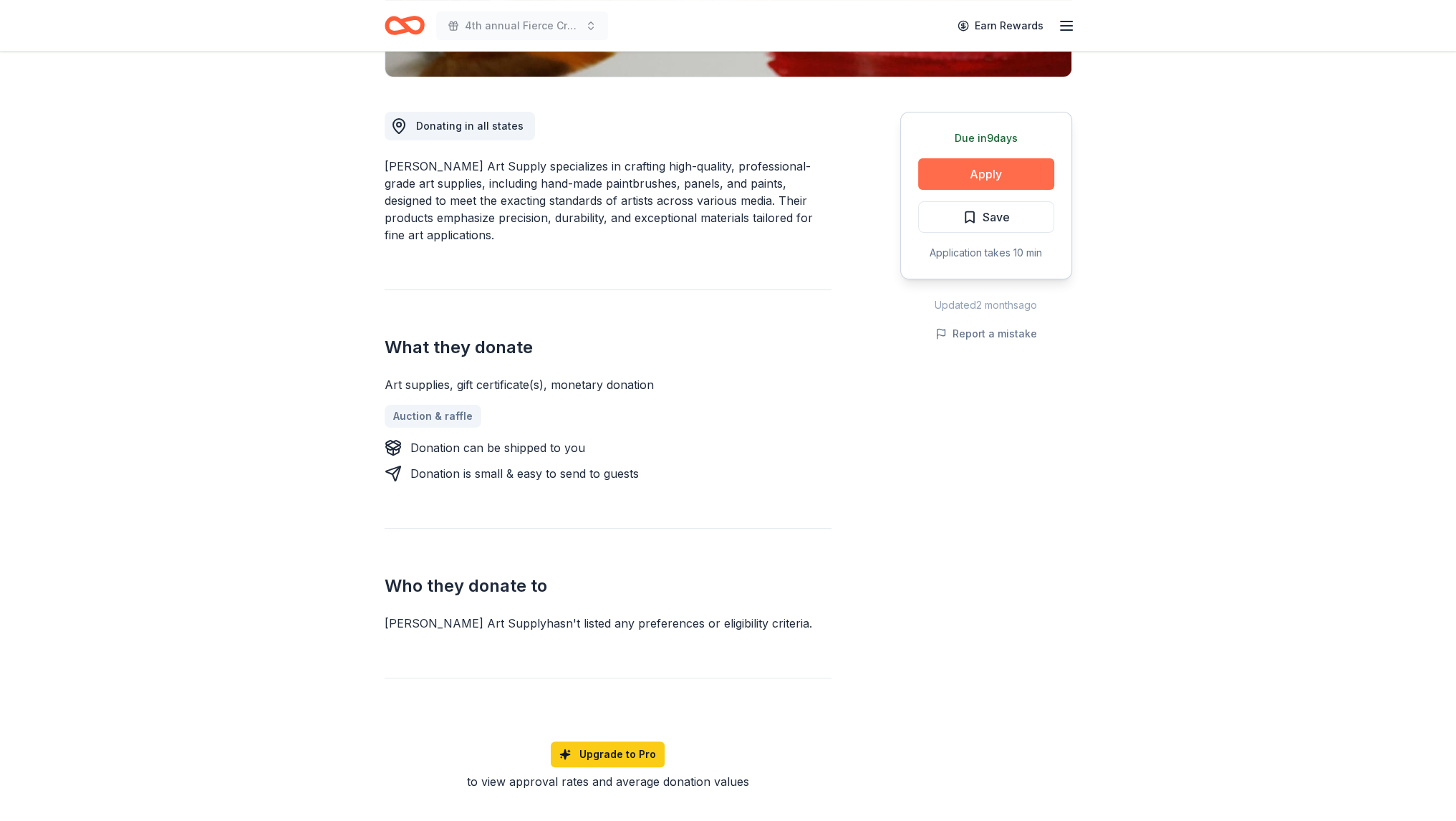
click at [976, 170] on button "Apply" at bounding box center [986, 174] width 136 height 32
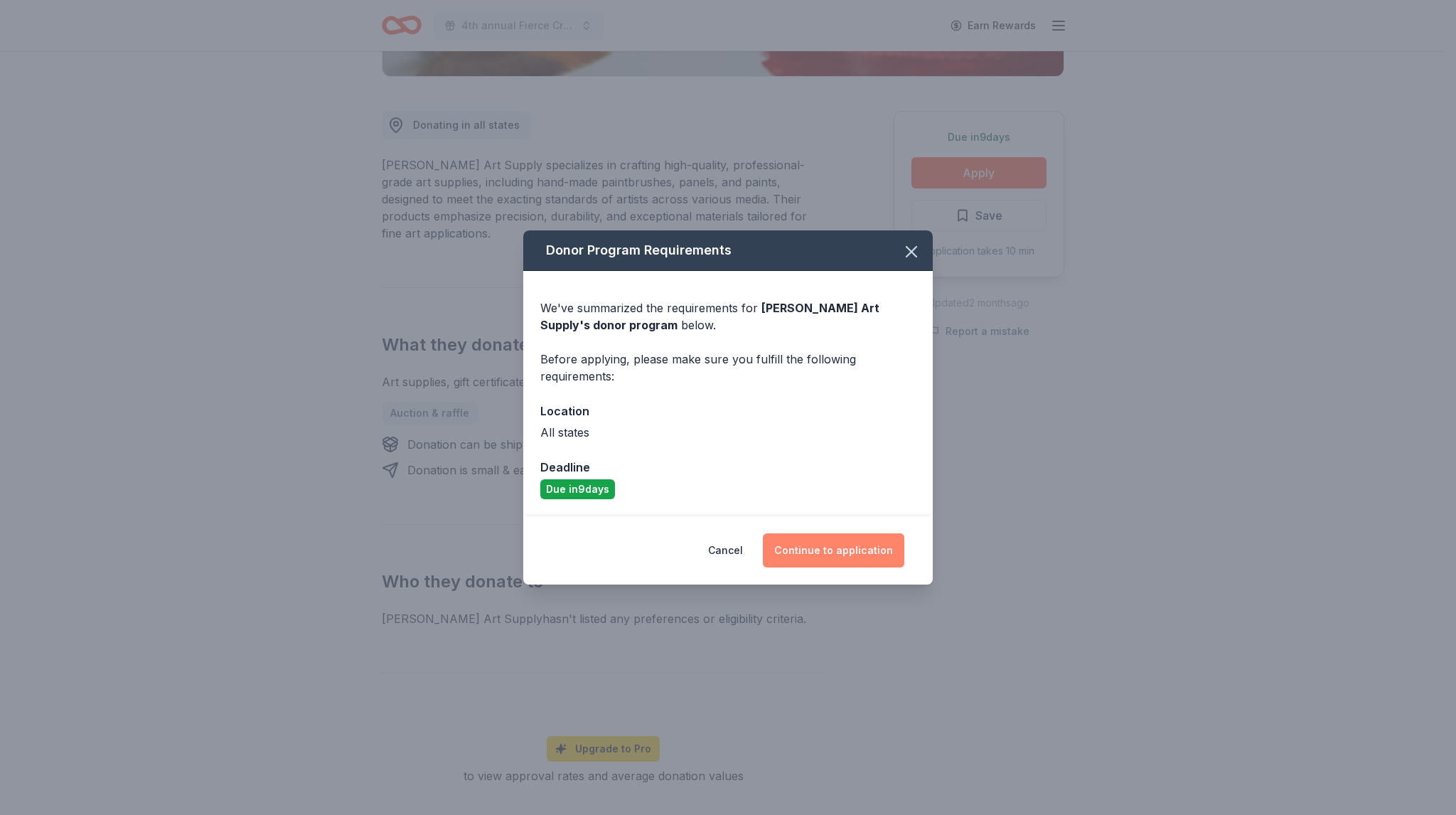
click at [853, 547] on button "Continue to application" at bounding box center [833, 550] width 142 height 34
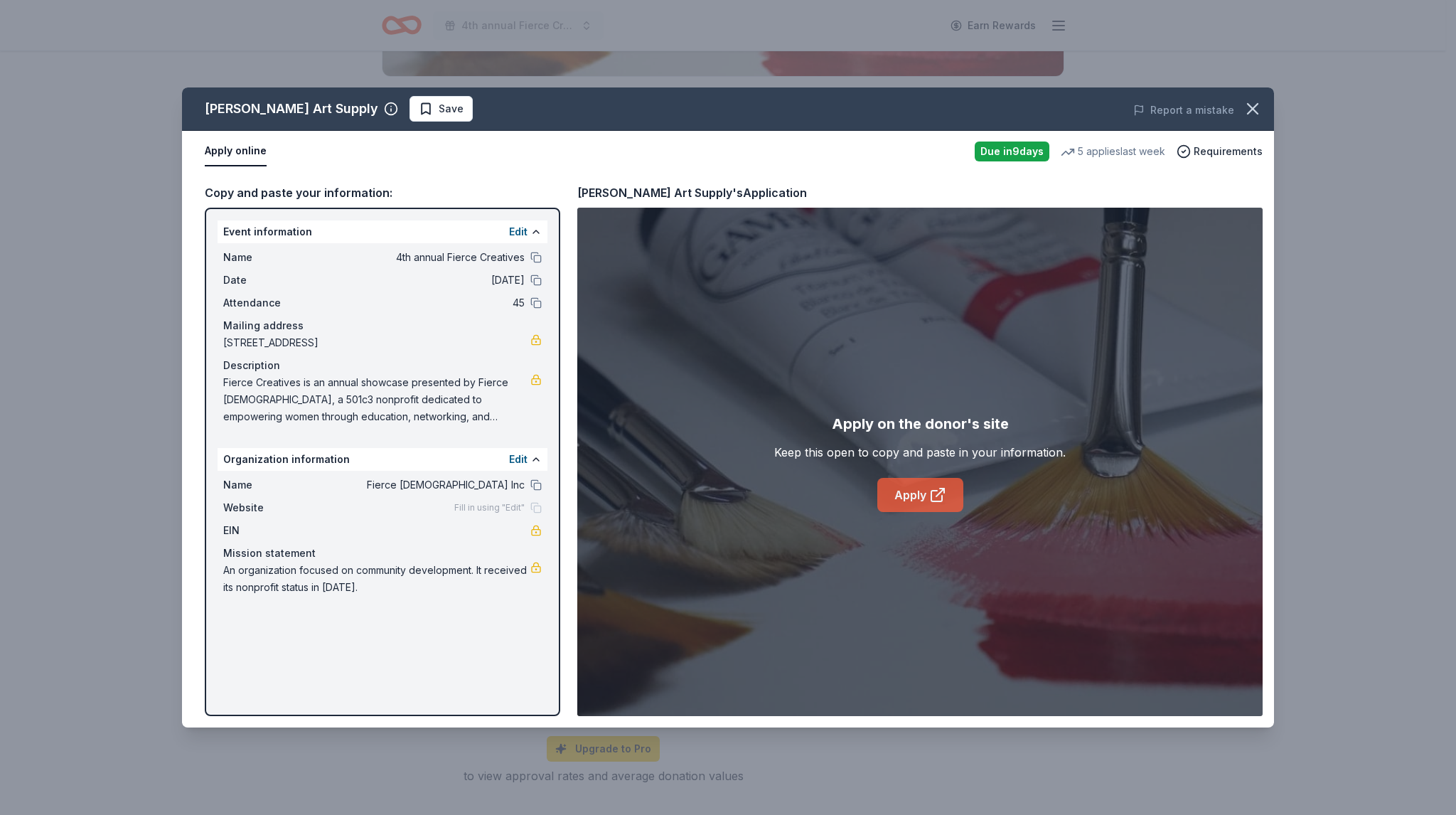
click at [904, 504] on link "Apply" at bounding box center [920, 495] width 86 height 34
click at [525, 481] on div "Name Fierce [DEMOGRAPHIC_DATA] Inc" at bounding box center [382, 485] width 318 height 17
click at [536, 485] on button at bounding box center [536, 485] width 11 height 11
click at [1255, 109] on icon "button" at bounding box center [1252, 109] width 20 height 20
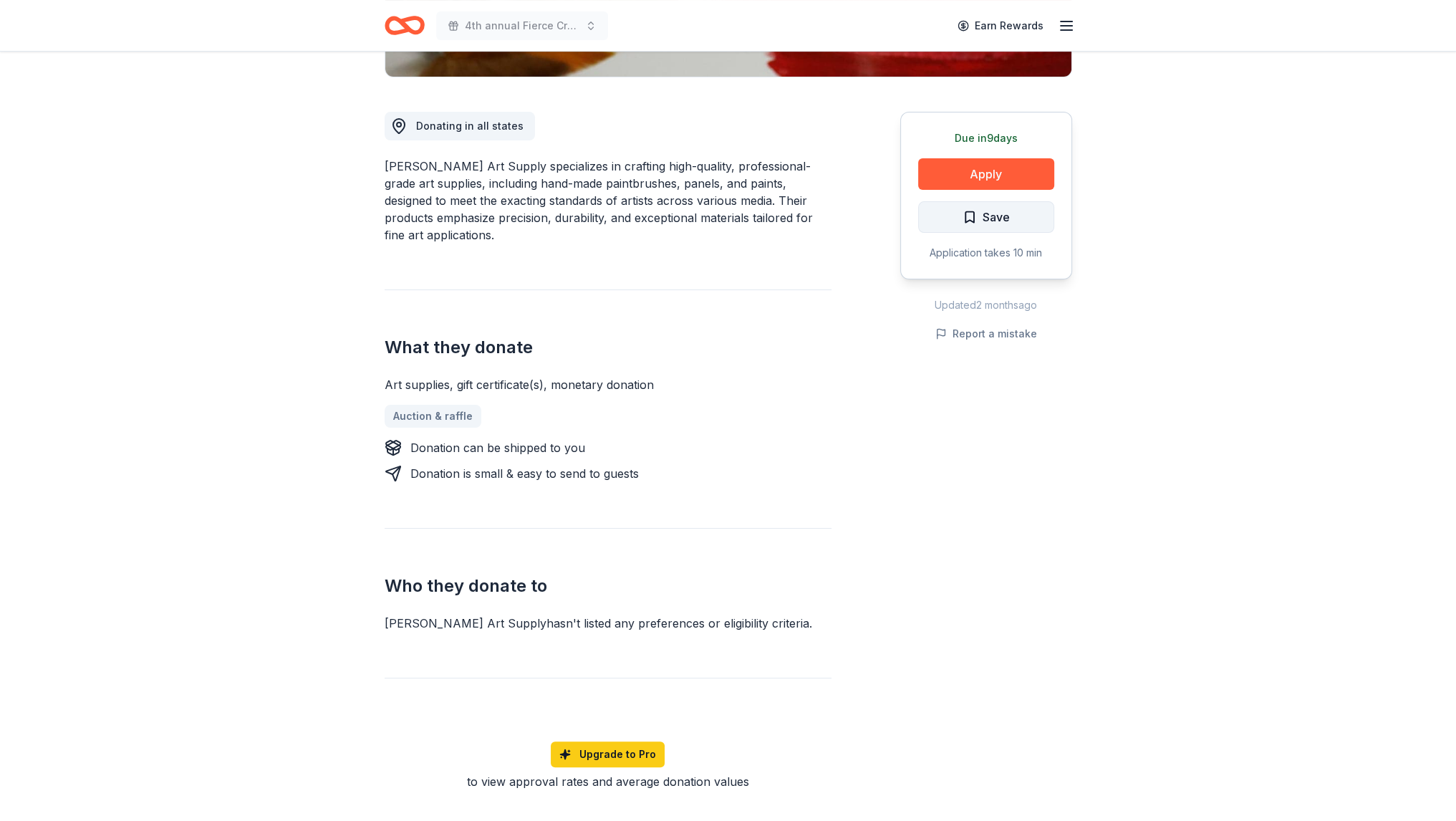
click at [1014, 208] on button "Save" at bounding box center [986, 217] width 136 height 32
click at [1006, 224] on html "4th annual Fierce Creatives Earn Rewards Due [DATE] Share [PERSON_NAME] Art Sup…" at bounding box center [728, 52] width 1456 height 821
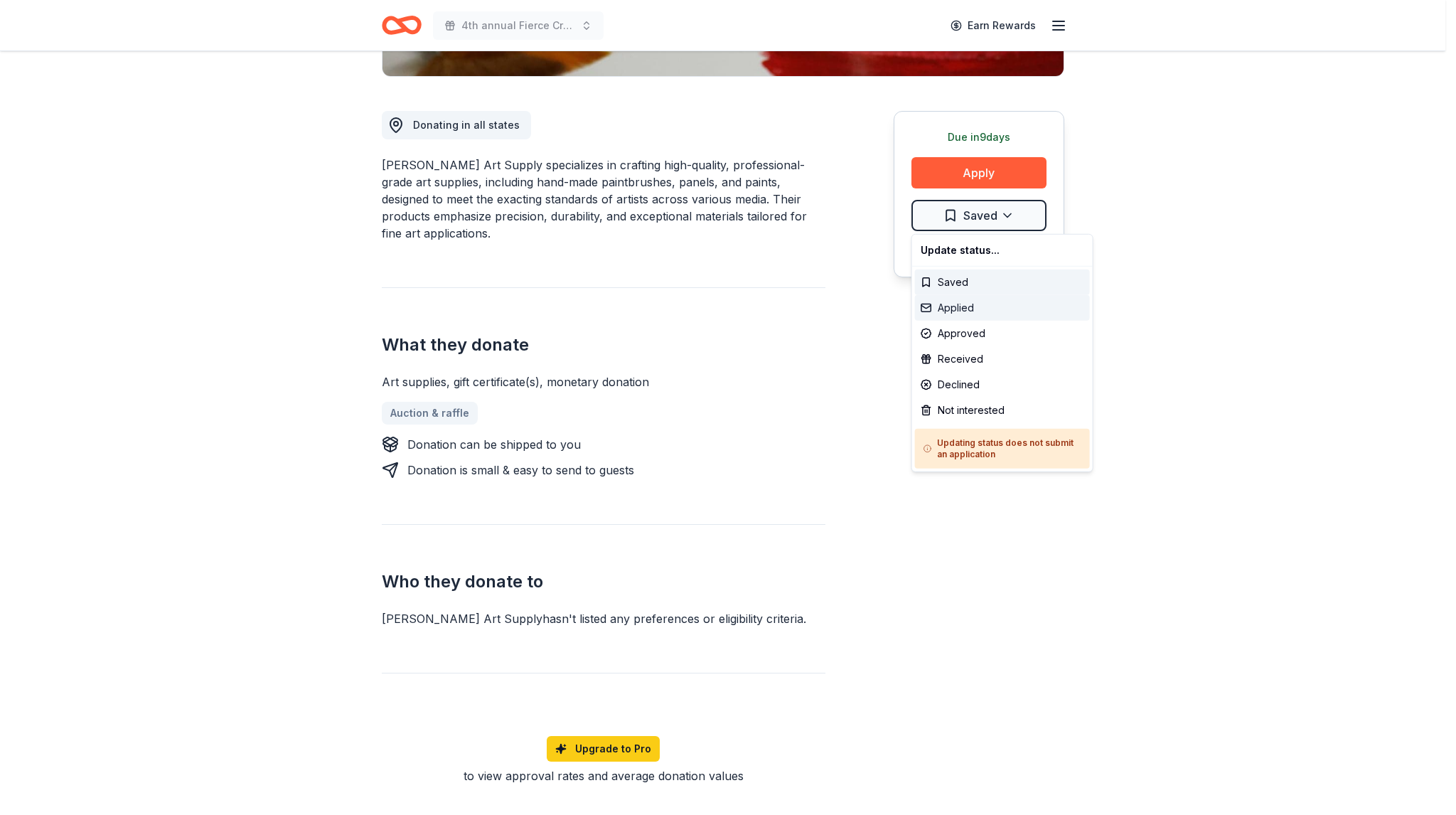
click at [1001, 297] on div "Applied" at bounding box center [1002, 308] width 175 height 26
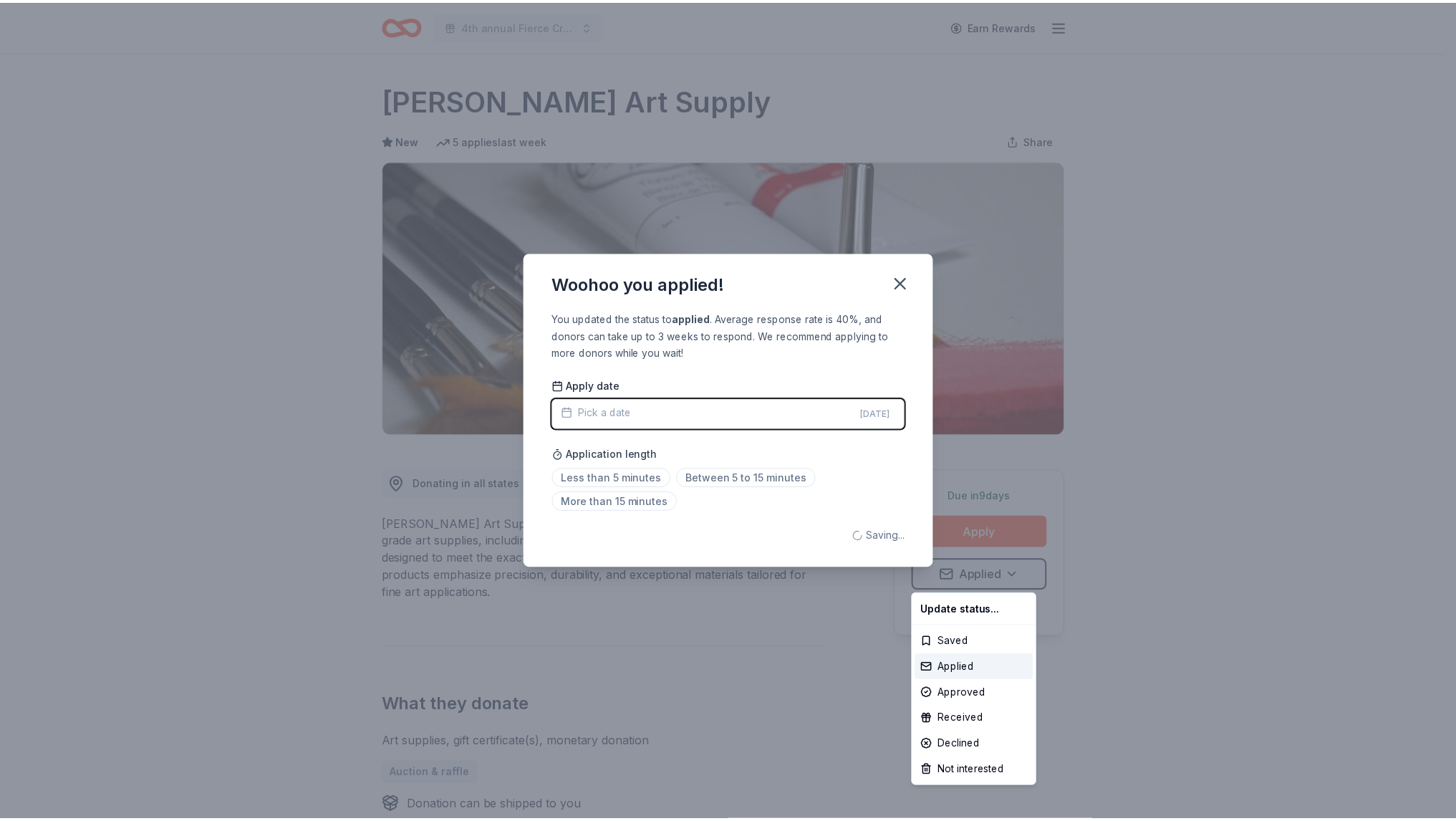
scroll to position [0, 0]
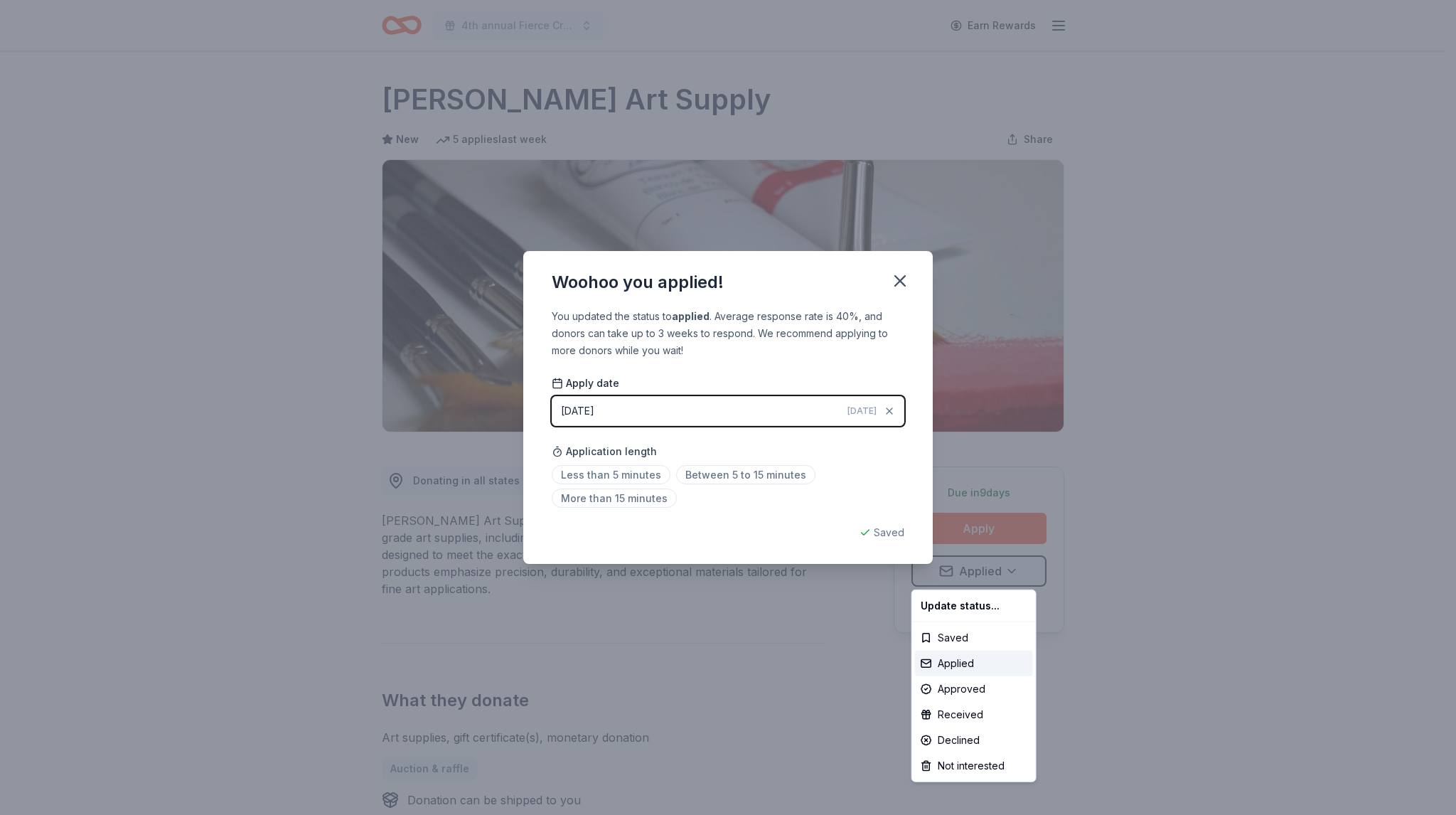
click at [631, 474] on html "4th annual Fierce Creatives Earn Rewards Due [DATE] Share [PERSON_NAME] Art Sup…" at bounding box center [728, 407] width 1456 height 815
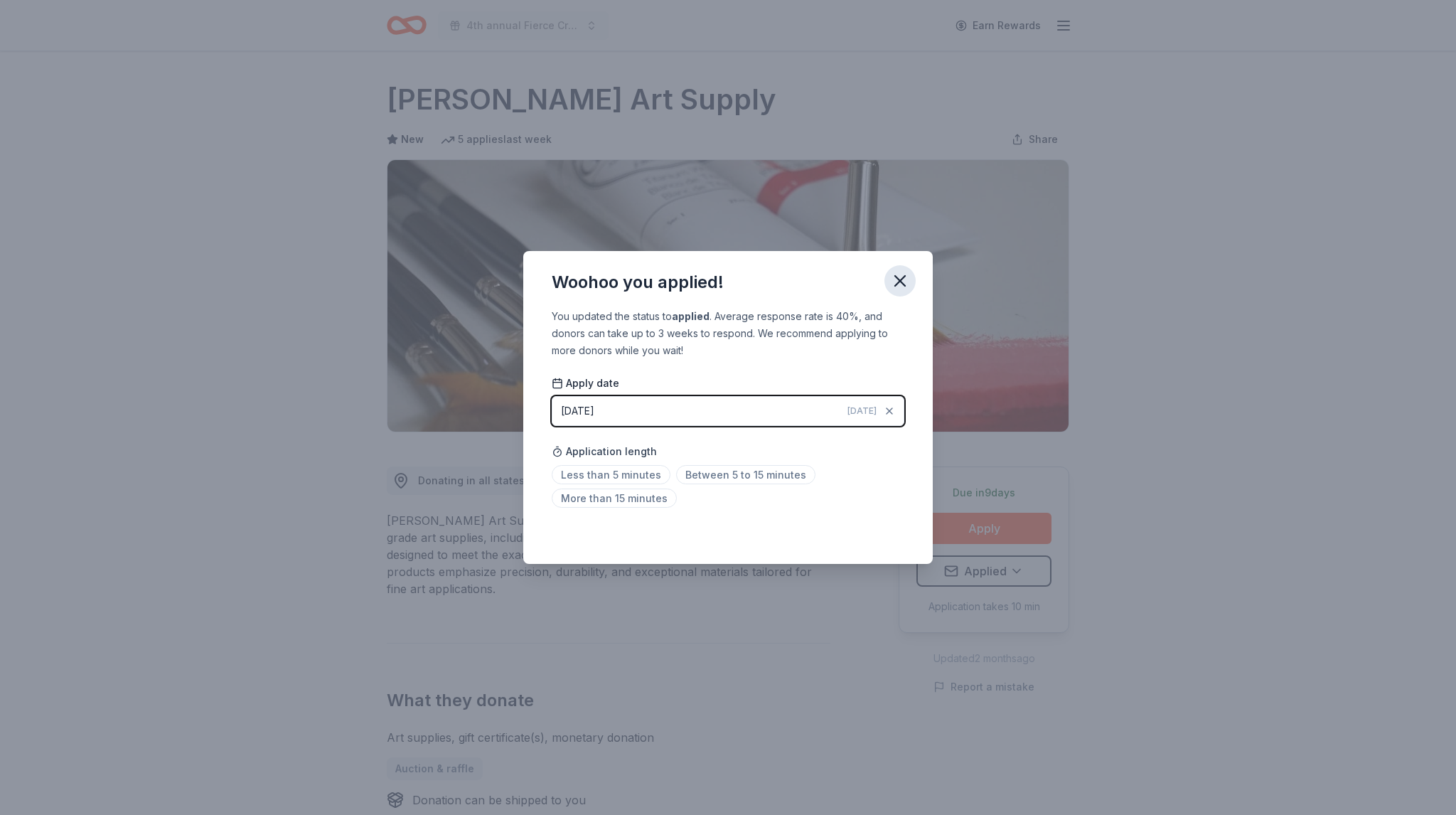
click at [896, 292] on button "button" at bounding box center [900, 281] width 31 height 31
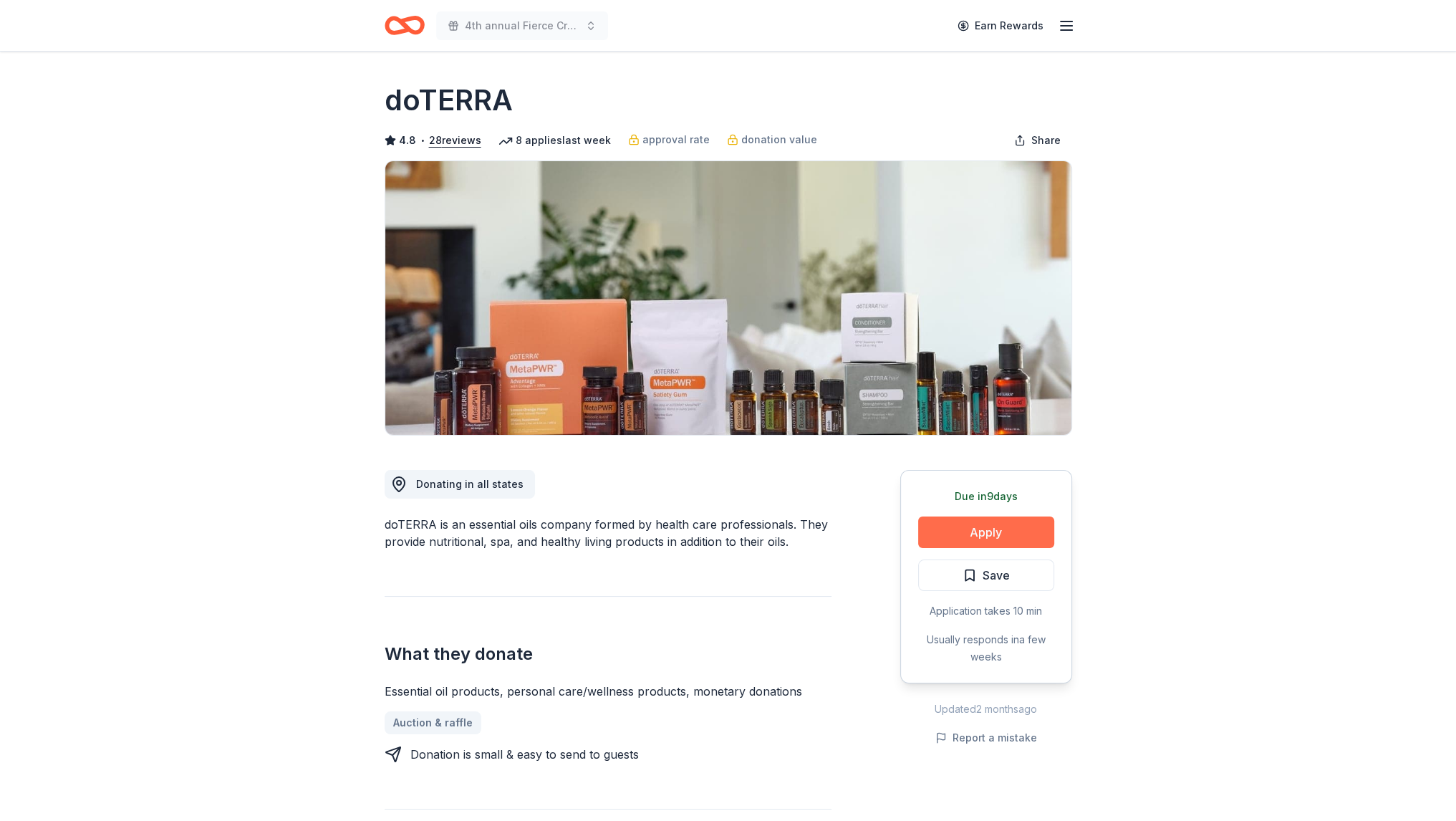
click at [961, 522] on button "Apply" at bounding box center [986, 532] width 136 height 32
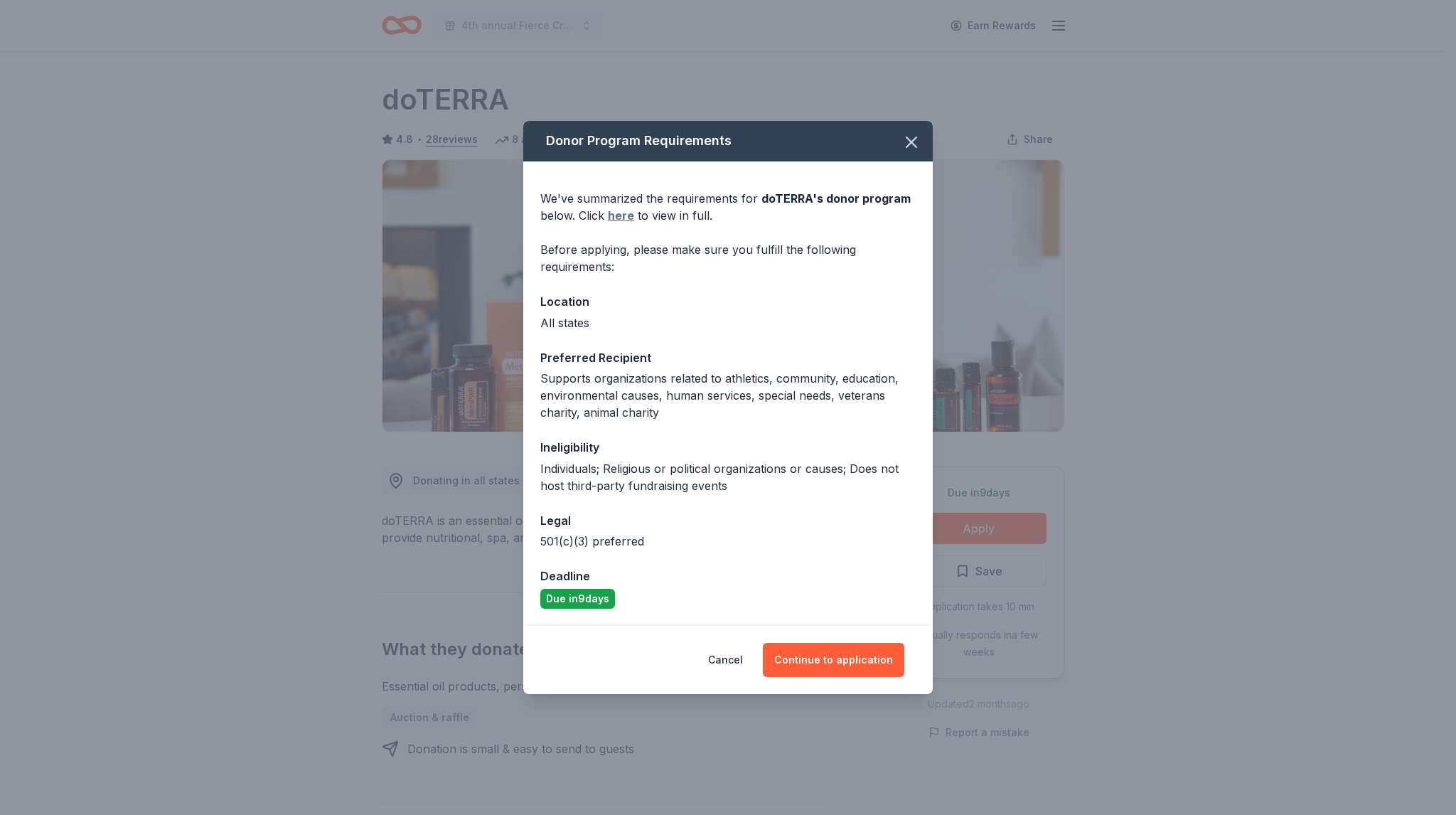
click at [622, 222] on link "here" at bounding box center [621, 216] width 26 height 17
click at [839, 652] on button "Continue to application" at bounding box center [833, 660] width 142 height 34
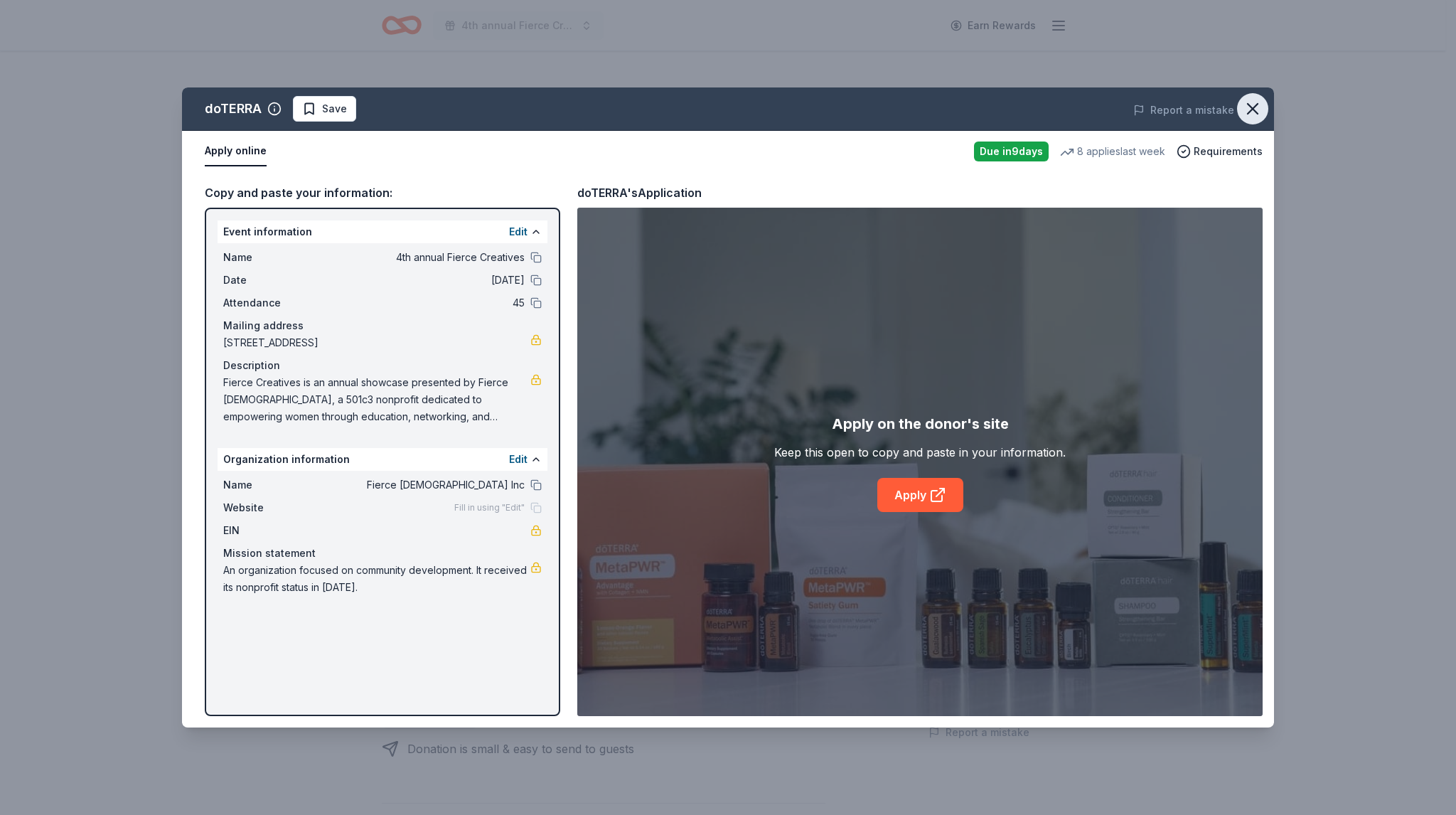
click at [1260, 101] on icon "button" at bounding box center [1252, 109] width 20 height 20
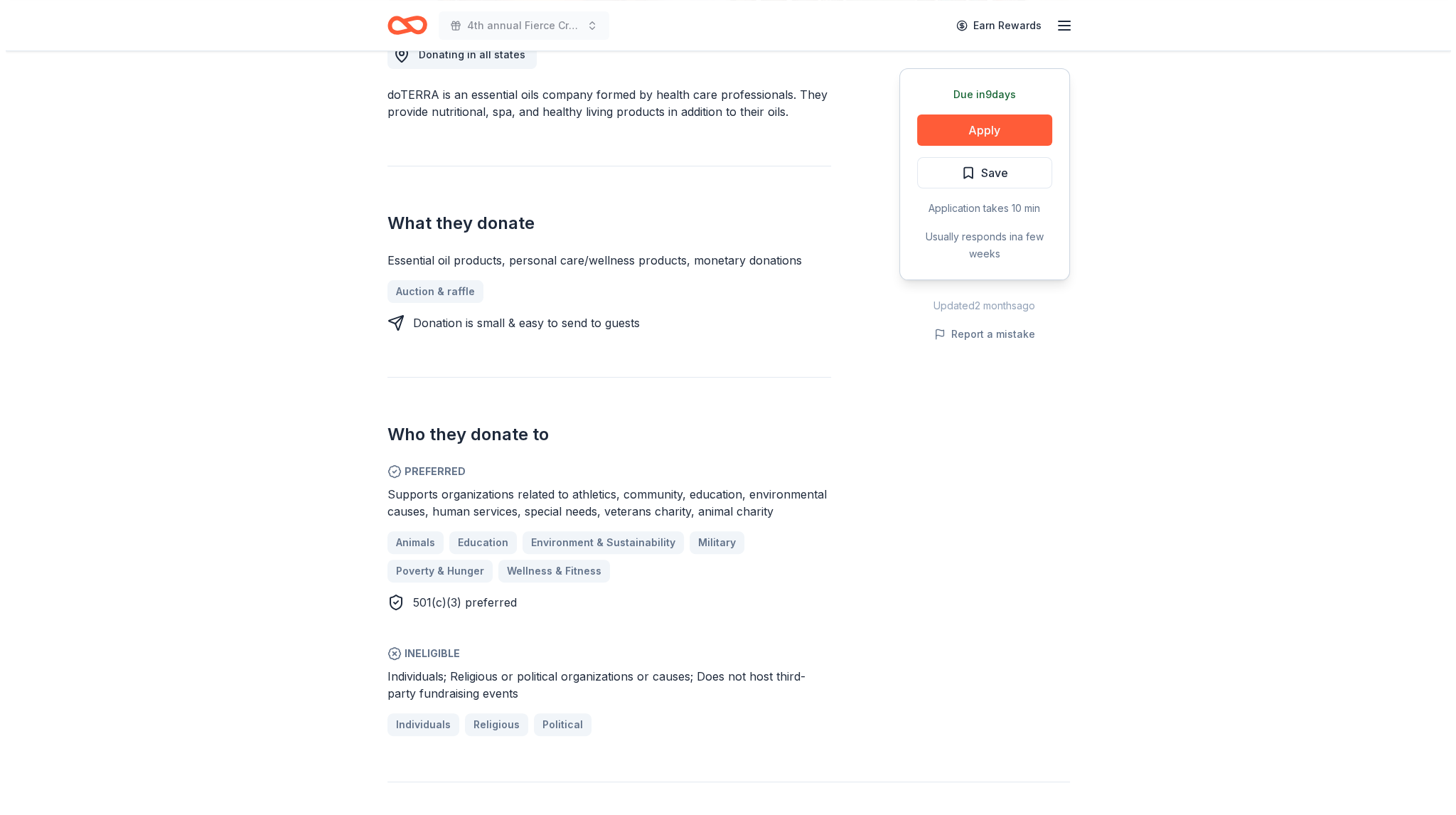
scroll to position [426, 0]
click at [950, 127] on button "Apply" at bounding box center [978, 130] width 135 height 31
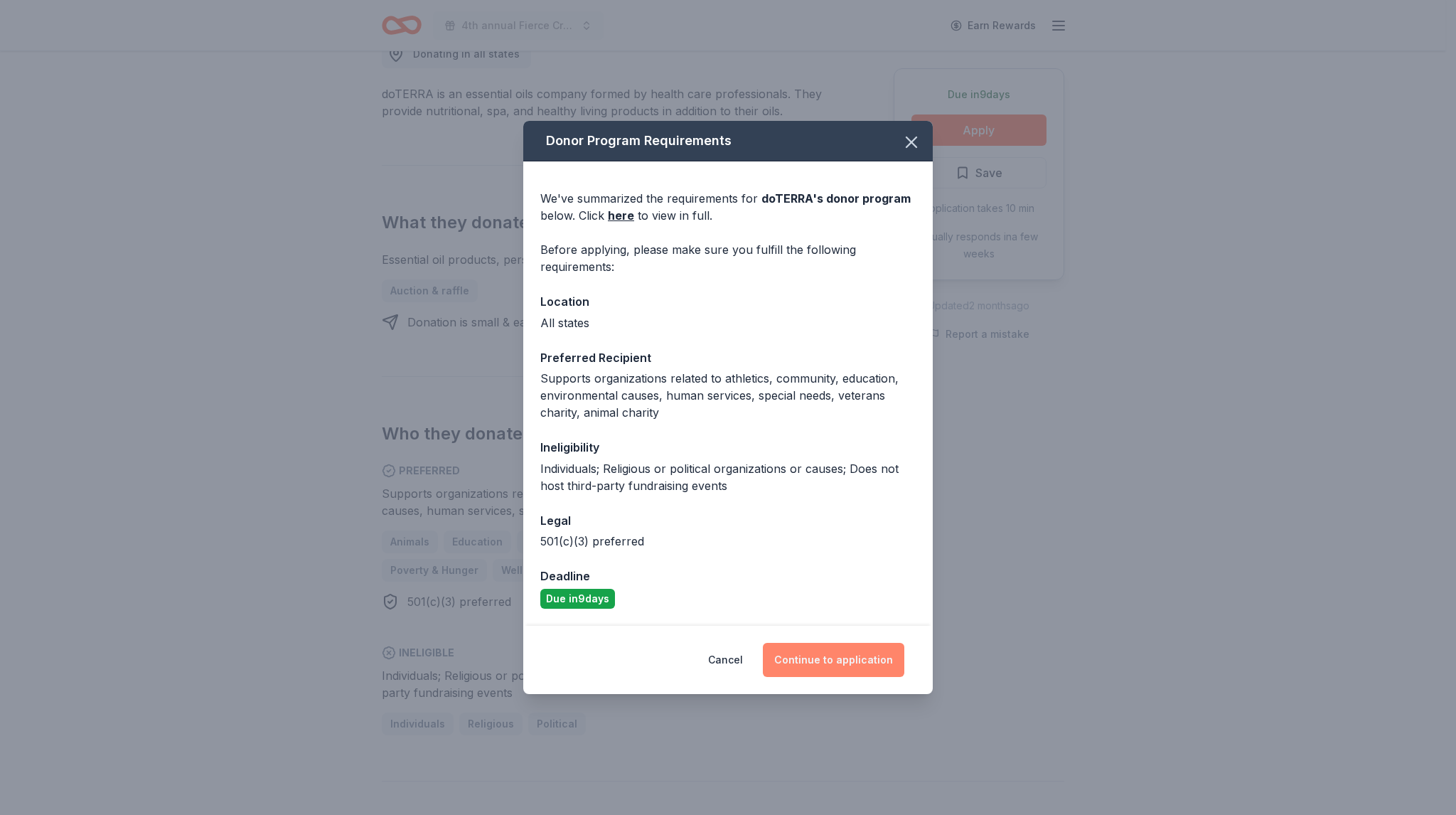
click at [811, 656] on button "Continue to application" at bounding box center [833, 660] width 142 height 34
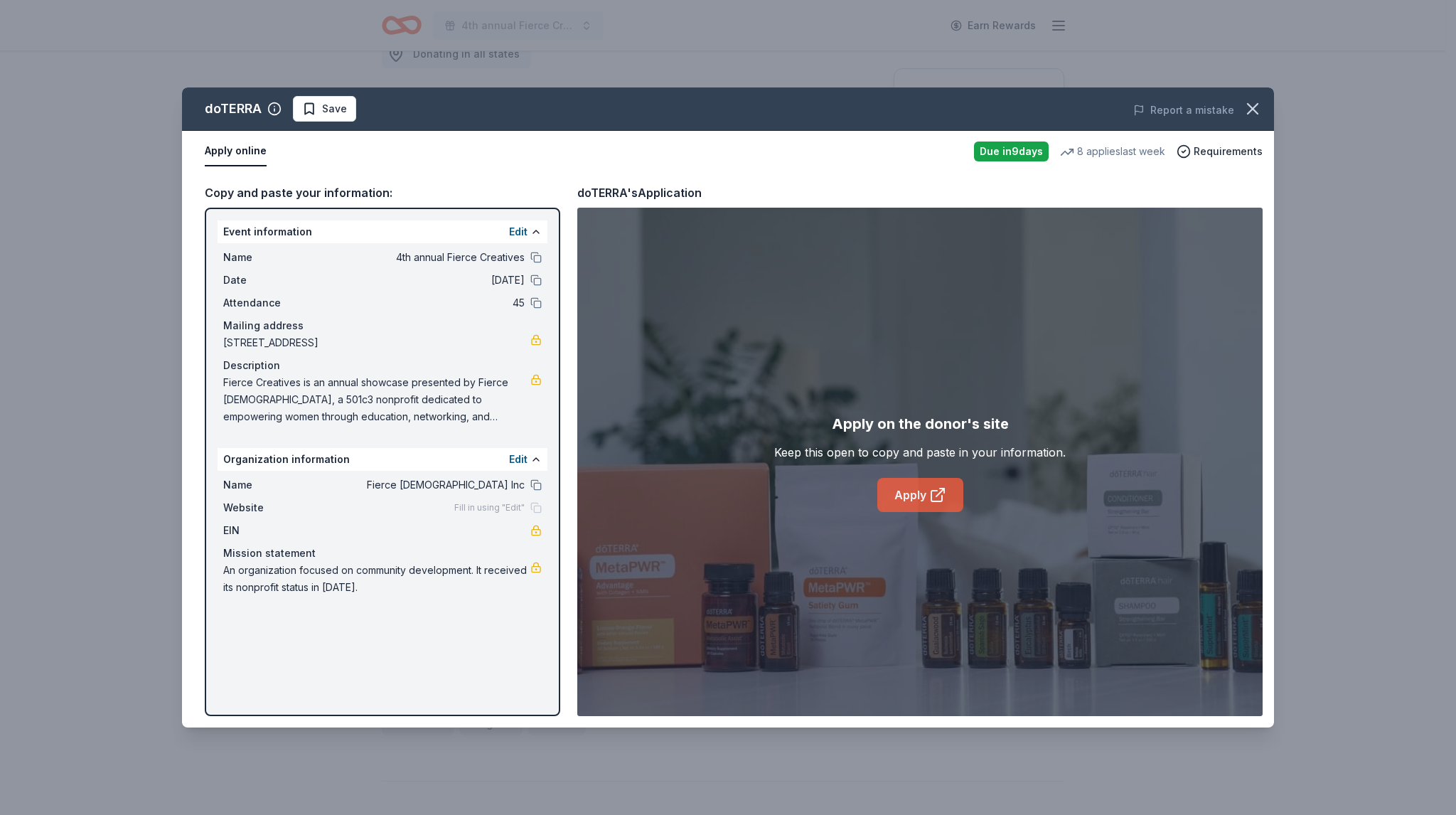
click at [942, 495] on icon at bounding box center [937, 495] width 17 height 17
click at [540, 484] on button at bounding box center [536, 485] width 11 height 11
click at [1255, 116] on icon "button" at bounding box center [1252, 109] width 20 height 20
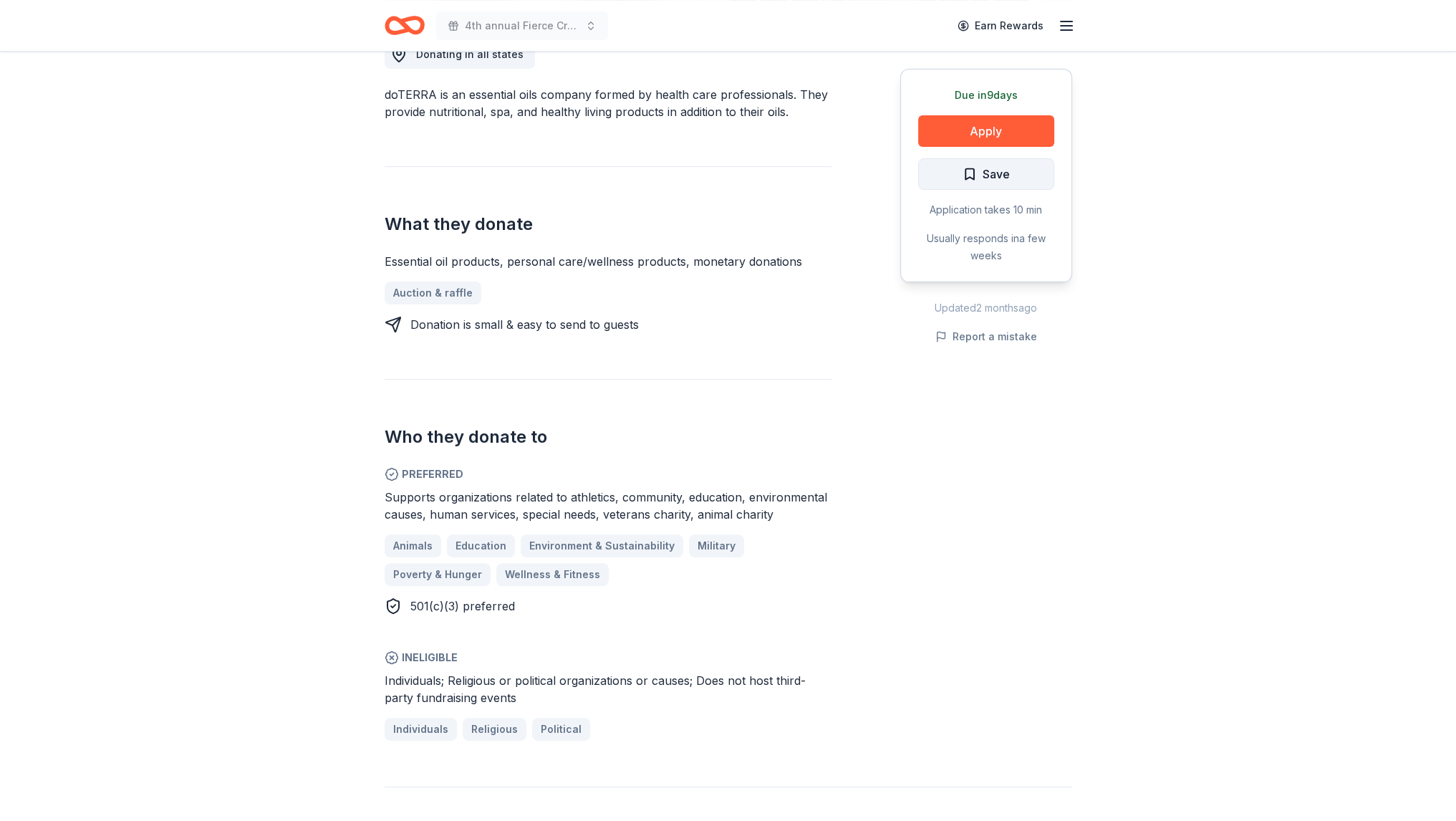
click at [1027, 174] on button "Save" at bounding box center [986, 174] width 136 height 32
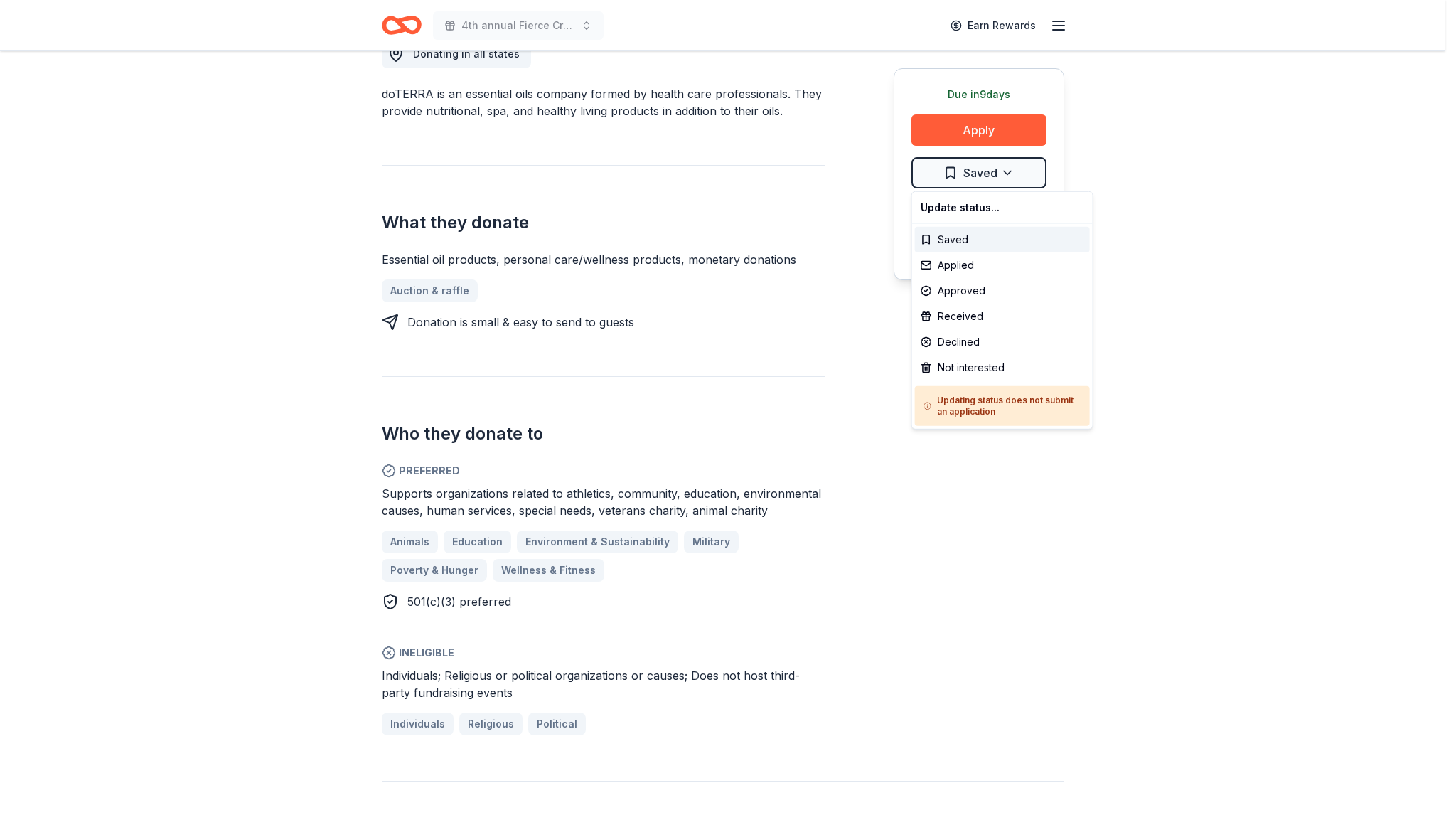
click at [983, 260] on div "Applied" at bounding box center [1002, 265] width 175 height 26
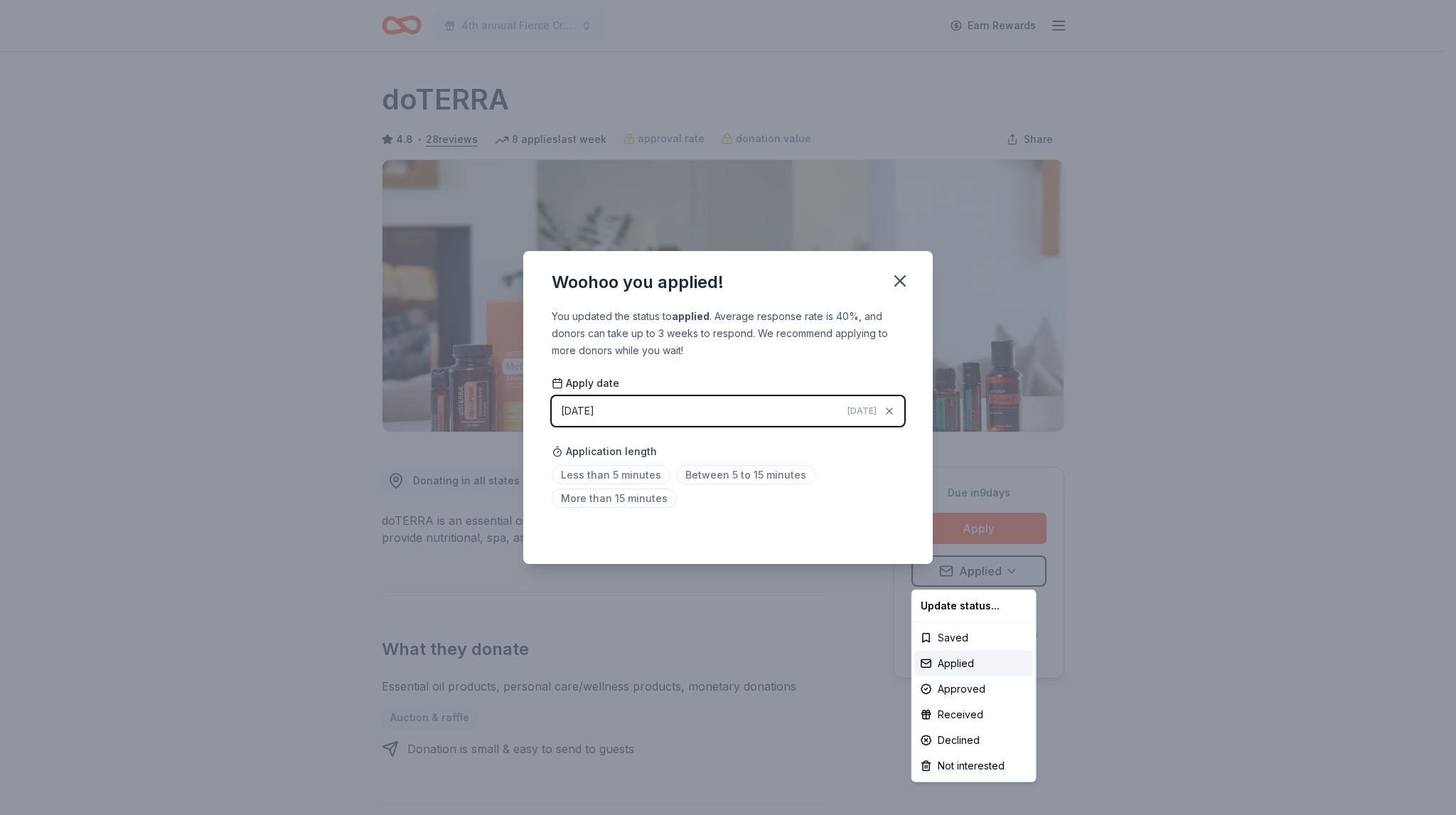
click at [657, 494] on html "4th annual Fierce Creatives Earn Rewards Due in 9 days Share doTERRA 4.8 • 28 r…" at bounding box center [728, 407] width 1456 height 815
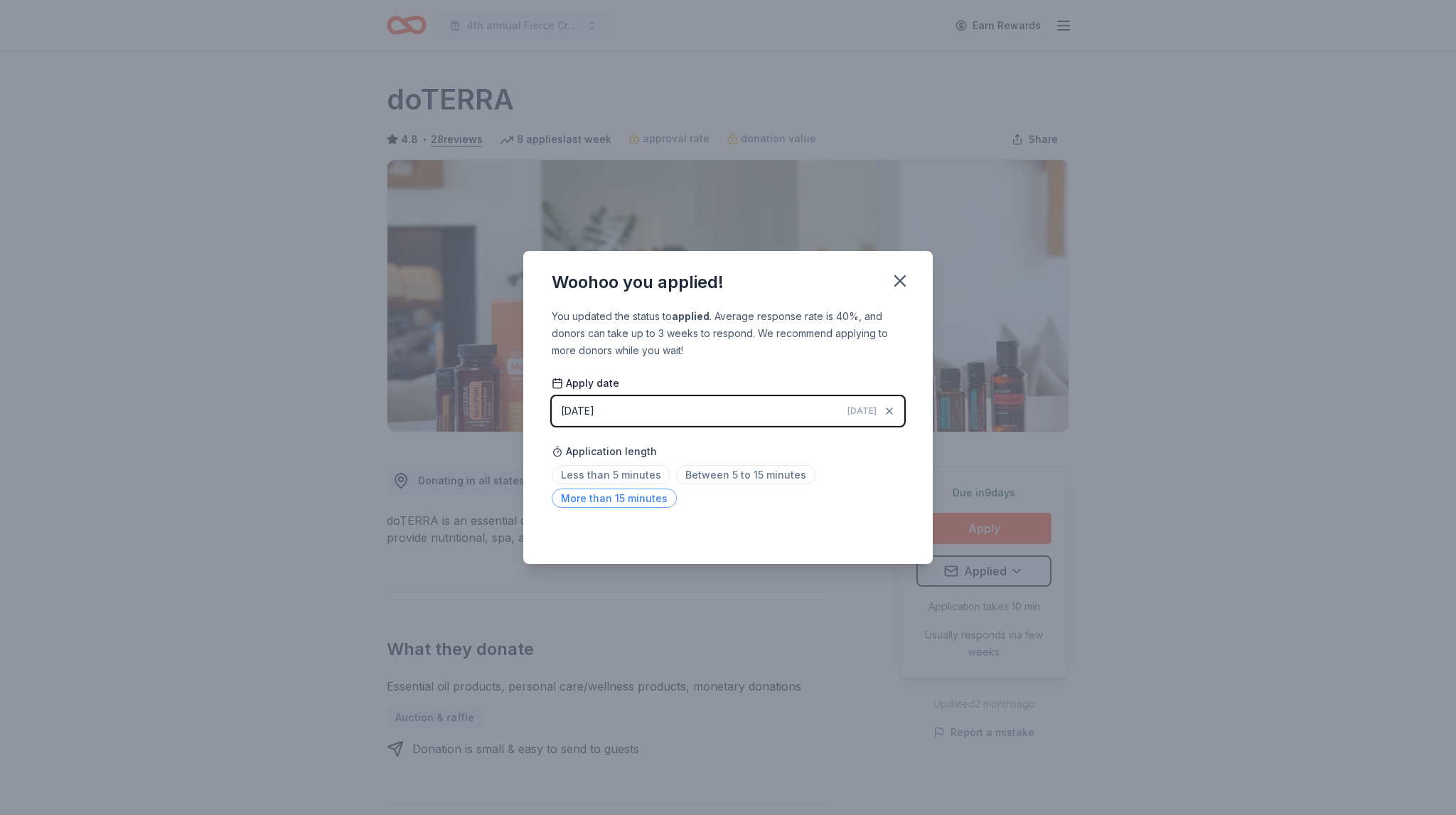
click at [587, 507] on span "More than 15 minutes" at bounding box center [614, 498] width 125 height 19
click at [897, 280] on icon "button" at bounding box center [900, 281] width 20 height 20
